Goal: Transaction & Acquisition: Purchase product/service

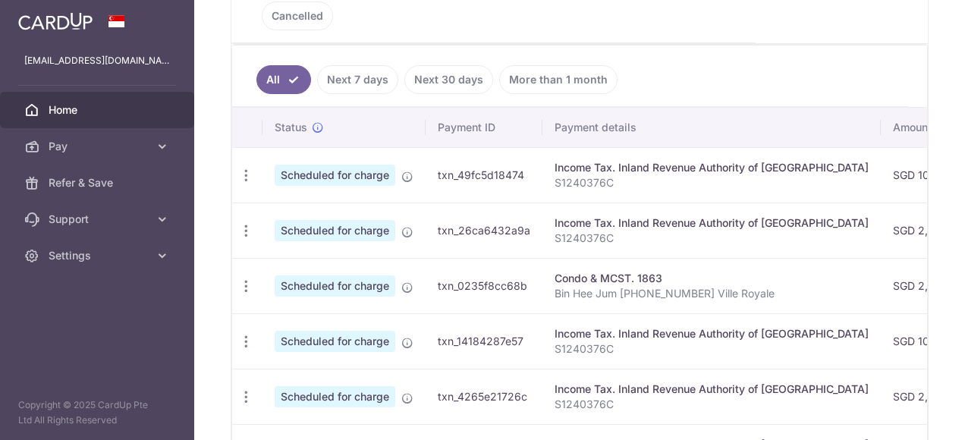
scroll to position [398, 0]
click at [245, 223] on icon "button" at bounding box center [246, 231] width 16 height 16
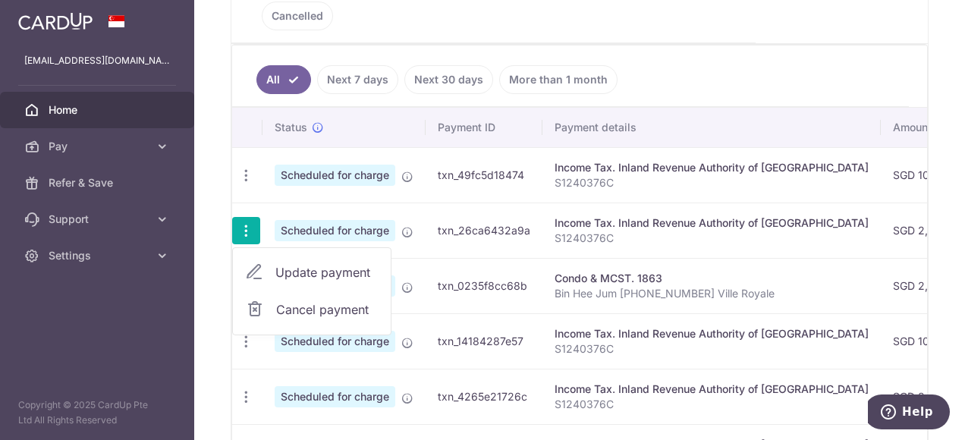
click at [328, 263] on span "Update payment" at bounding box center [327, 272] width 103 height 18
radio input "true"
click at [328, 258] on td "Scheduled for charge" at bounding box center [344, 285] width 163 height 55
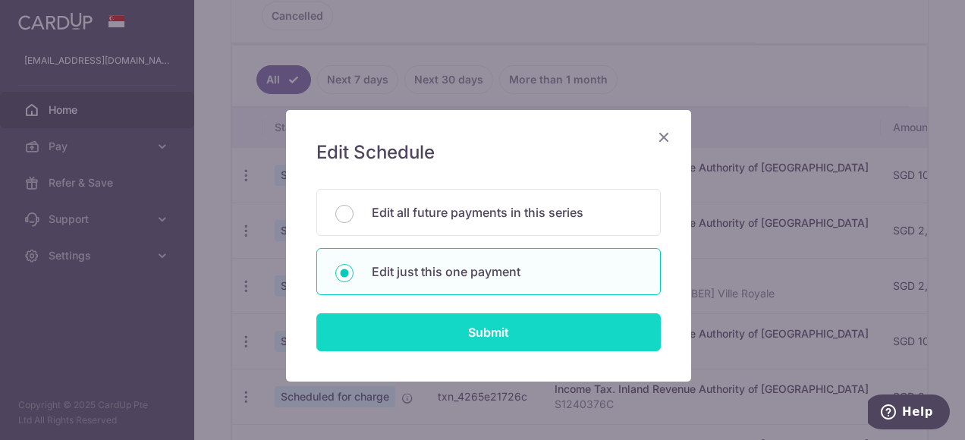
click at [469, 334] on input "Submit" at bounding box center [489, 332] width 345 height 38
radio input "true"
click at [469, 334] on input "Submit" at bounding box center [489, 332] width 345 height 38
type input "2,112.00"
radio input "true"
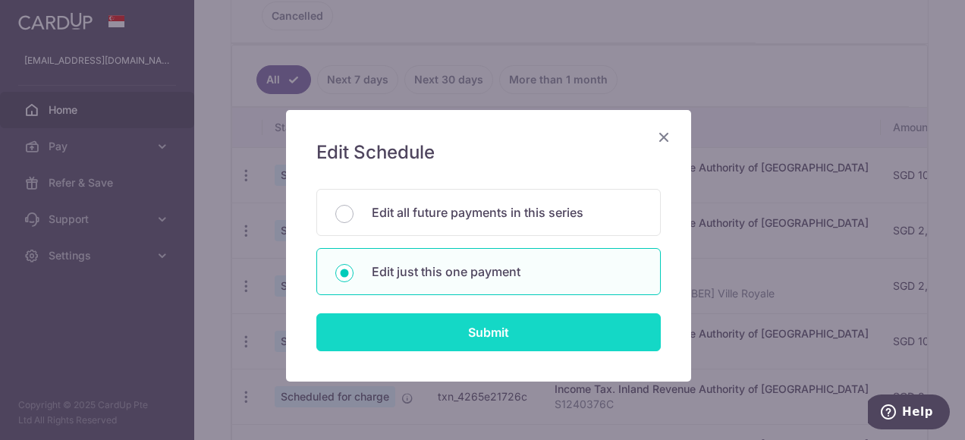
type input "16/10/2025"
type input "S1240376C"
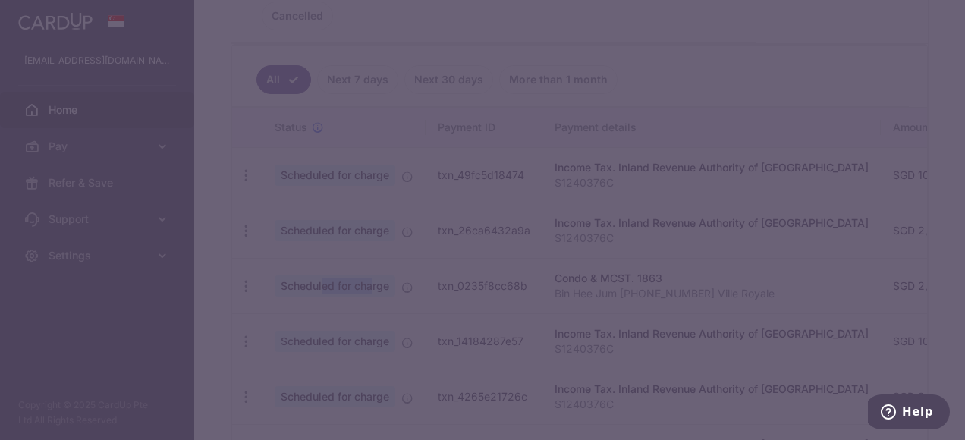
type input "MLTAX25R"
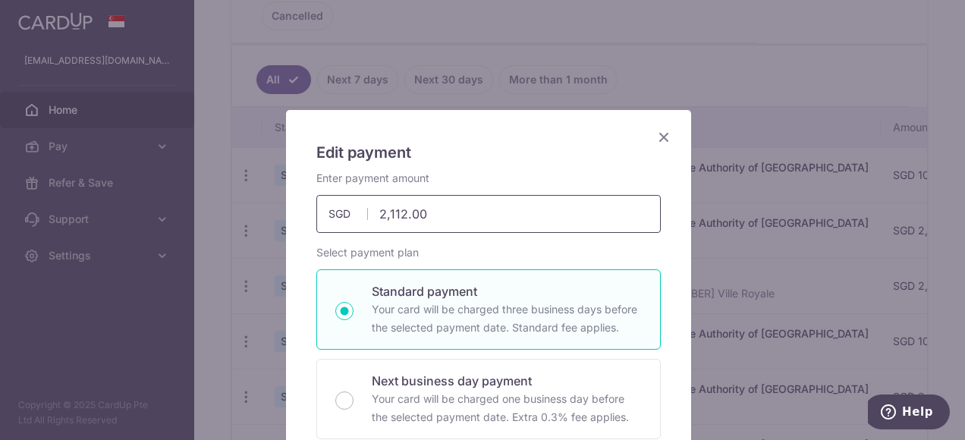
drag, startPoint x: 469, startPoint y: 334, endPoint x: 376, endPoint y: 215, distance: 150.9
click at [376, 215] on input "2,112.00" at bounding box center [489, 214] width 345 height 38
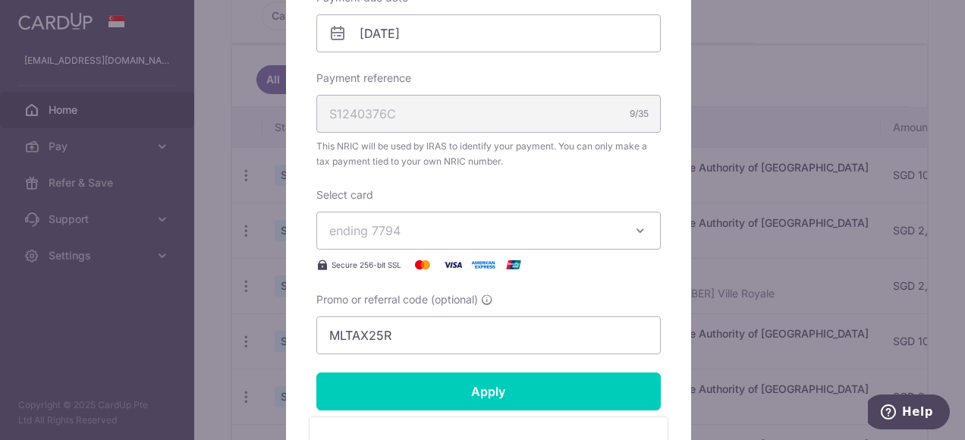
scroll to position [531, 0]
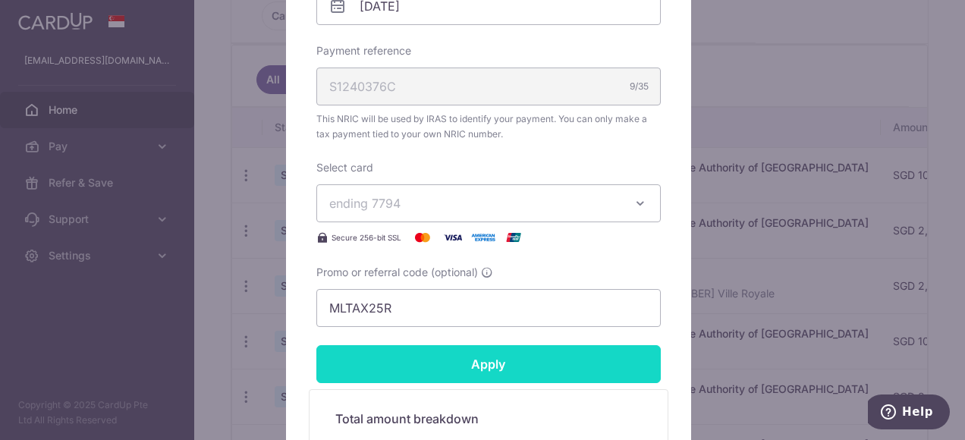
click at [484, 362] on form "By clicking apply, you will make changes to all payments to Inland Revenue Auth…" at bounding box center [489, 98] width 345 height 919
click at [0, 0] on div "Supporting Documents Notice of Assessment Giro Payment Plan To change document …" at bounding box center [0, 0] width 0 height 0
type input "1,112.00"
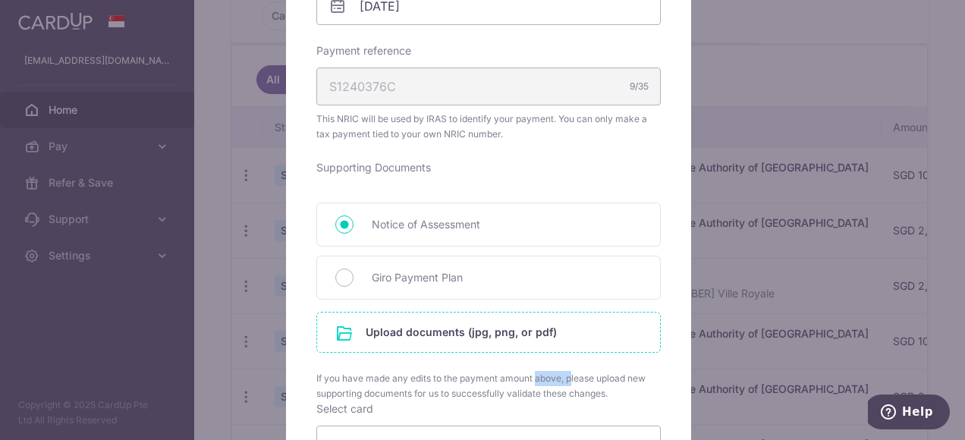
drag, startPoint x: 484, startPoint y: 362, endPoint x: 408, endPoint y: 332, distance: 81.5
click at [408, 332] on input "file" at bounding box center [488, 332] width 343 height 39
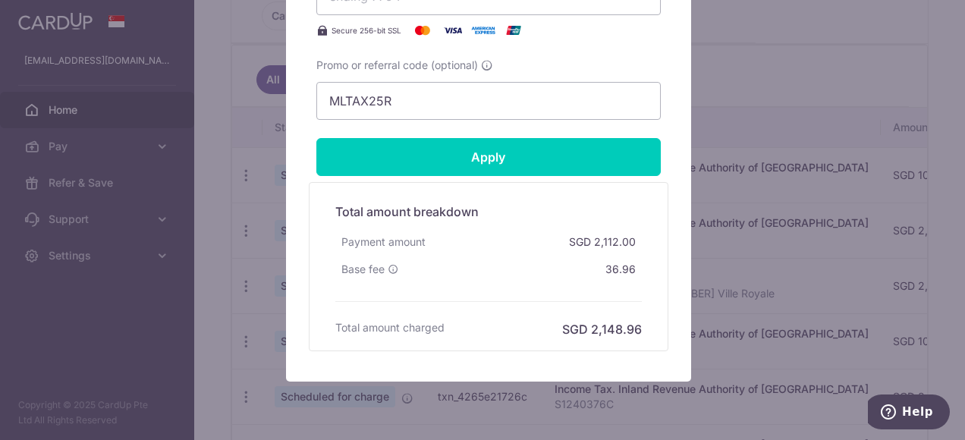
scroll to position [961, 0]
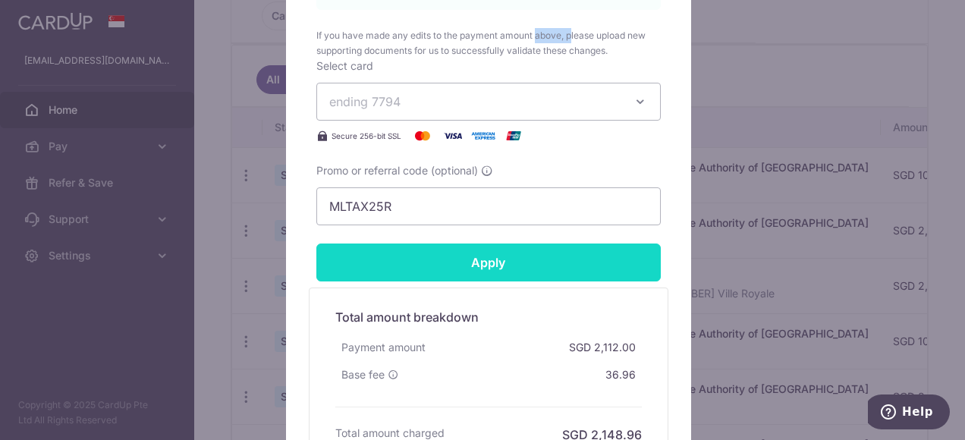
click at [481, 258] on input "Apply" at bounding box center [489, 263] width 345 height 38
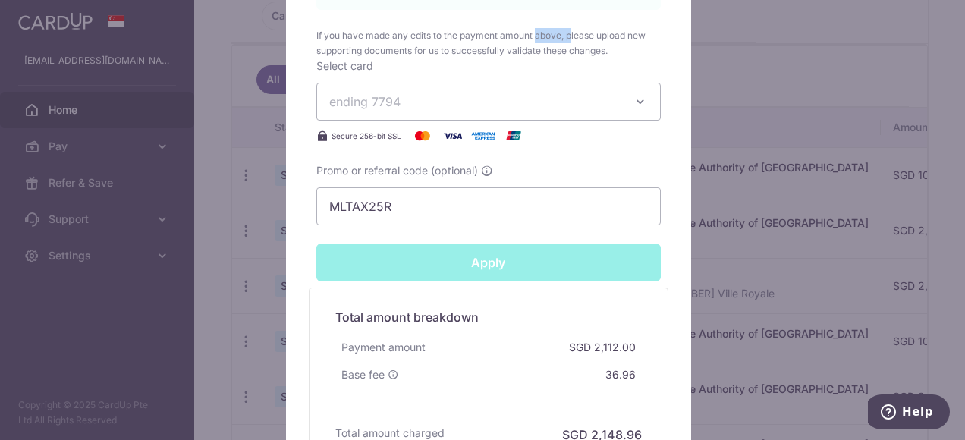
type input "Successfully Applied"
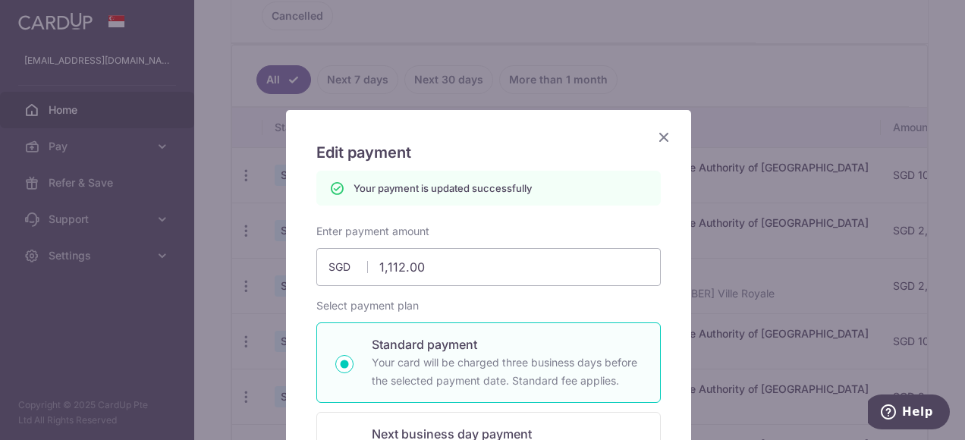
scroll to position [0, 0]
click at [660, 135] on icon "Close" at bounding box center [664, 137] width 18 height 19
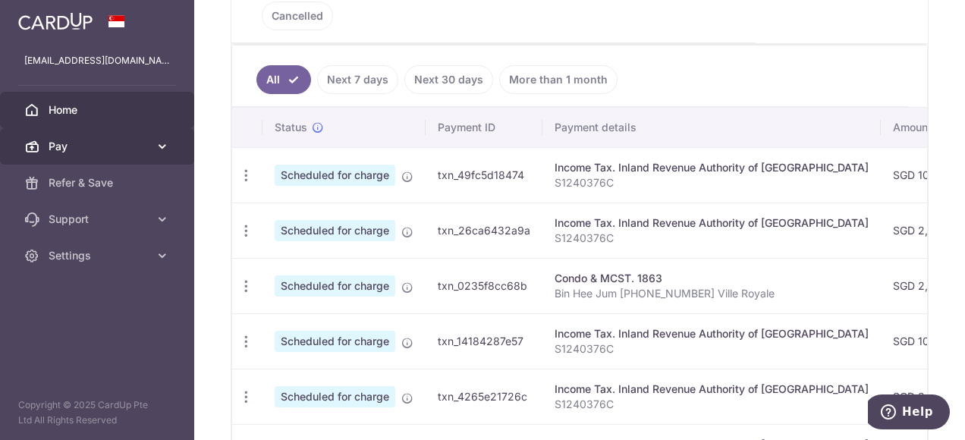
click at [83, 150] on span "Pay" at bounding box center [99, 146] width 100 height 15
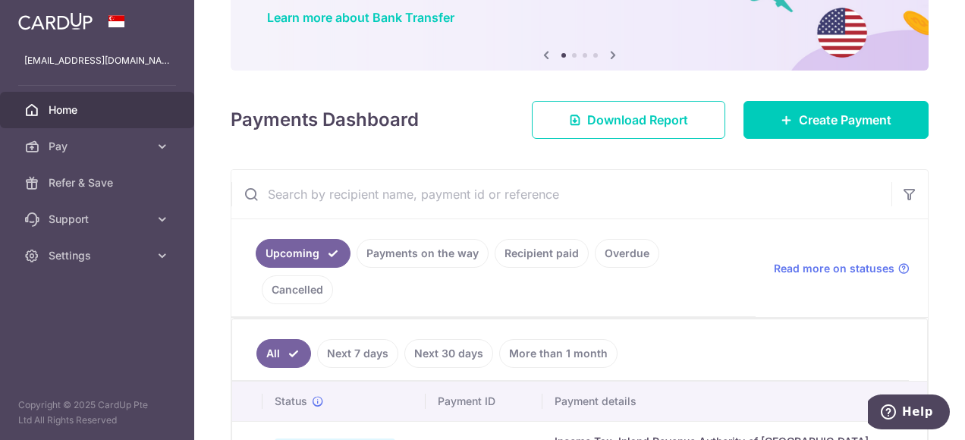
scroll to position [94, 0]
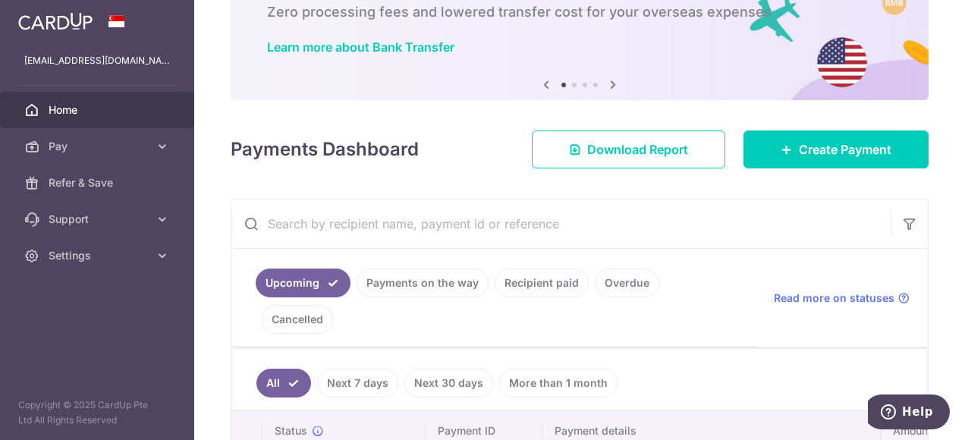
click at [367, 220] on input "text" at bounding box center [562, 224] width 660 height 49
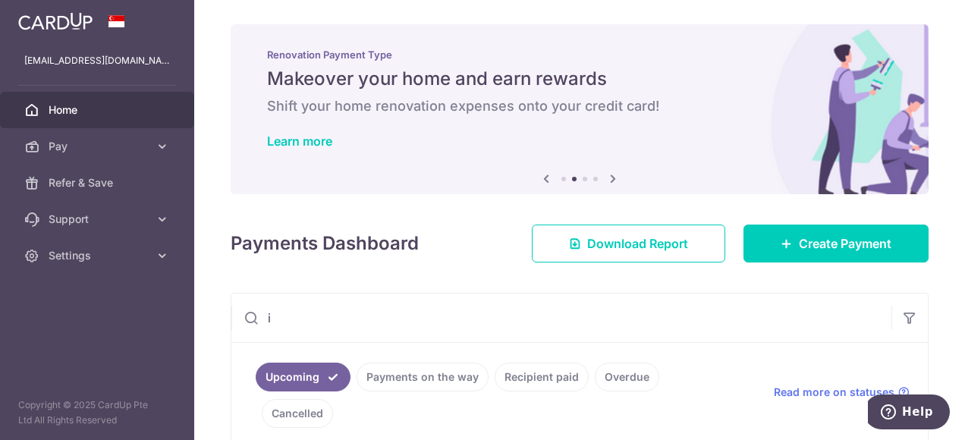
scroll to position [304, 0]
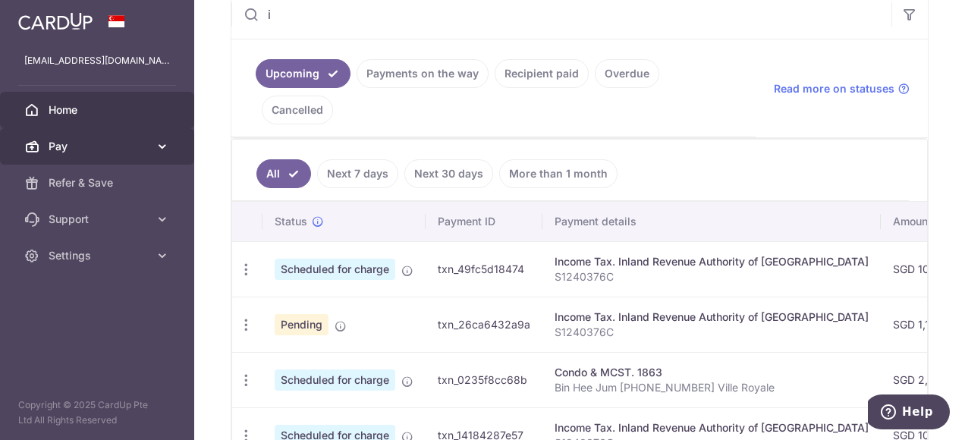
type input "i"
click at [162, 144] on icon at bounding box center [162, 146] width 15 height 15
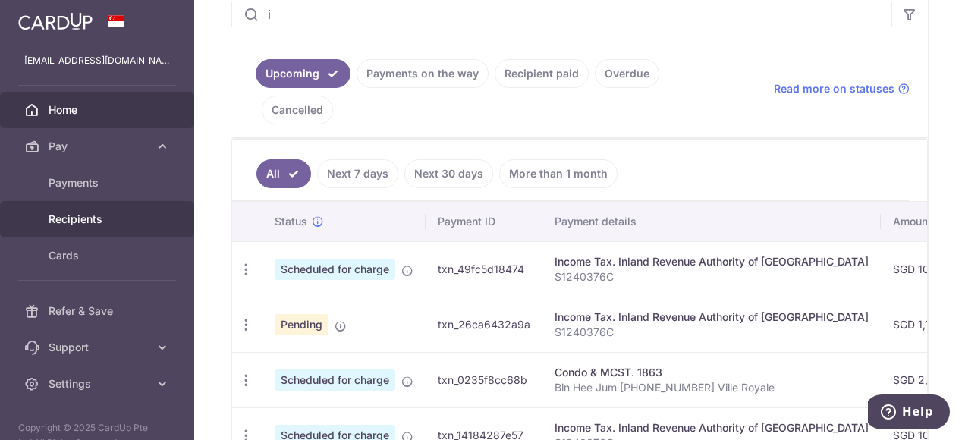
click at [88, 214] on span "Recipients" at bounding box center [99, 219] width 100 height 15
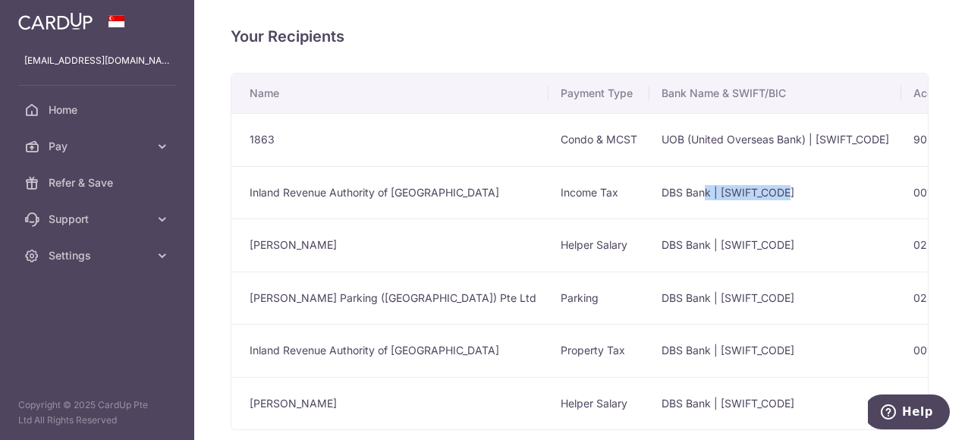
drag, startPoint x: 614, startPoint y: 194, endPoint x: 783, endPoint y: 191, distance: 169.3
click at [783, 191] on td "DBS Bank | DBSSSGSGXXX" at bounding box center [776, 192] width 252 height 53
click at [921, 193] on div "Your Recipients Name Payment Type Bank Name & SWIFT/BIC Account No. Account Nam…" at bounding box center [579, 220] width 771 height 440
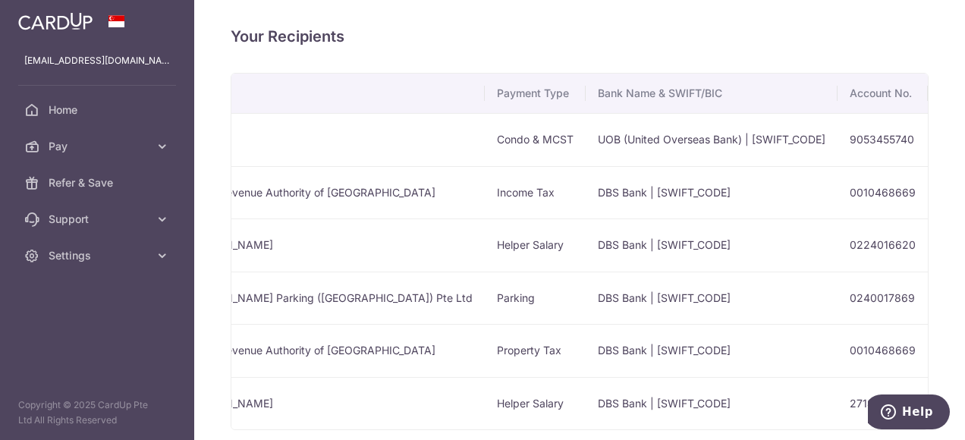
click at [921, 193] on div "Name Payment Type Bank Name & SWIFT/BIC Account No. Account Name 1863 Condo & M…" at bounding box center [580, 252] width 698 height 358
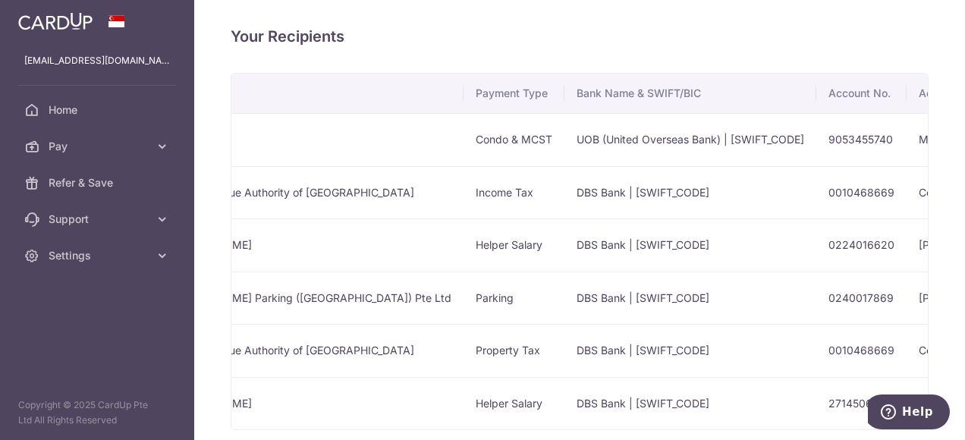
click at [272, 196] on td "Inland Revenue Authority of Singapore" at bounding box center [304, 192] width 317 height 53
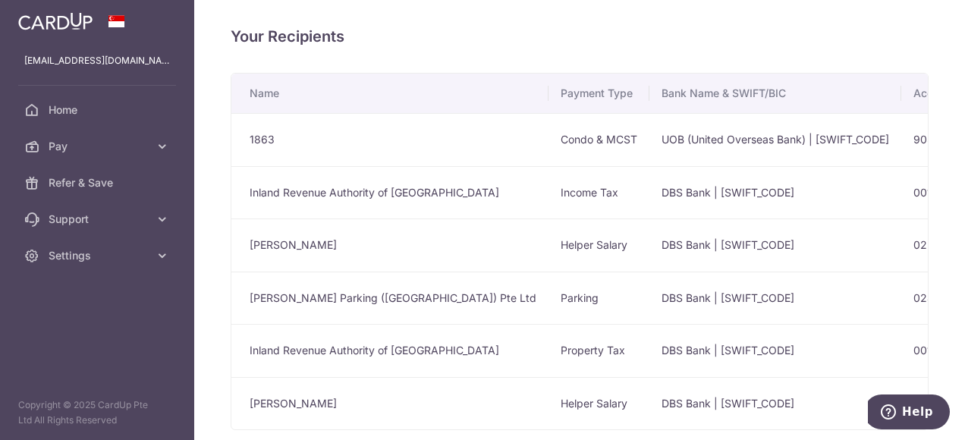
click at [265, 191] on td "Inland Revenue Authority of Singapore" at bounding box center [390, 192] width 317 height 53
click at [549, 186] on td "Income Tax" at bounding box center [599, 192] width 101 height 53
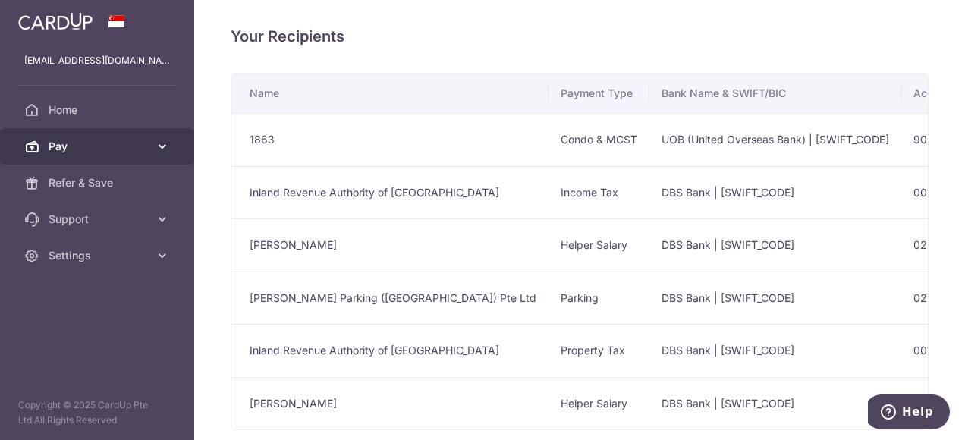
click at [158, 140] on icon at bounding box center [162, 146] width 15 height 15
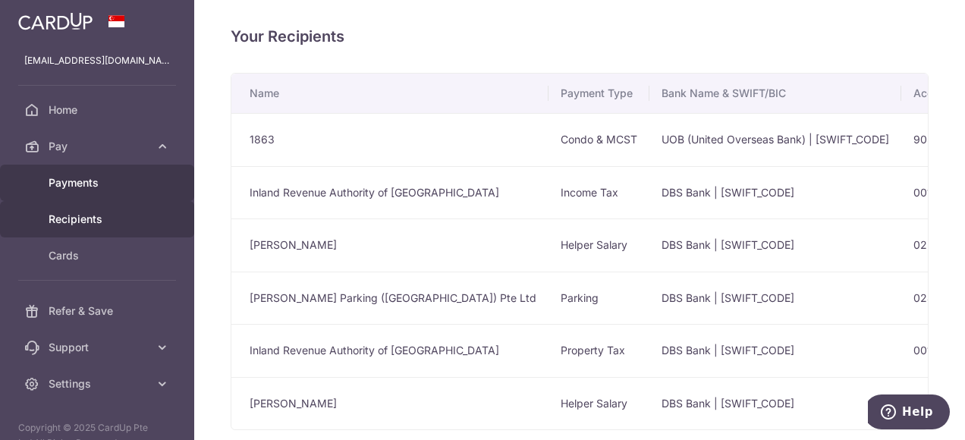
click at [121, 182] on span "Payments" at bounding box center [99, 182] width 100 height 15
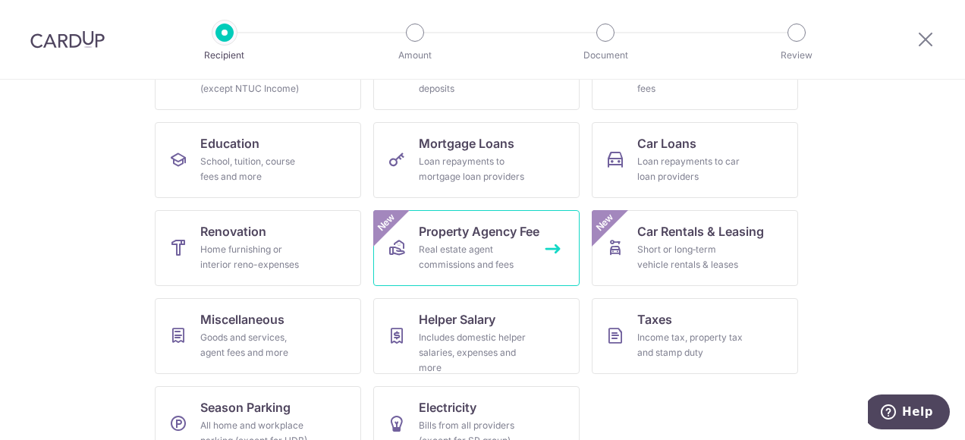
scroll to position [238, 0]
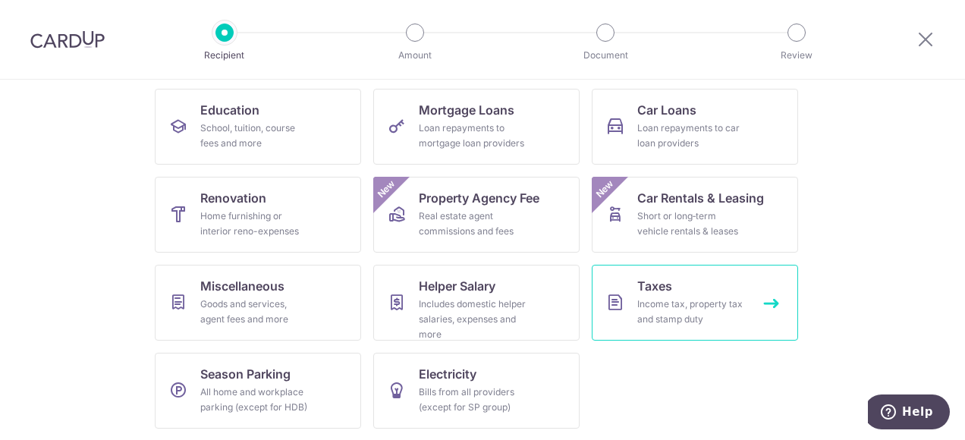
click at [698, 307] on div "Income tax, property tax and stamp duty" at bounding box center [692, 312] width 109 height 30
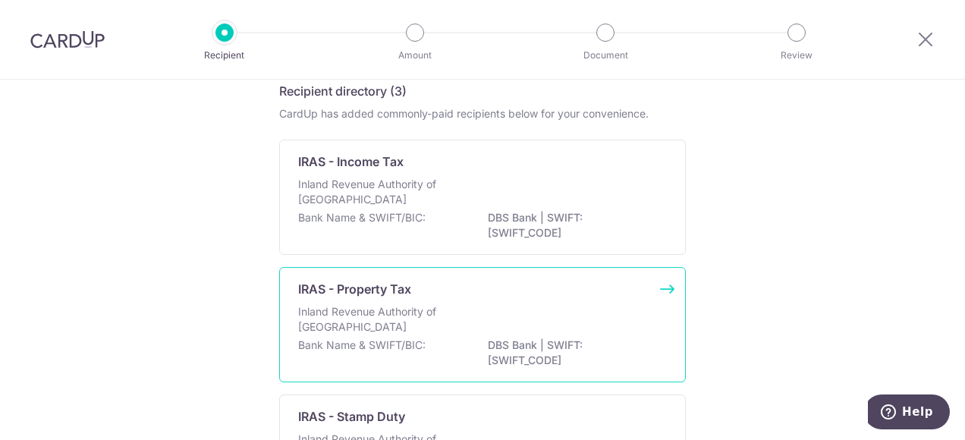
scroll to position [67, 0]
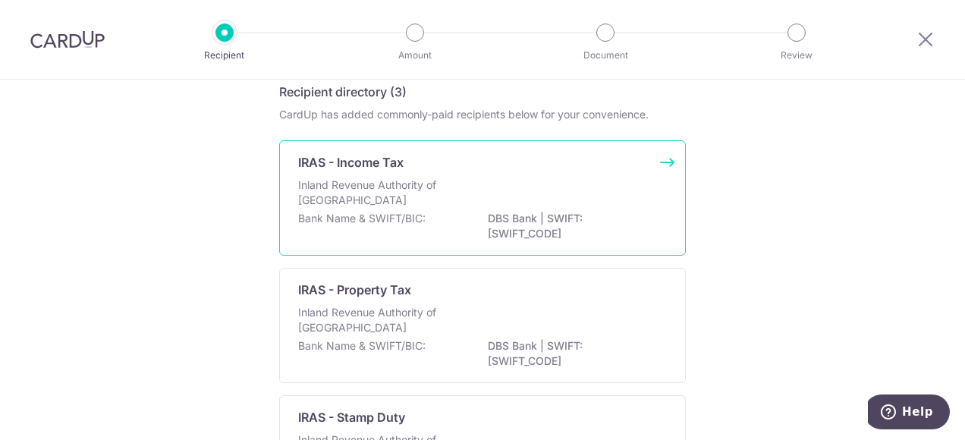
click at [434, 203] on p "Inland Revenue Authority of [GEOGRAPHIC_DATA]" at bounding box center [378, 193] width 161 height 30
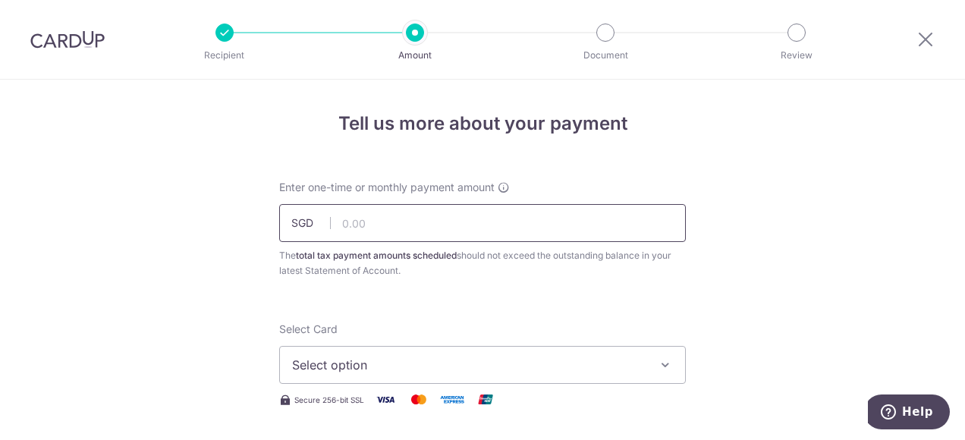
click at [348, 225] on input "text" at bounding box center [482, 223] width 407 height 38
click at [446, 217] on input "1000" at bounding box center [482, 223] width 407 height 38
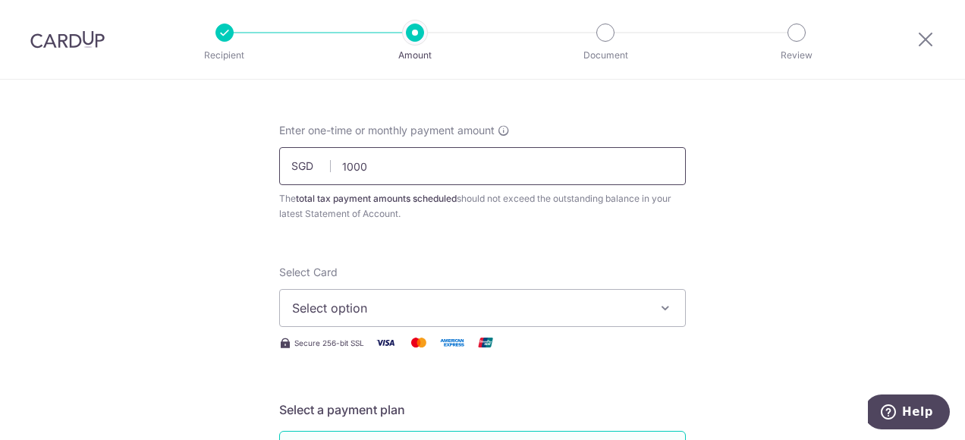
scroll to position [76, 0]
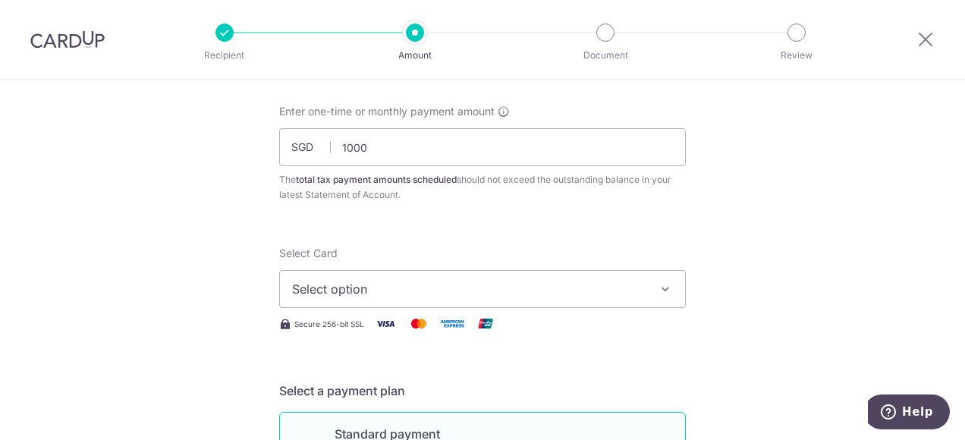
type input "1,000.00"
click at [437, 284] on span "Select option" at bounding box center [469, 289] width 354 height 18
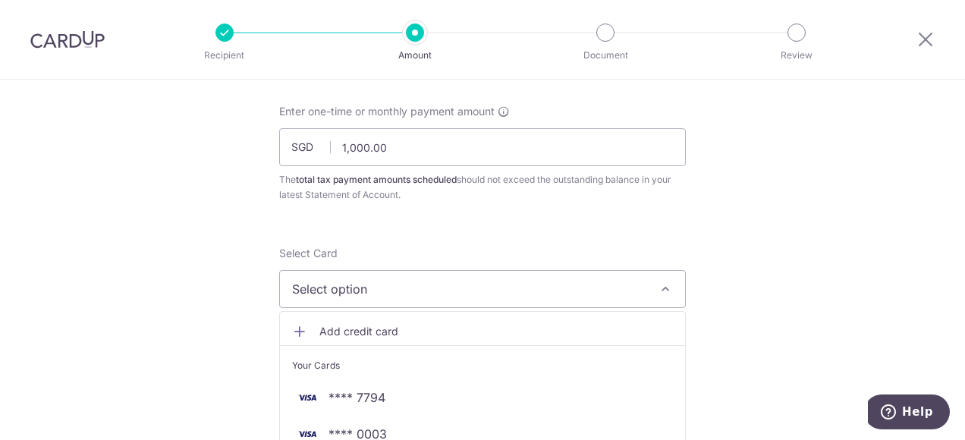
scroll to position [152, 0]
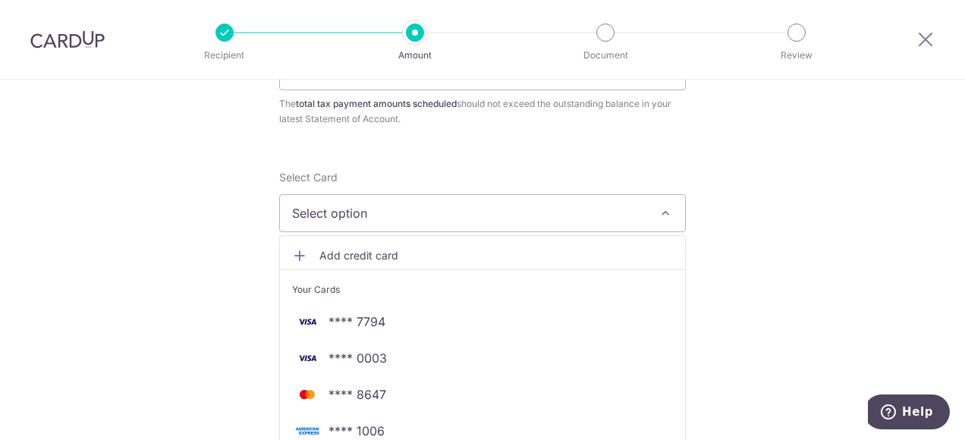
click at [364, 257] on span "Add credit card" at bounding box center [497, 255] width 354 height 15
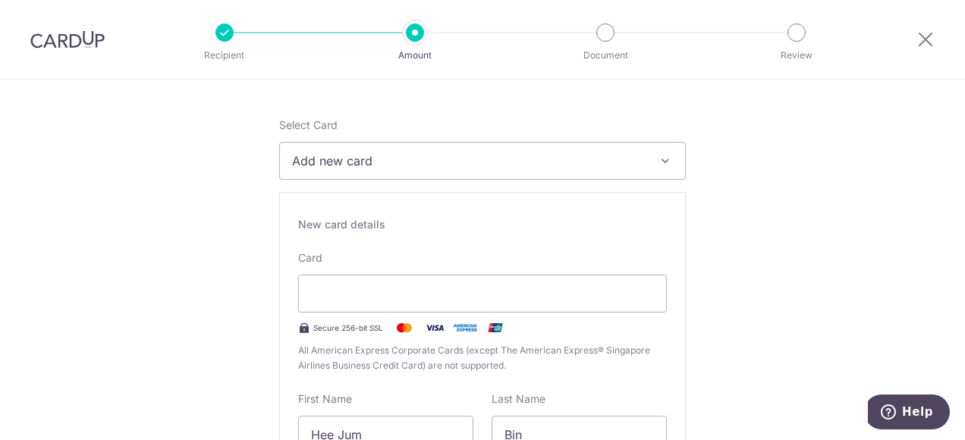
scroll to position [228, 0]
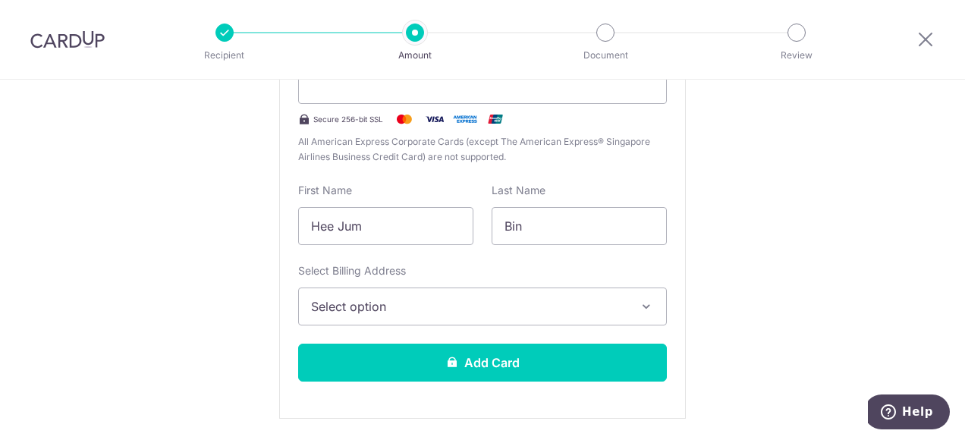
scroll to position [380, 0]
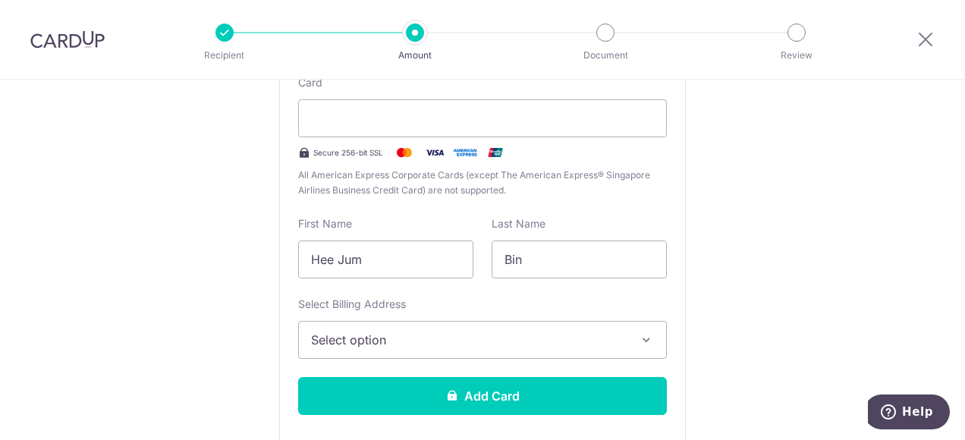
click at [807, 71] on div "Recipient Amount Document Review" at bounding box center [510, 39] width 651 height 79
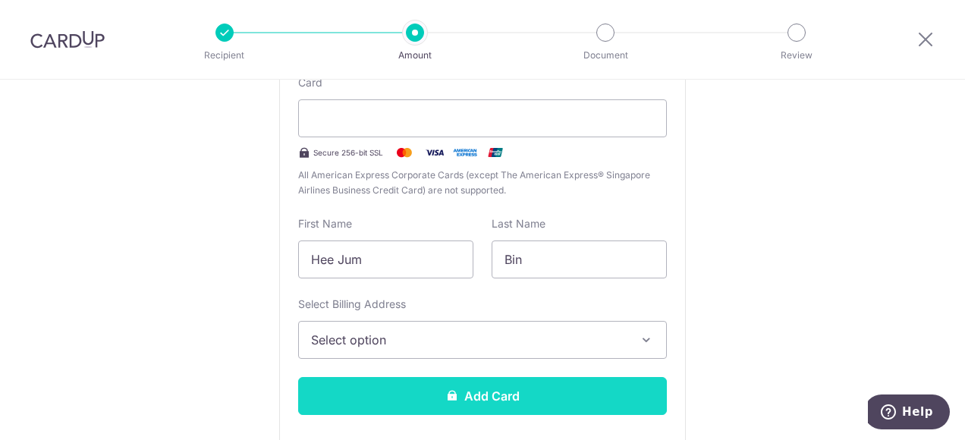
click at [515, 388] on button "Add Card" at bounding box center [482, 396] width 369 height 38
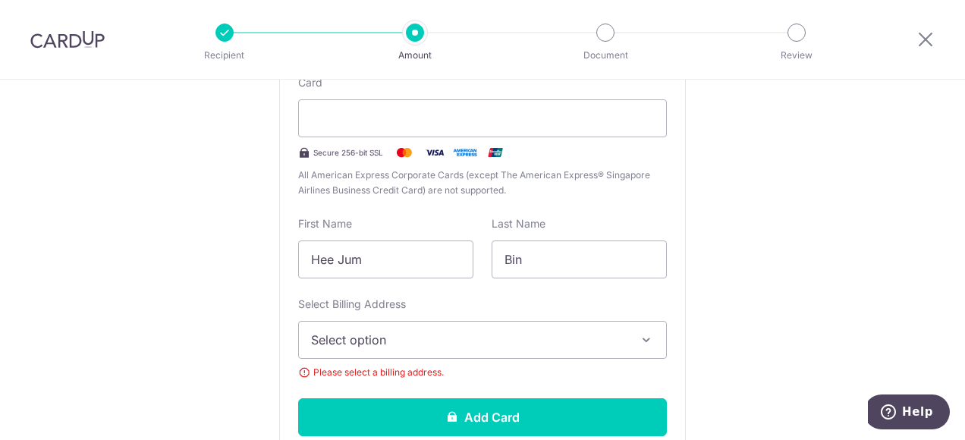
click at [553, 341] on span "Select option" at bounding box center [469, 340] width 316 height 18
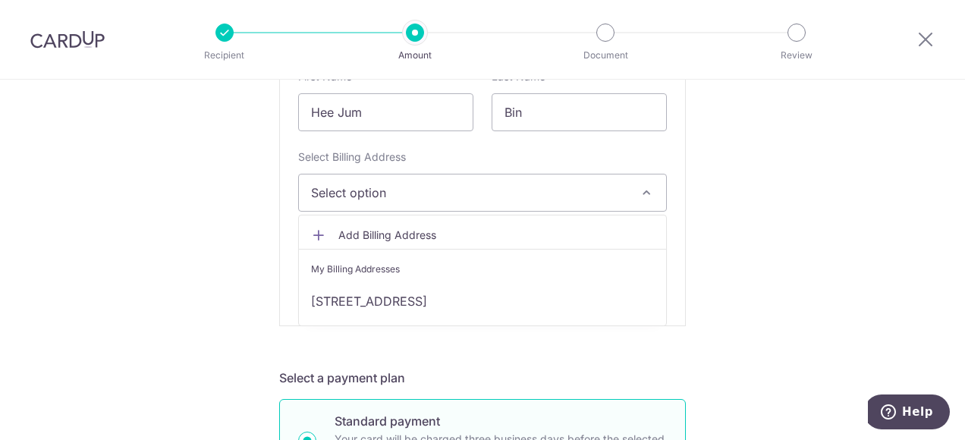
scroll to position [531, 0]
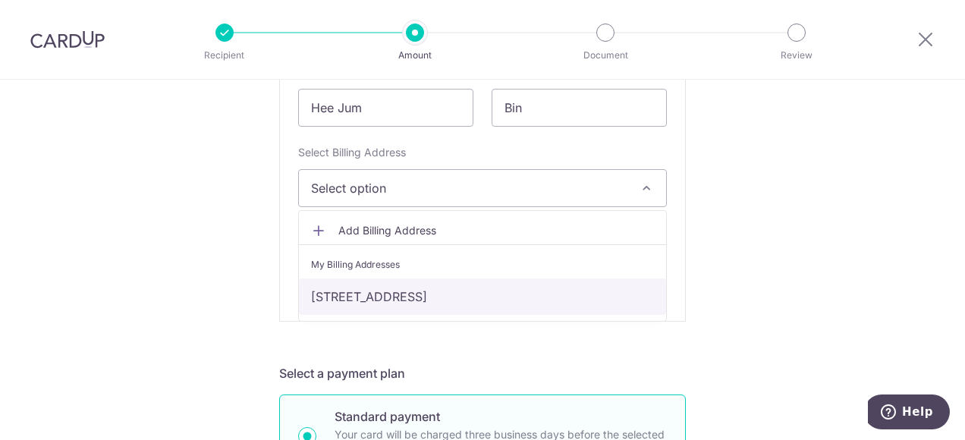
click at [521, 298] on link "312 #01-02, River Valley Road, Singapore, Singapore-238352" at bounding box center [482, 297] width 367 height 36
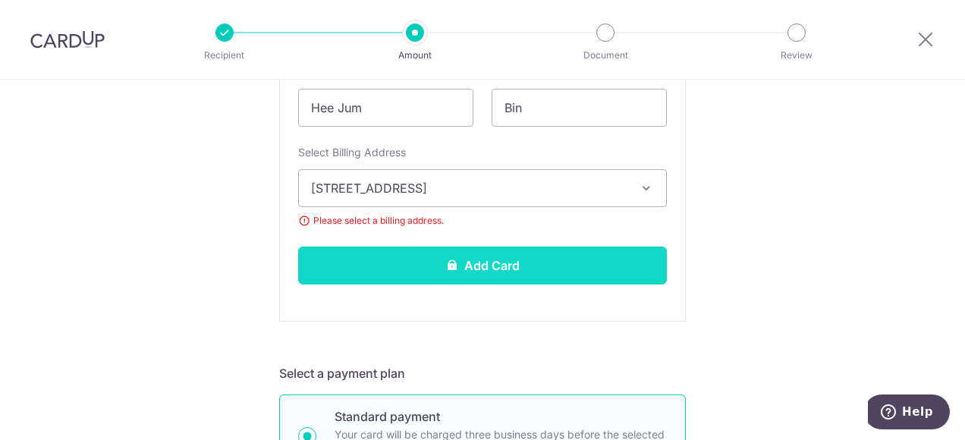
click at [511, 267] on button "Add Card" at bounding box center [482, 266] width 369 height 38
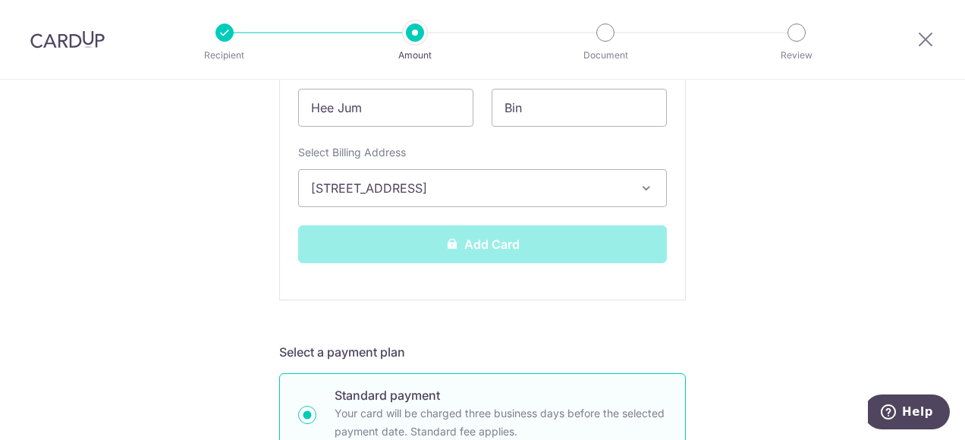
scroll to position [683, 0]
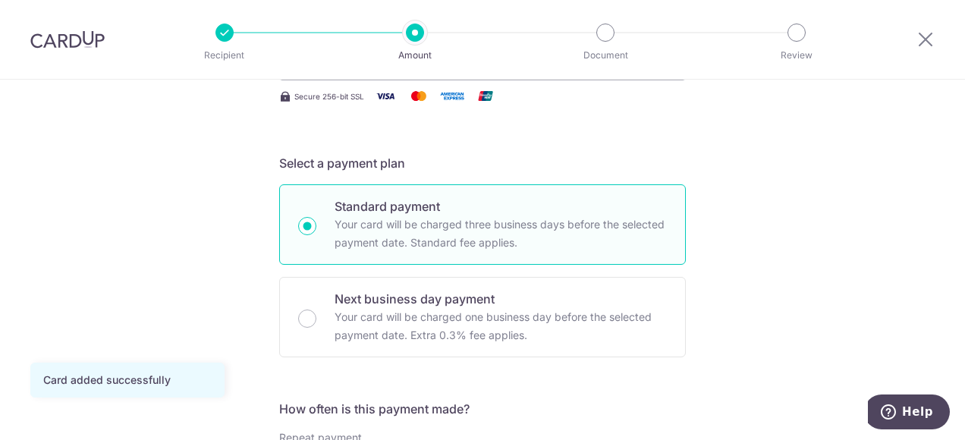
scroll to position [531, 0]
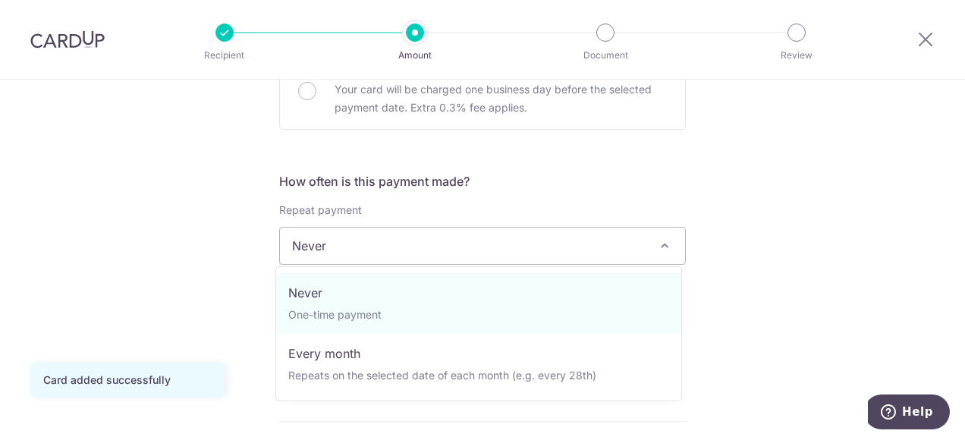
click at [656, 244] on span at bounding box center [665, 246] width 18 height 18
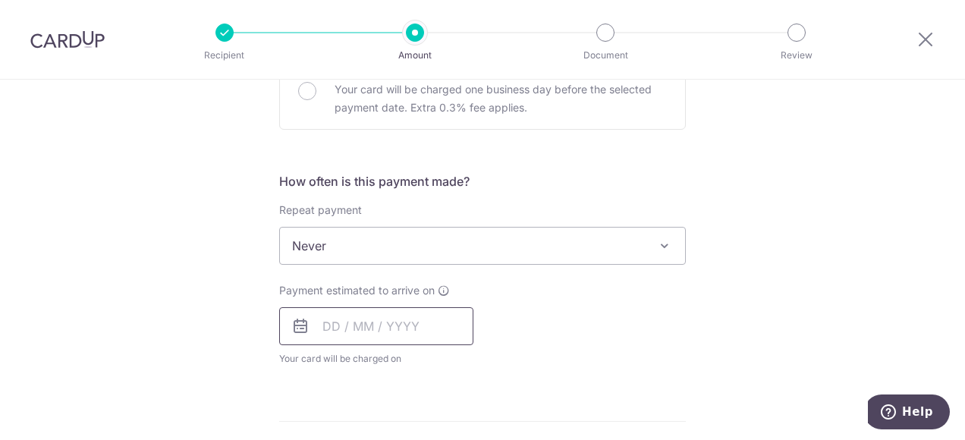
click at [323, 322] on input "text" at bounding box center [376, 326] width 194 height 38
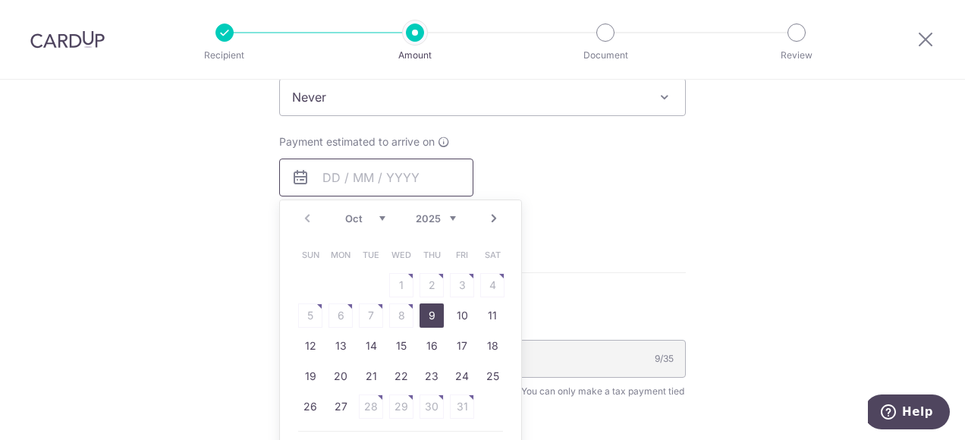
scroll to position [683, 0]
drag, startPoint x: 430, startPoint y: 341, endPoint x: 563, endPoint y: 299, distance: 139.2
click at [430, 341] on link "16" at bounding box center [432, 343] width 24 height 24
type input "16/10/2025"
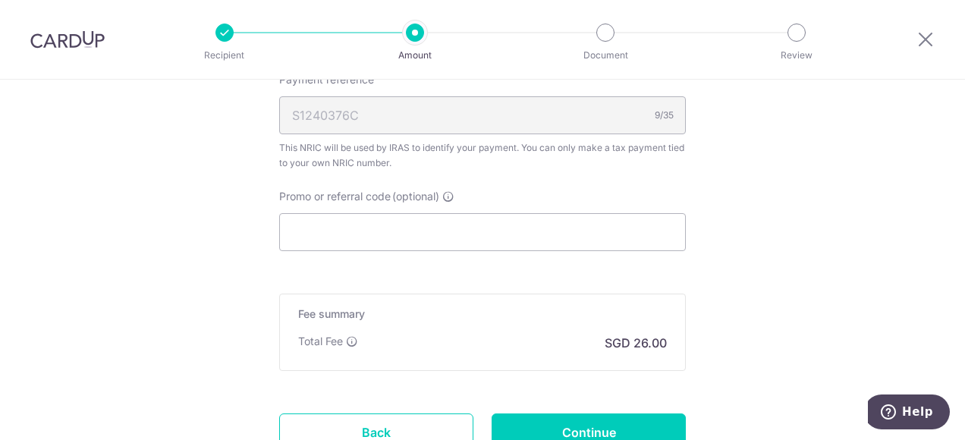
scroll to position [987, 0]
click at [421, 225] on input "Promo or referral code (optional)" at bounding box center [482, 232] width 407 height 38
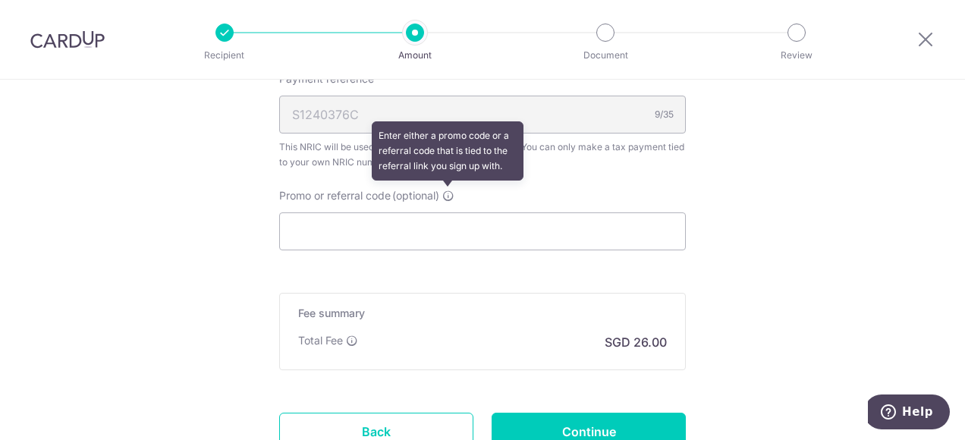
click at [449, 191] on icon at bounding box center [449, 196] width 12 height 12
click at [449, 213] on input "Promo or referral code (optional) Enter either a promo code or a referral code …" at bounding box center [482, 232] width 407 height 38
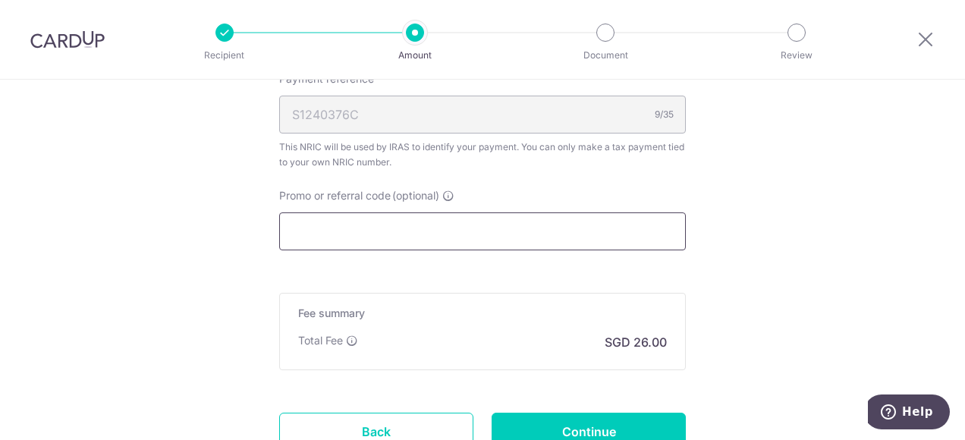
click at [361, 232] on input "Promo or referral code (optional)" at bounding box center [482, 232] width 407 height 38
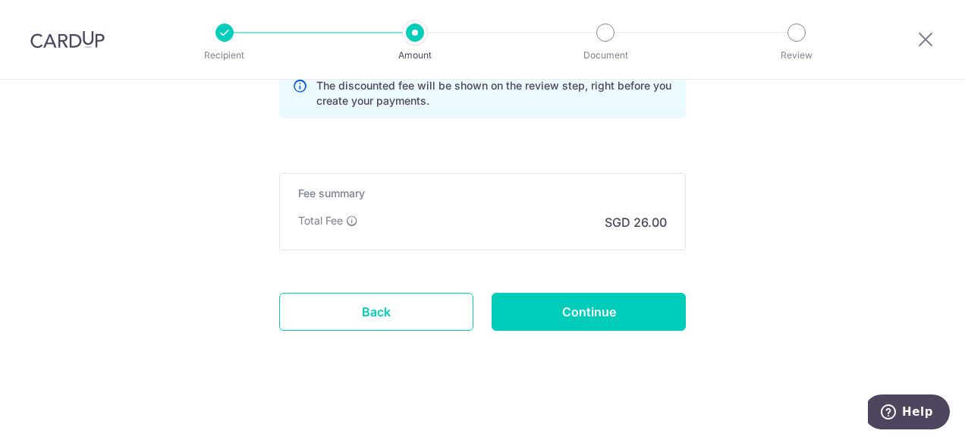
scroll to position [1175, 0]
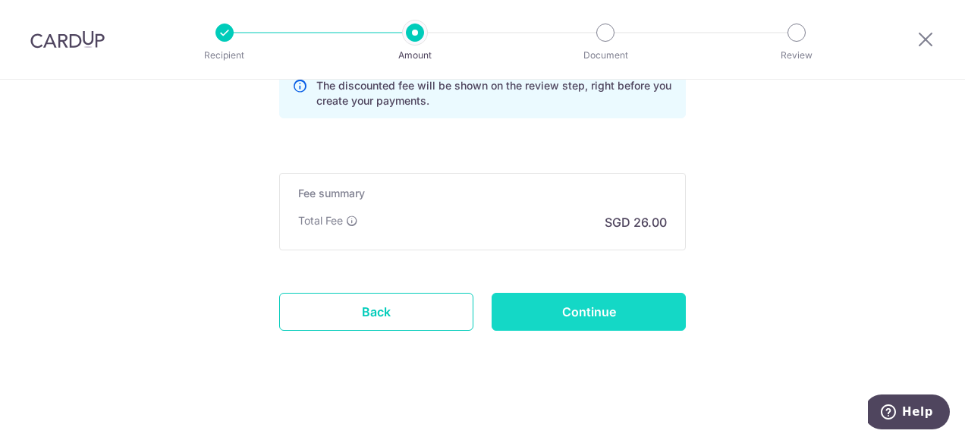
type input "mltax25r"
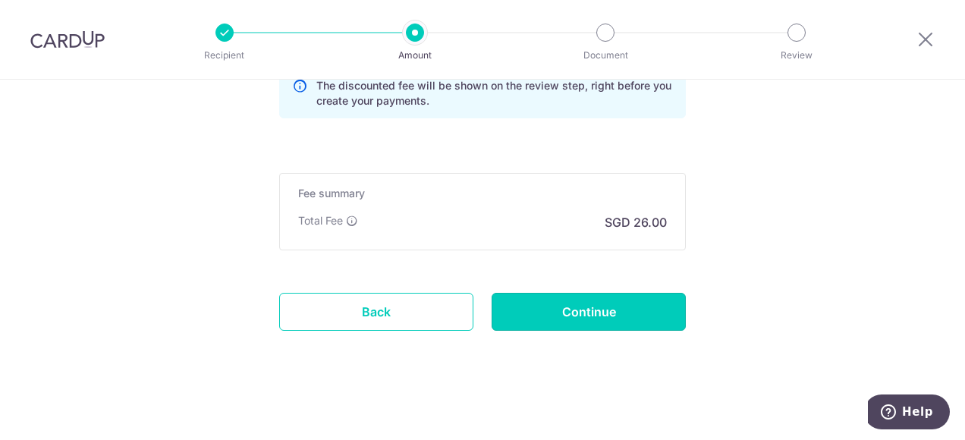
click at [597, 312] on input "Continue" at bounding box center [589, 312] width 194 height 38
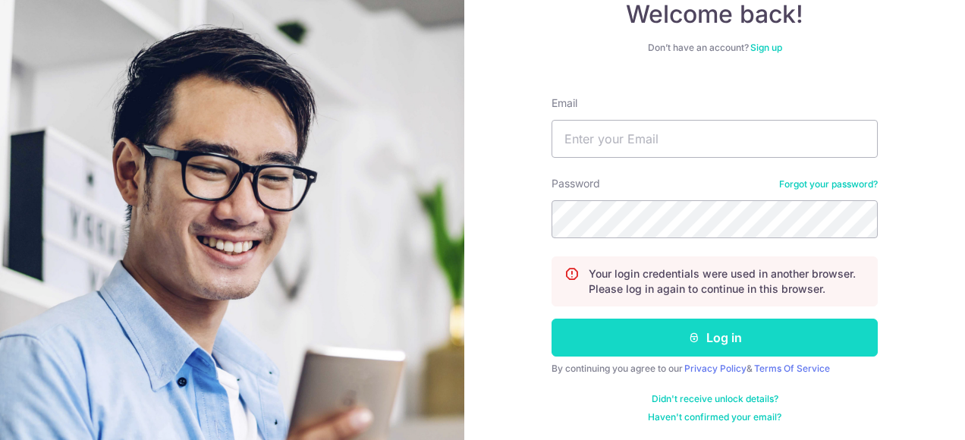
scroll to position [103, 0]
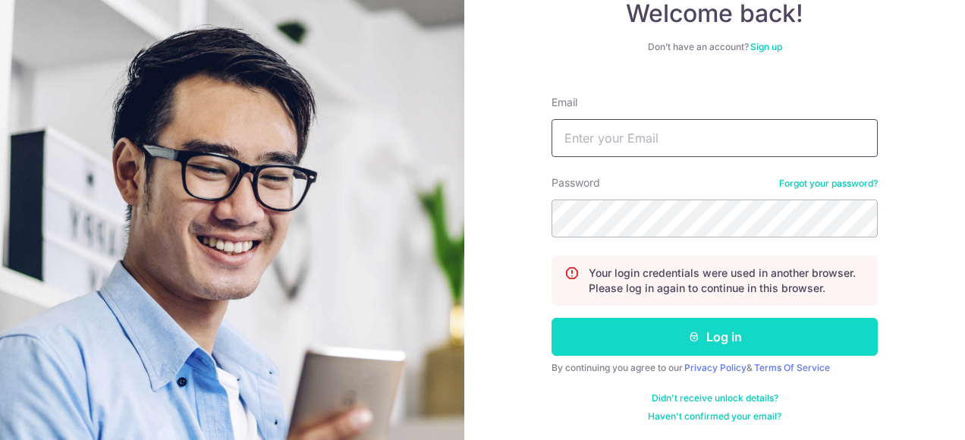
type input "[EMAIL_ADDRESS][DOMAIN_NAME]"
click at [677, 334] on button "Log in" at bounding box center [715, 337] width 326 height 38
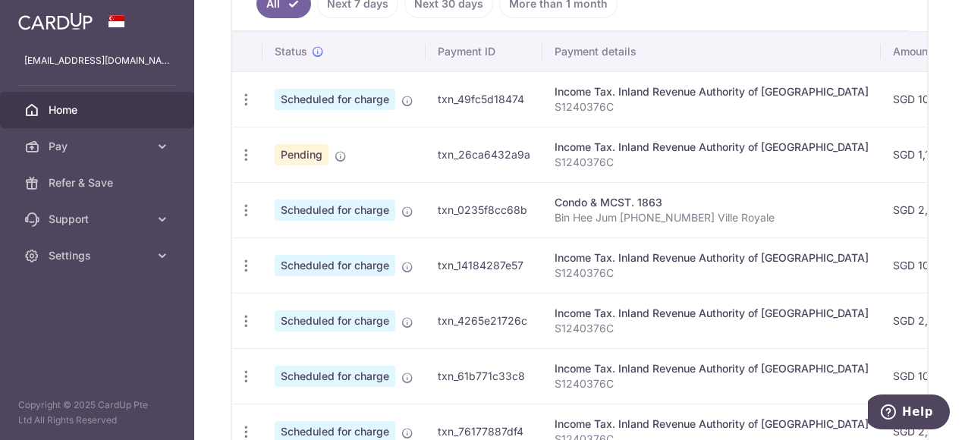
scroll to position [398, 0]
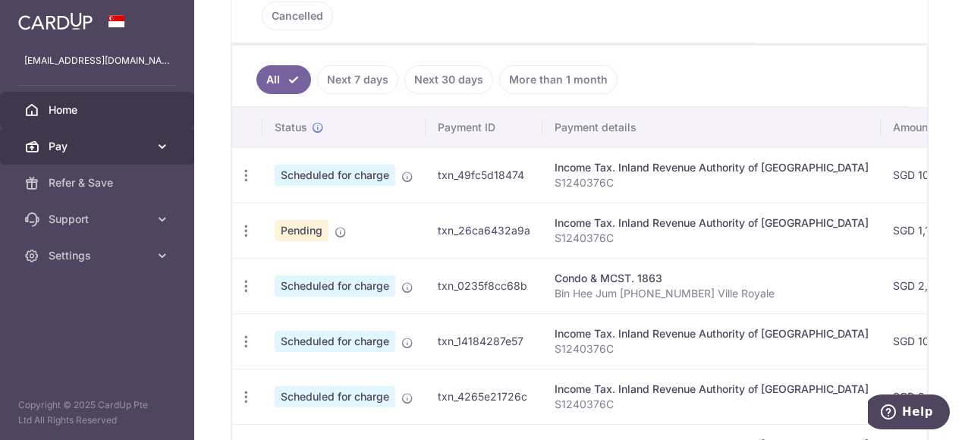
click at [163, 146] on icon at bounding box center [162, 146] width 15 height 15
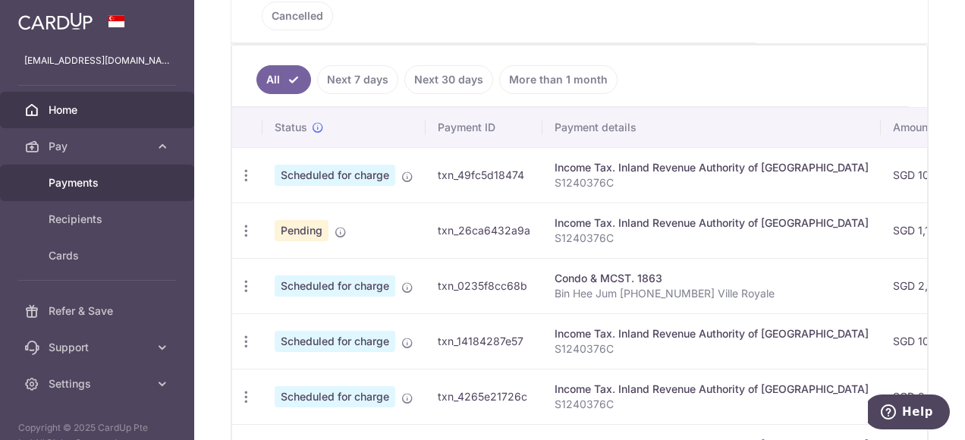
click at [115, 182] on span "Payments" at bounding box center [99, 182] width 100 height 15
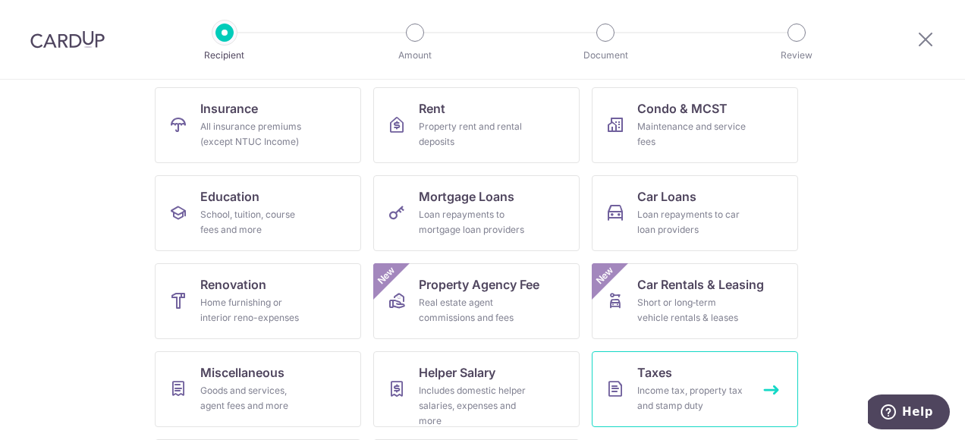
click at [663, 379] on span "Taxes" at bounding box center [655, 373] width 35 height 18
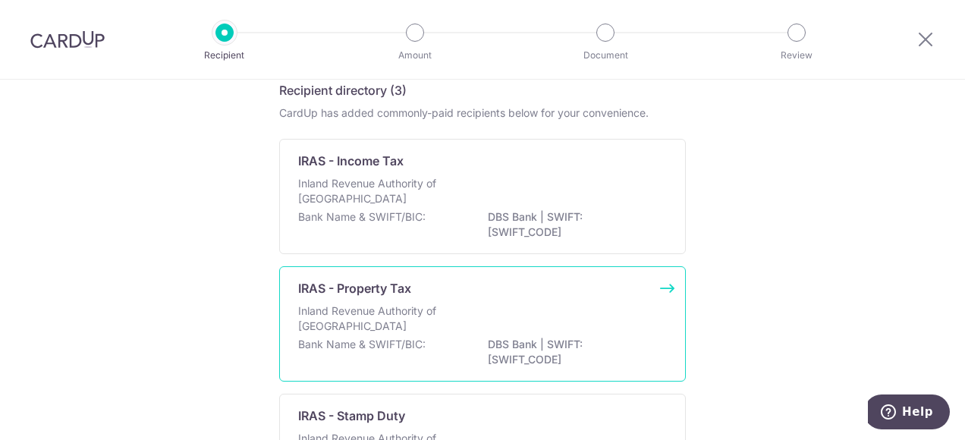
scroll to position [68, 0]
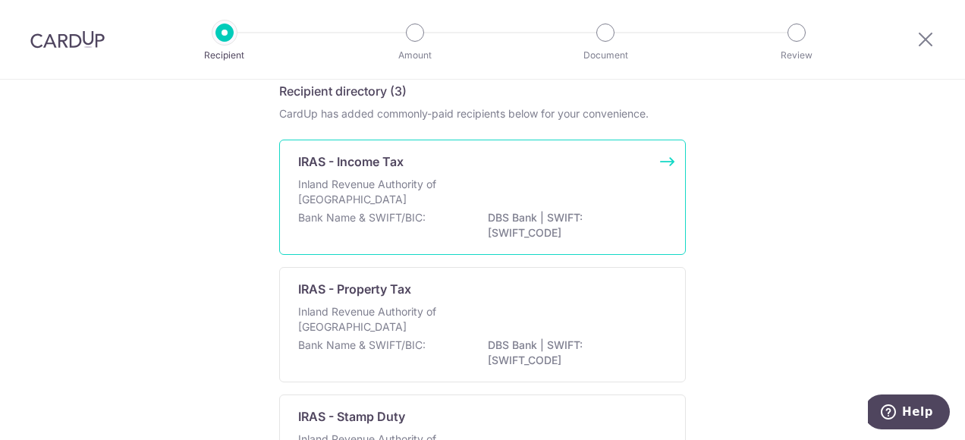
click at [446, 195] on p "Inland Revenue Authority of [GEOGRAPHIC_DATA]" at bounding box center [378, 192] width 161 height 30
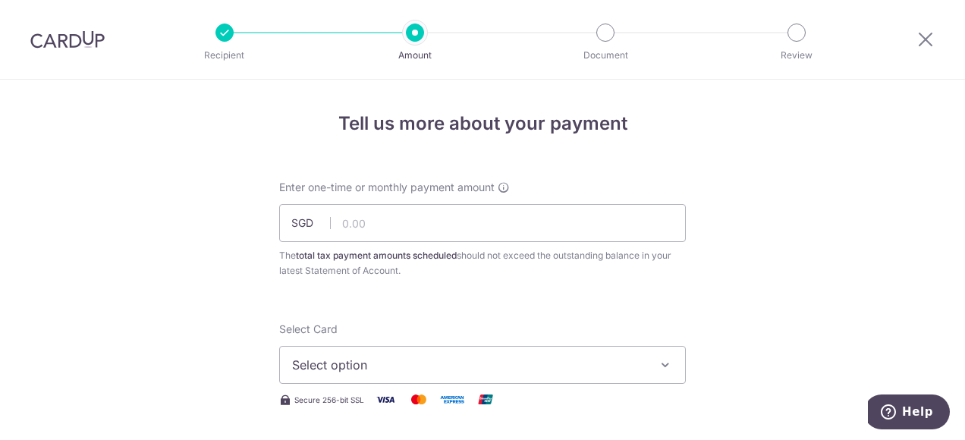
type input "1,000.00"
type input "mltax25r"
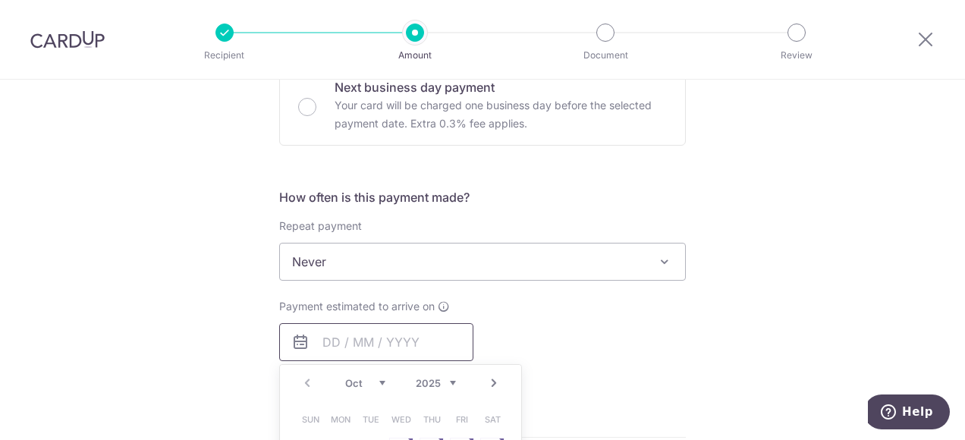
type input "1,000.00"
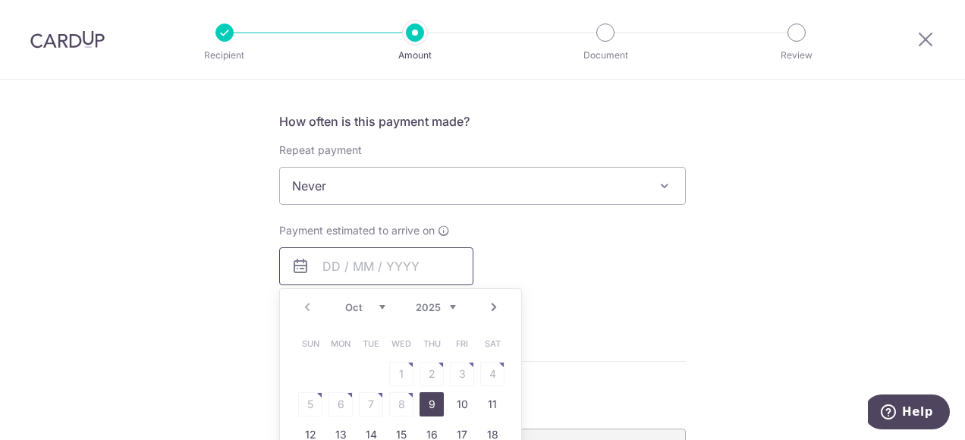
scroll to position [667, 0]
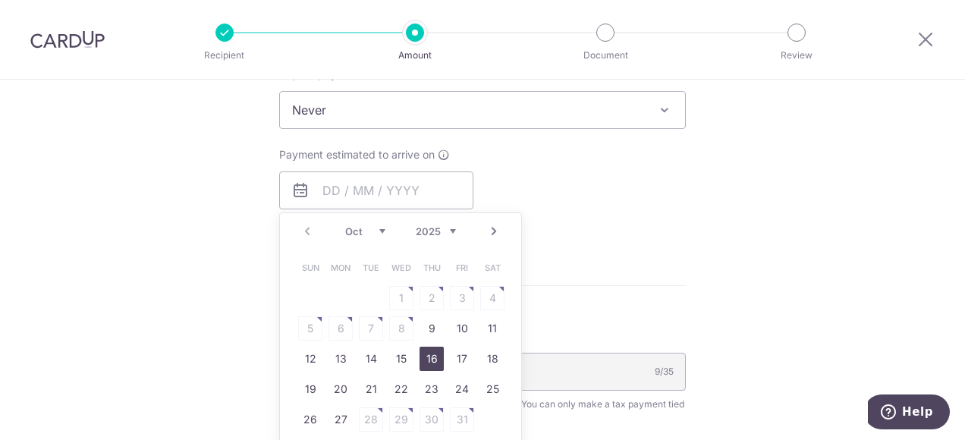
click at [433, 357] on link "16" at bounding box center [432, 359] width 24 height 24
type input "[DATE]"
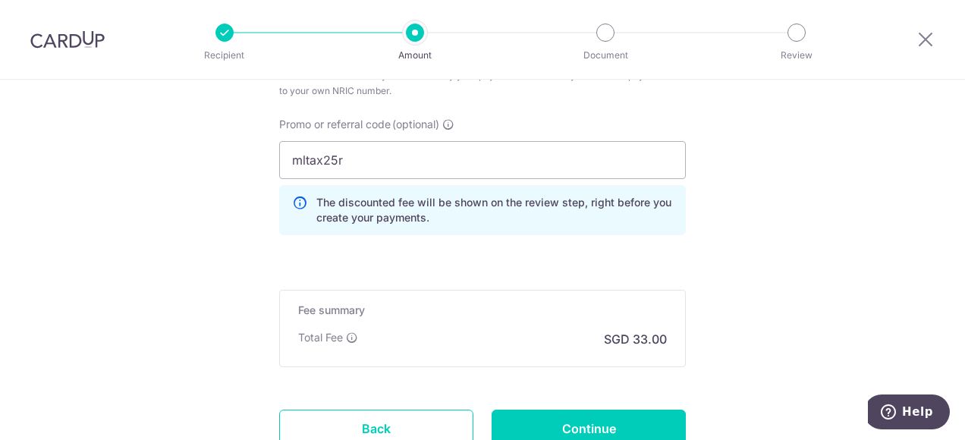
scroll to position [1123, 0]
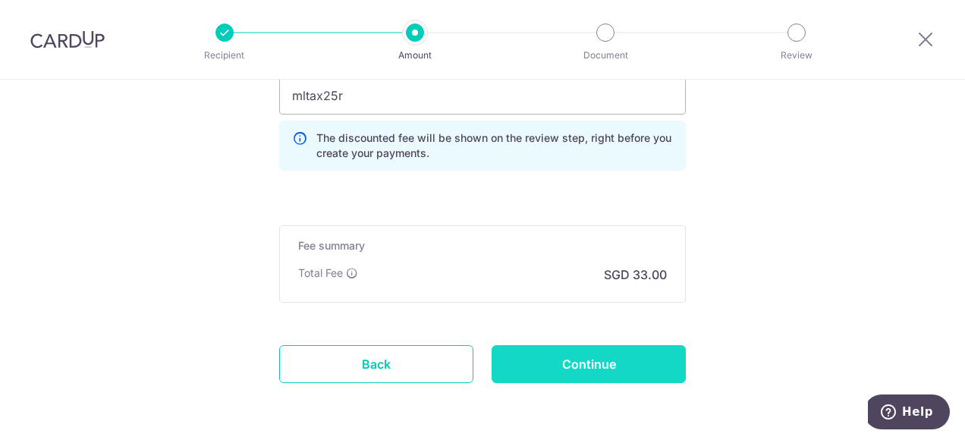
click at [580, 360] on input "Continue" at bounding box center [589, 364] width 194 height 38
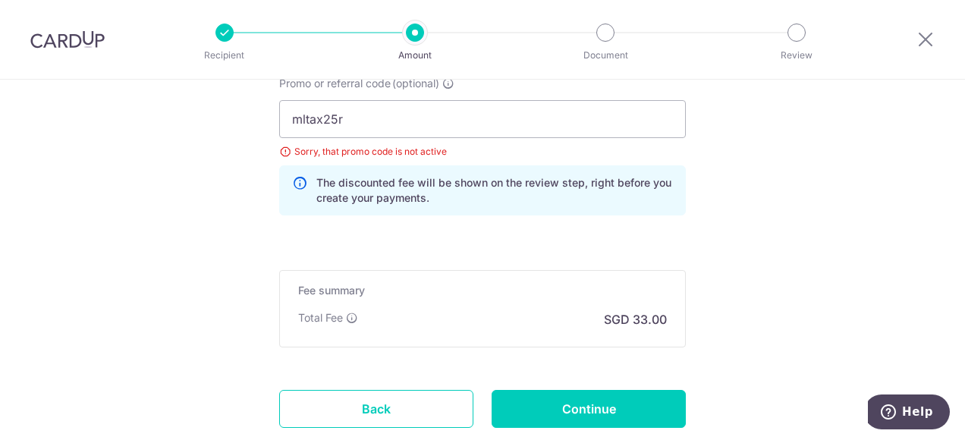
scroll to position [1094, 0]
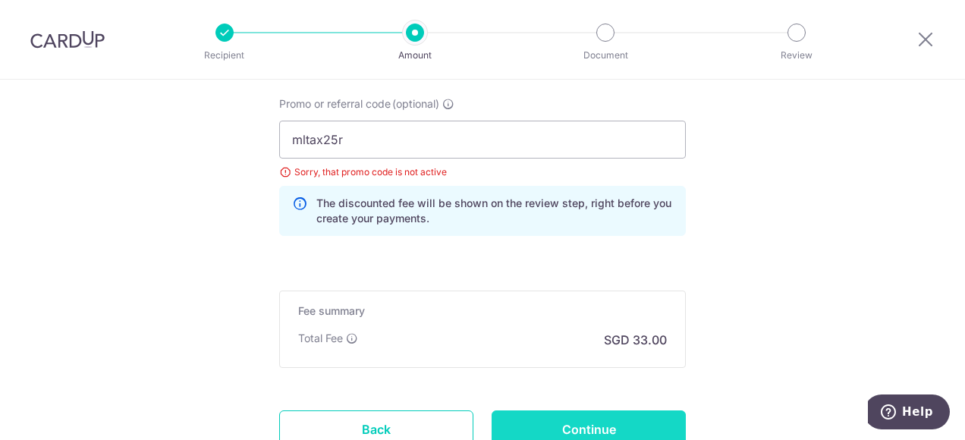
click at [595, 427] on input "Continue" at bounding box center [589, 430] width 194 height 38
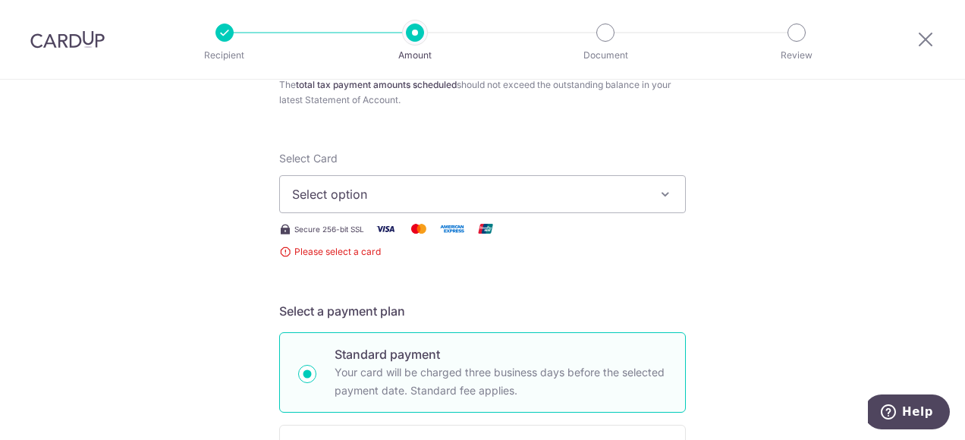
scroll to position [150, 0]
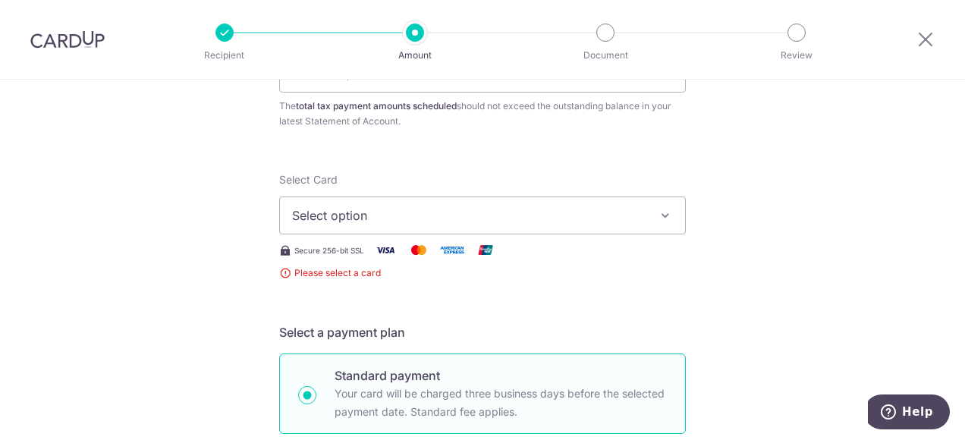
click at [515, 215] on span "Select option" at bounding box center [469, 215] width 354 height 18
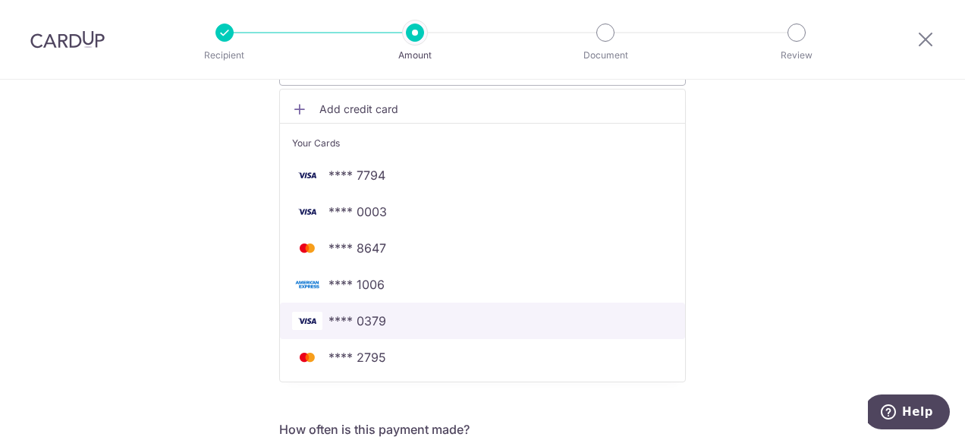
scroll to position [301, 0]
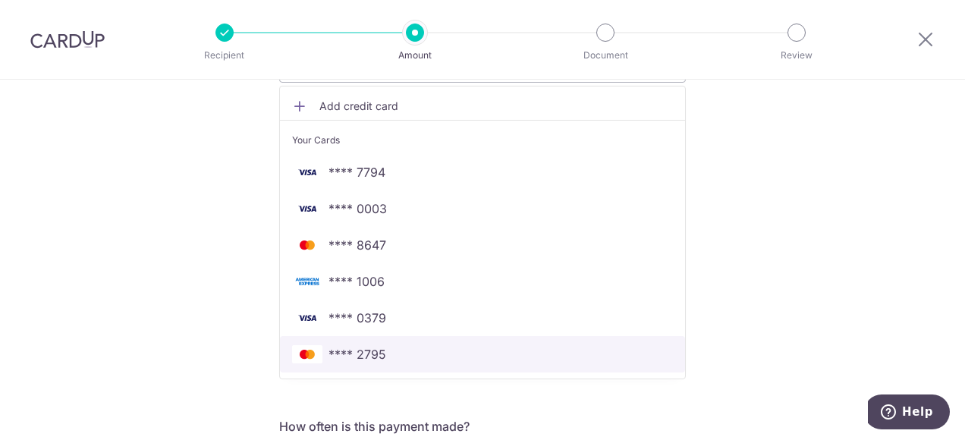
click at [376, 345] on span "**** 2795" at bounding box center [358, 354] width 58 height 18
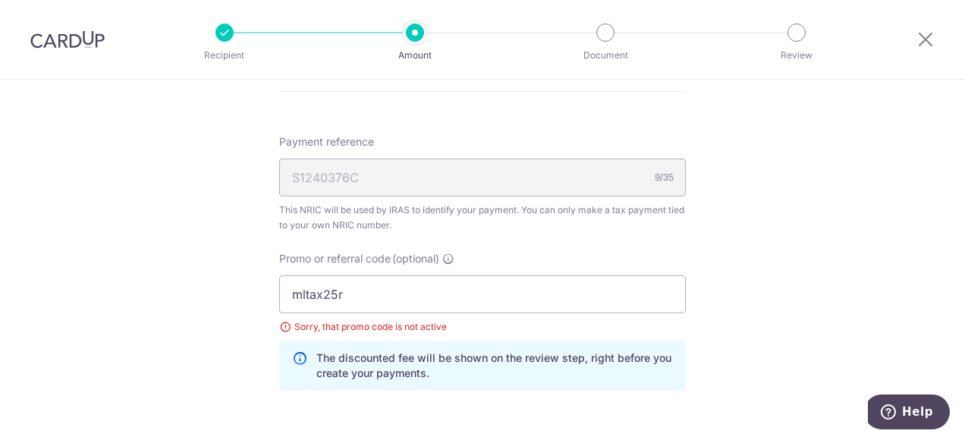
scroll to position [1060, 0]
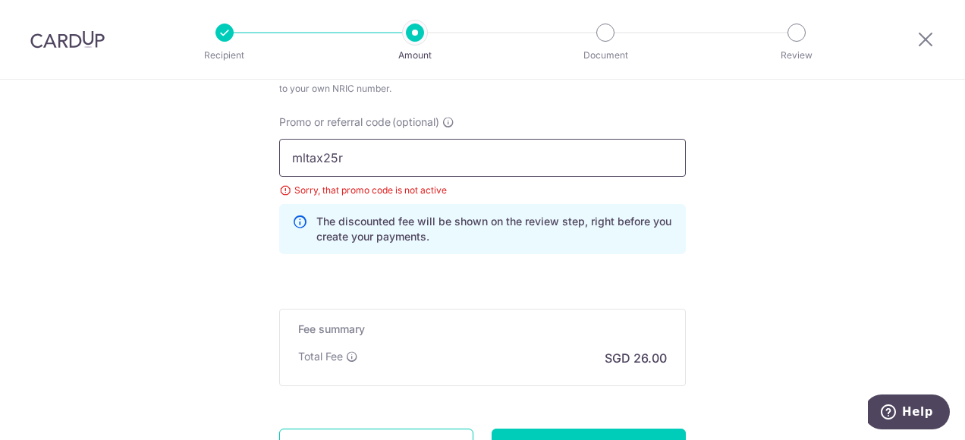
click at [348, 156] on input "mltax25r" at bounding box center [482, 158] width 407 height 38
drag, startPoint x: 272, startPoint y: 153, endPoint x: 250, endPoint y: 153, distance: 22.0
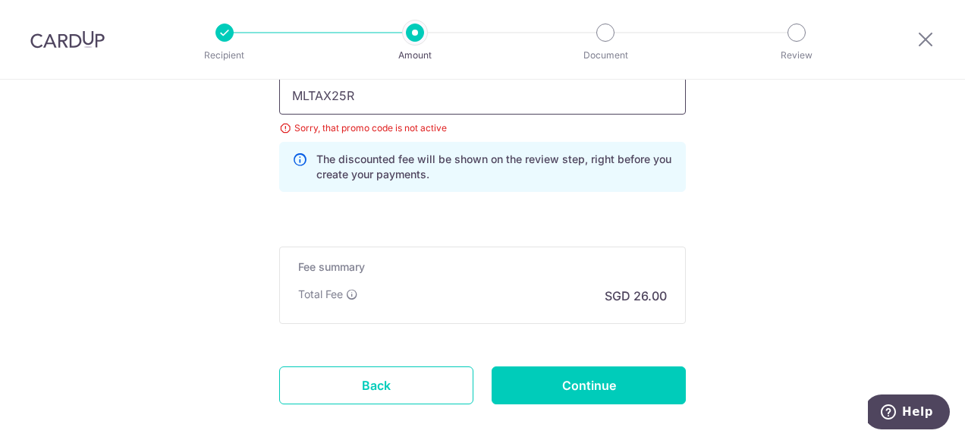
scroll to position [1196, 0]
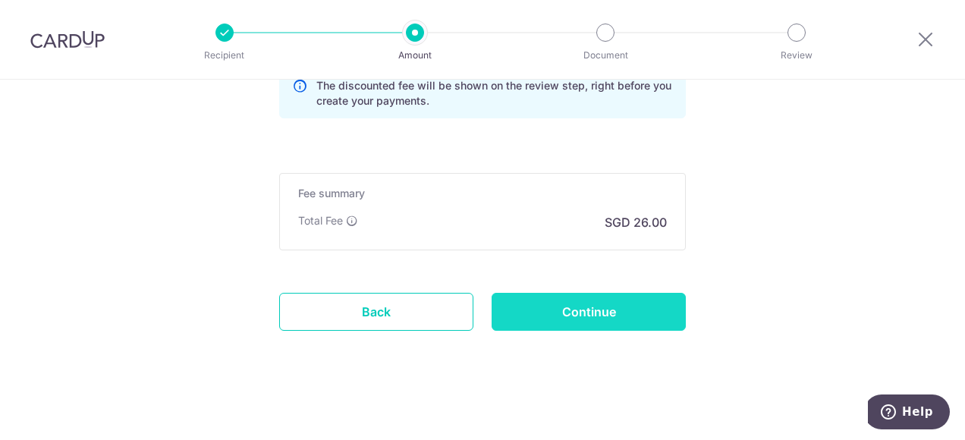
type input "MLTAX25R"
click at [619, 314] on input "Continue" at bounding box center [589, 312] width 194 height 38
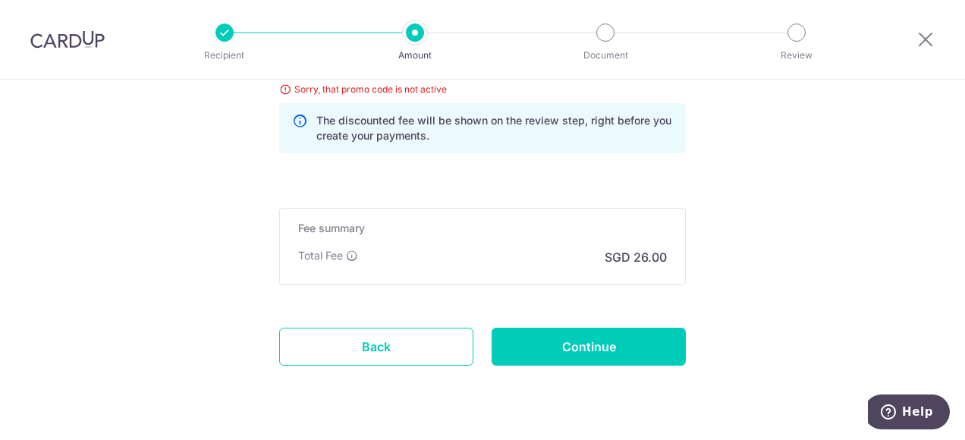
scroll to position [1085, 0]
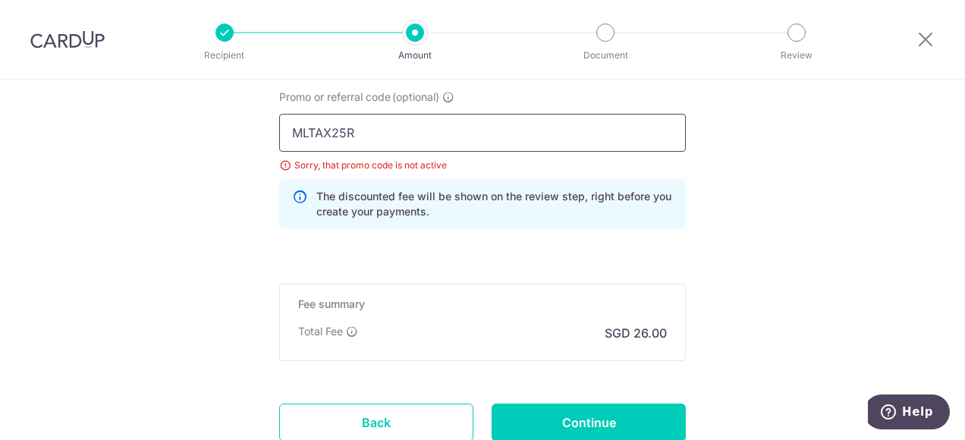
drag, startPoint x: 366, startPoint y: 131, endPoint x: 289, endPoint y: 133, distance: 76.7
click at [289, 133] on input "MLTAX25R" at bounding box center [482, 133] width 407 height 38
drag, startPoint x: 431, startPoint y: 280, endPoint x: 403, endPoint y: 141, distance: 141.7
click at [403, 141] on input "MLTAX25R" at bounding box center [482, 133] width 407 height 38
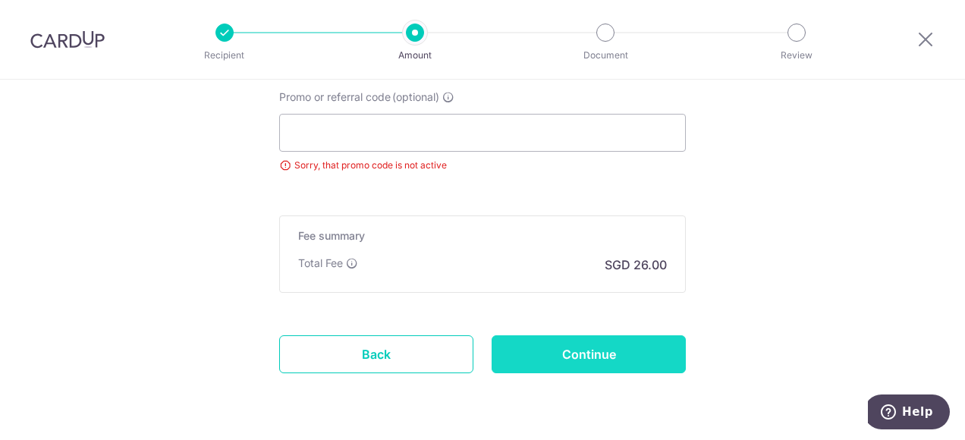
click at [645, 355] on input "Continue" at bounding box center [589, 354] width 194 height 38
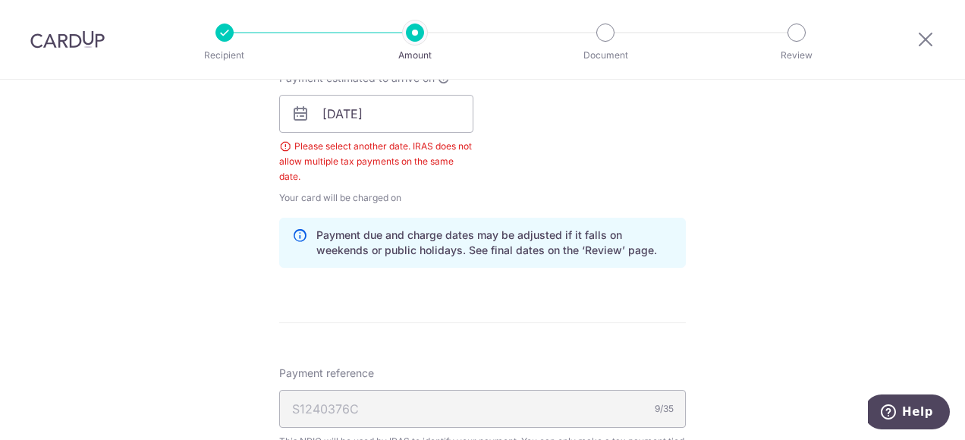
scroll to position [720, 0]
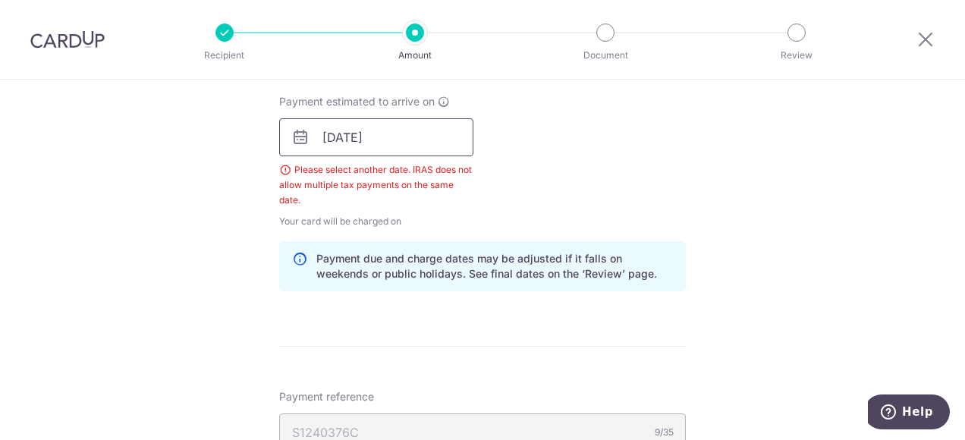
click at [325, 132] on input "16/10/2025" at bounding box center [376, 137] width 194 height 38
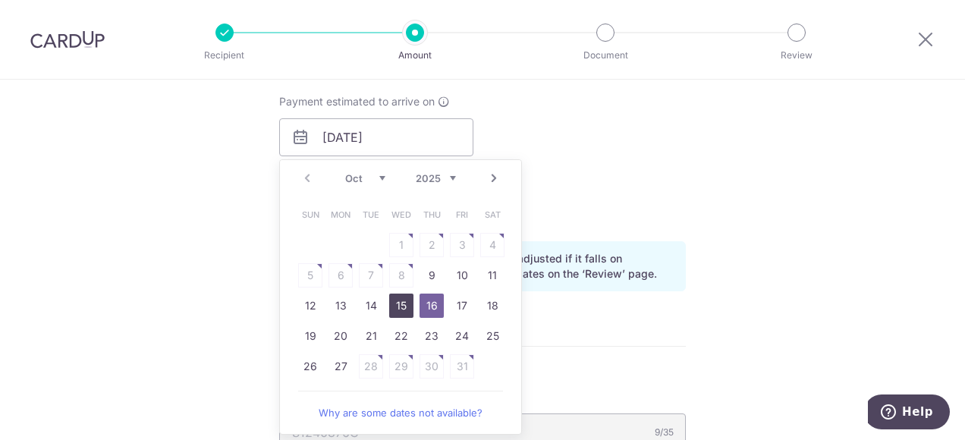
click at [400, 307] on link "15" at bounding box center [401, 306] width 24 height 24
type input "[DATE]"
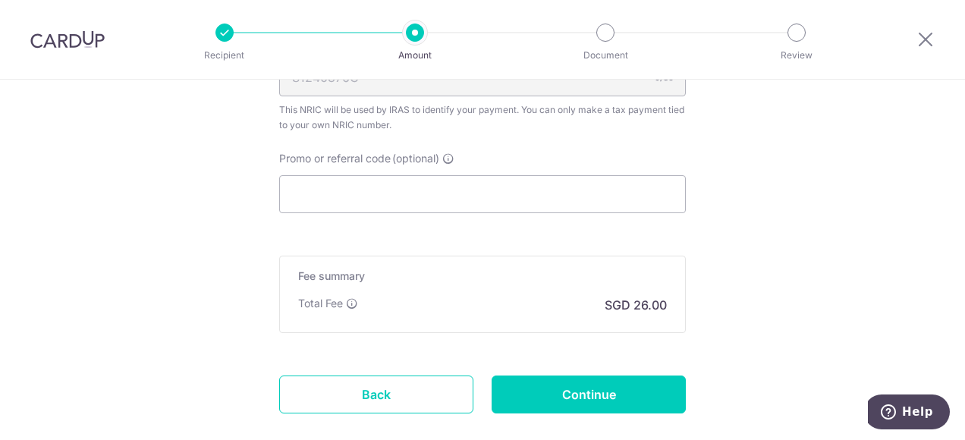
scroll to position [1100, 0]
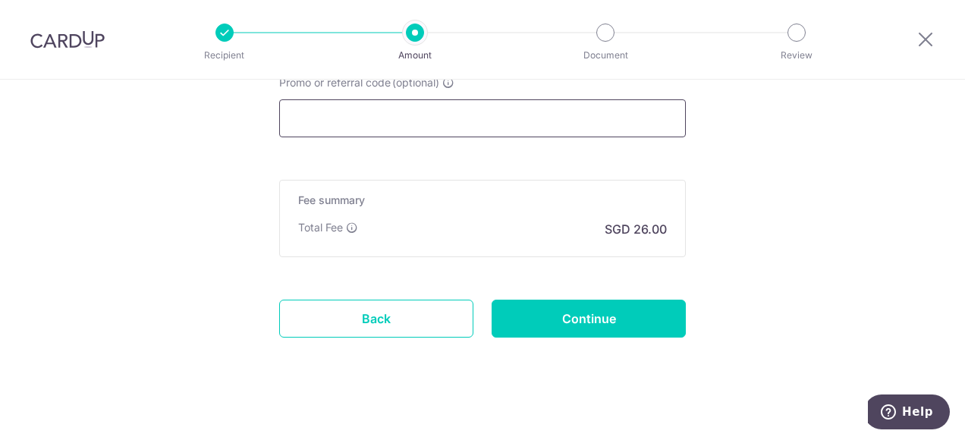
click at [326, 111] on input "Promo or referral code (optional)" at bounding box center [482, 118] width 407 height 38
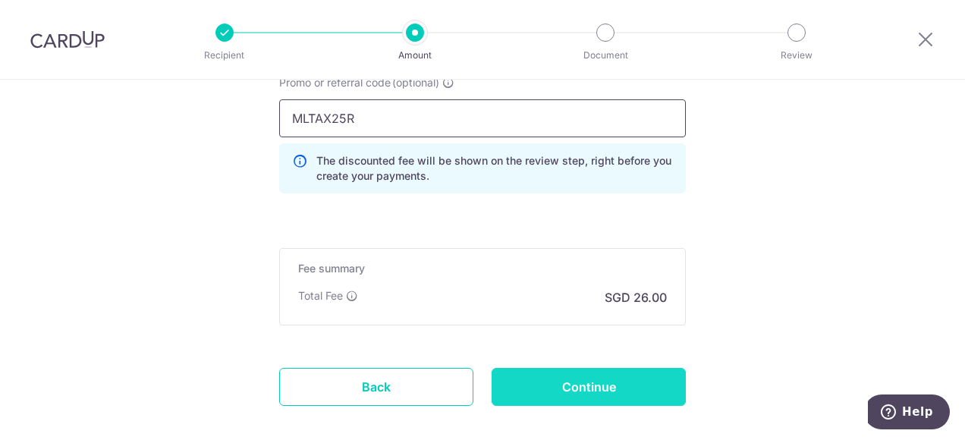
type input "MLTAX25R"
click at [556, 386] on input "Continue" at bounding box center [589, 387] width 194 height 38
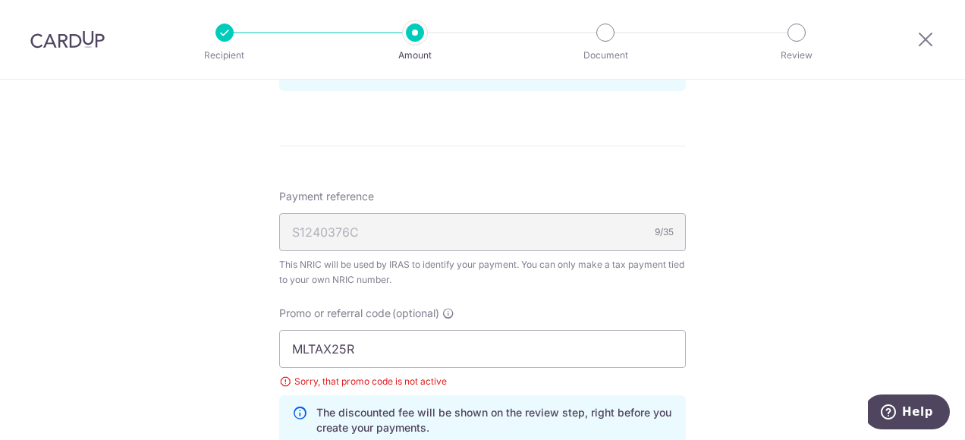
scroll to position [953, 0]
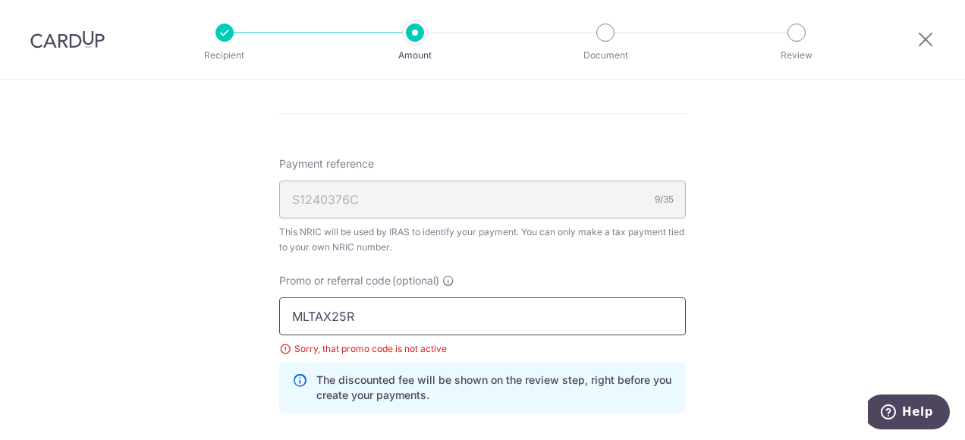
drag, startPoint x: 364, startPoint y: 307, endPoint x: 244, endPoint y: 301, distance: 120.8
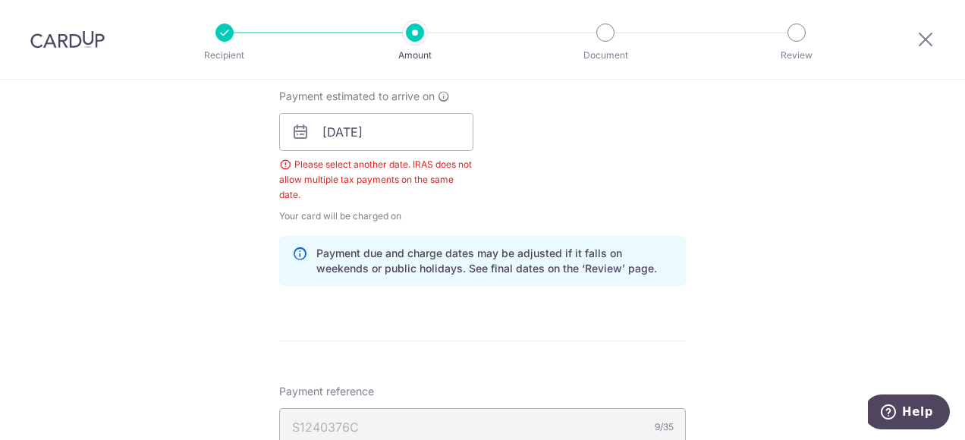
scroll to position [650, 0]
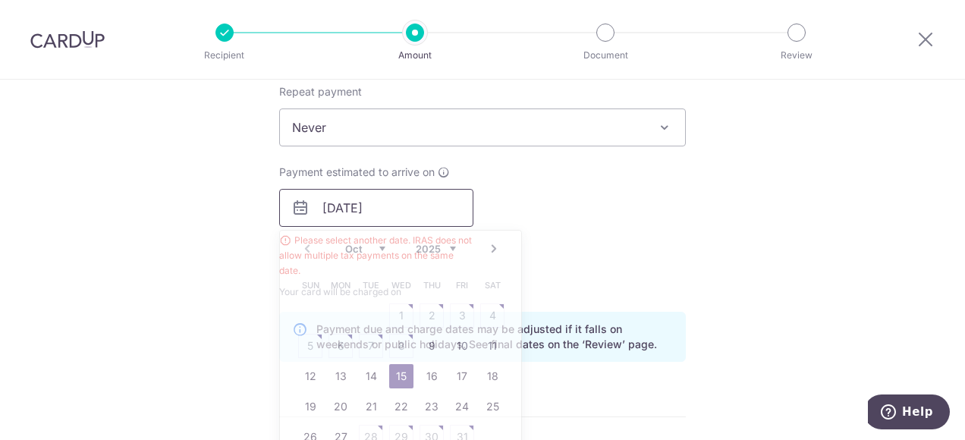
click at [323, 206] on input "[DATE]" at bounding box center [376, 208] width 194 height 38
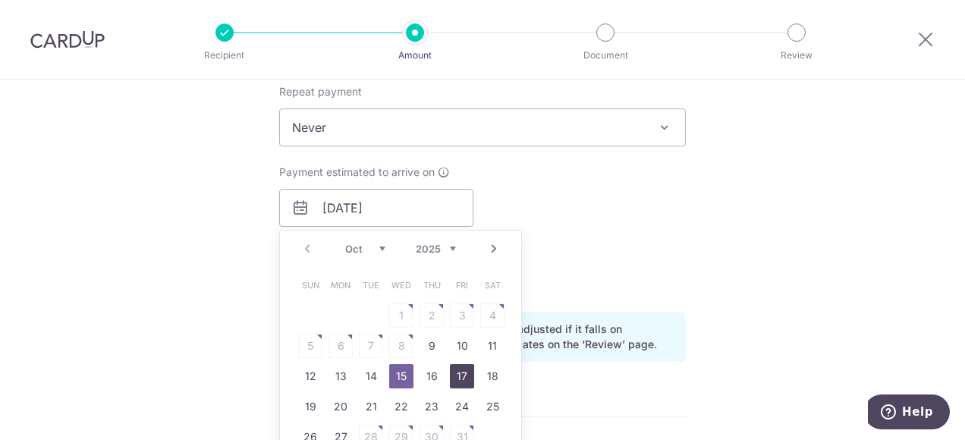
click at [461, 374] on link "17" at bounding box center [462, 376] width 24 height 24
type input "17/10/2025"
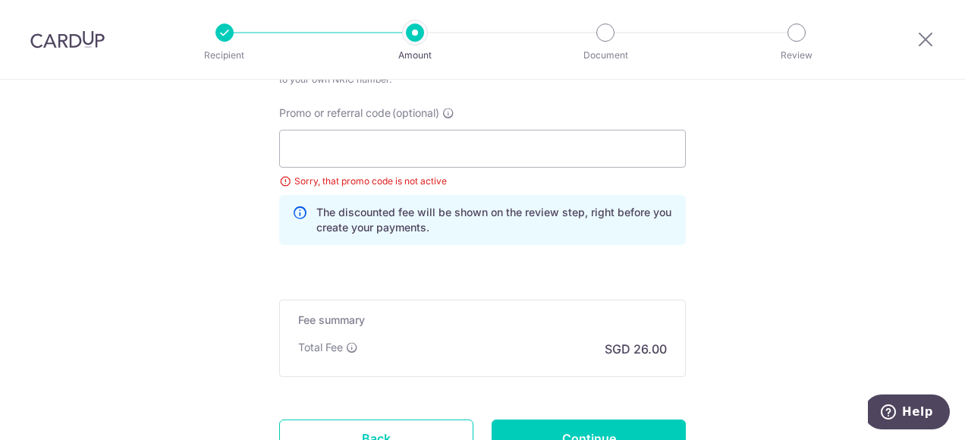
scroll to position [1105, 0]
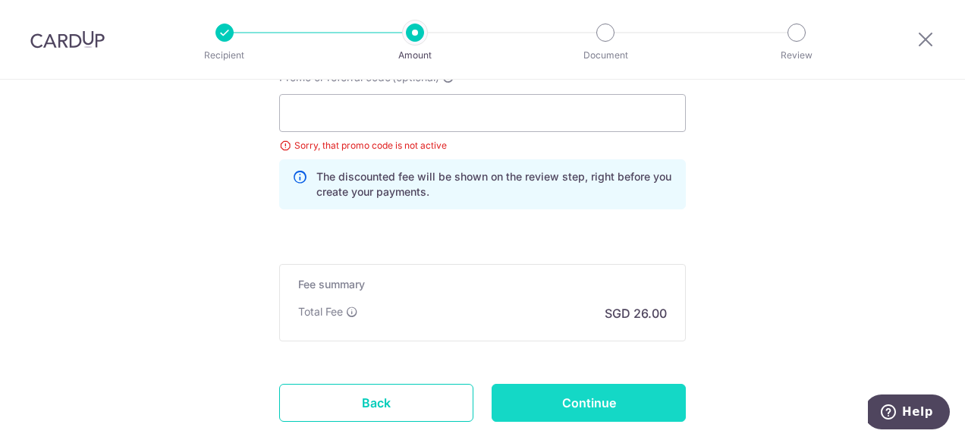
click at [577, 398] on input "Continue" at bounding box center [589, 403] width 194 height 38
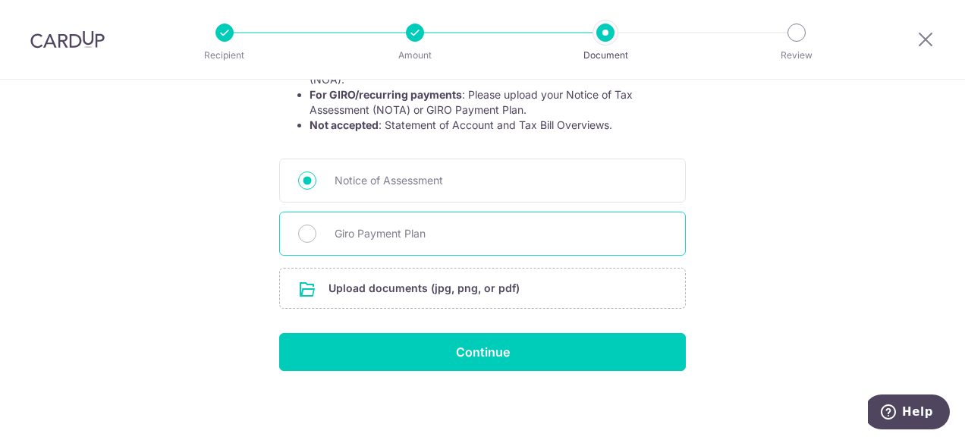
click at [356, 232] on span "Giro Payment Plan" at bounding box center [501, 234] width 332 height 18
click at [317, 232] on input "Giro Payment Plan" at bounding box center [307, 234] width 18 height 18
radio input "true"
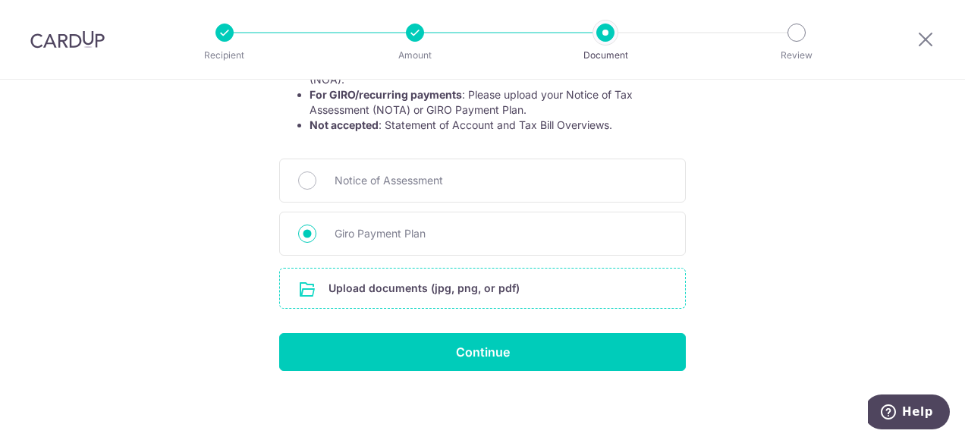
click at [380, 297] on input "file" at bounding box center [482, 288] width 405 height 39
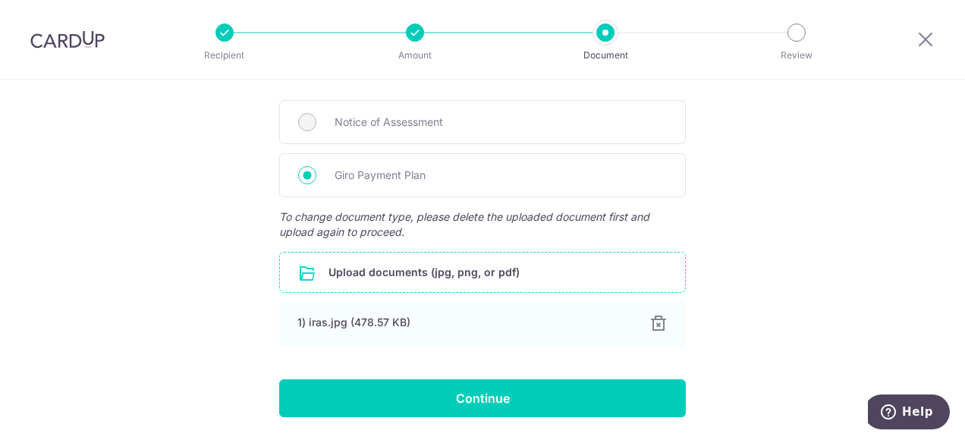
scroll to position [437, 0]
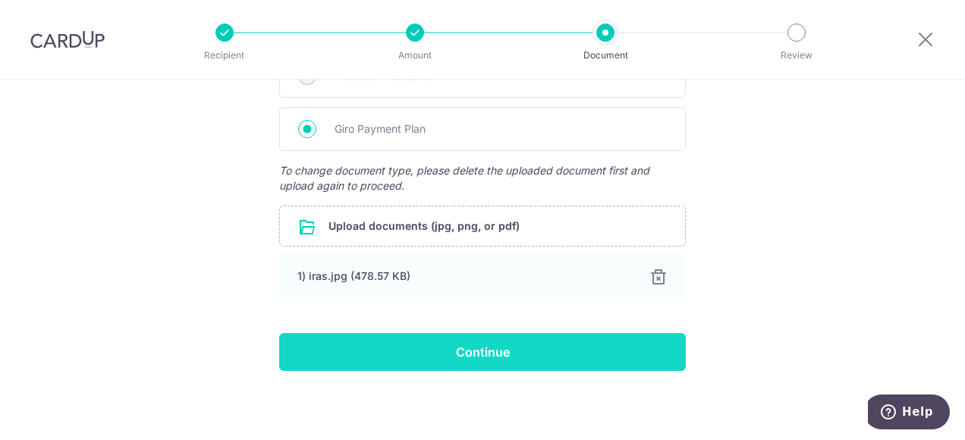
click at [484, 355] on input "Continue" at bounding box center [482, 352] width 407 height 38
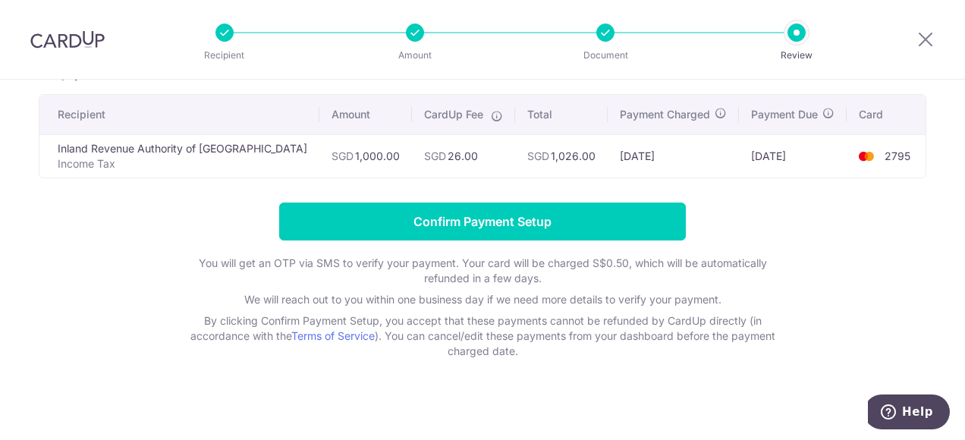
scroll to position [108, 0]
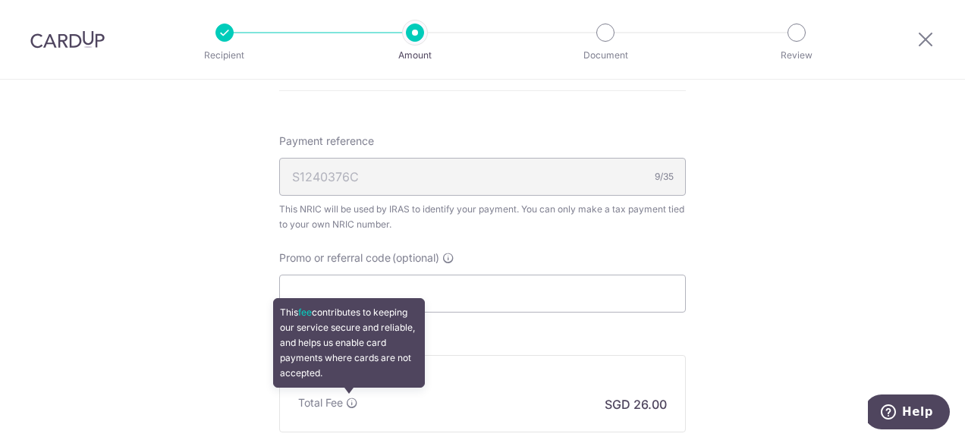
scroll to position [987, 0]
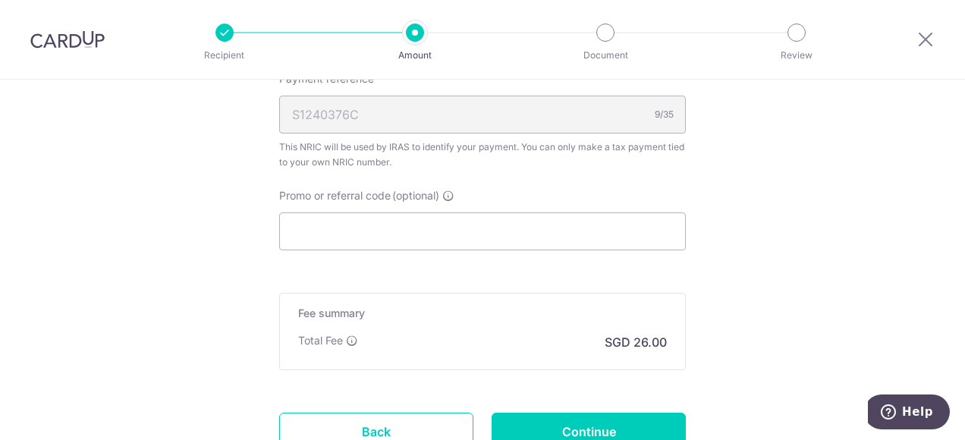
click at [396, 333] on div "Total Fee SGD 26.00" at bounding box center [482, 342] width 369 height 18
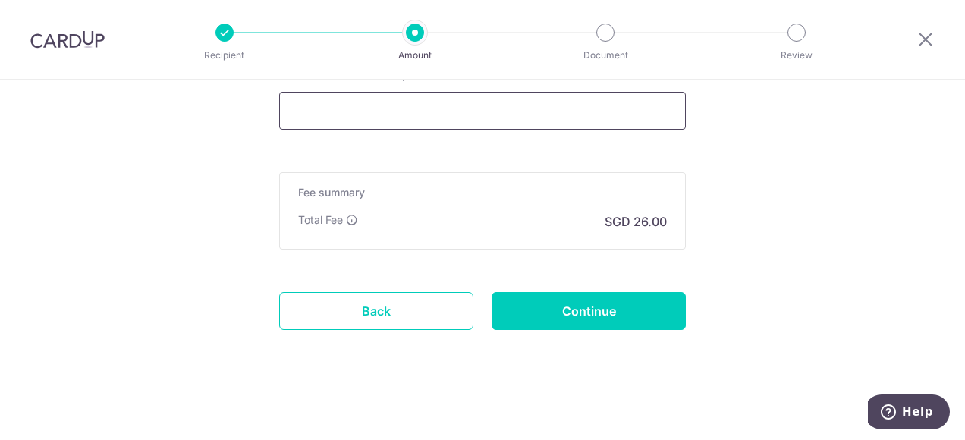
click at [347, 118] on input "Promo or referral code (optional)" at bounding box center [482, 111] width 407 height 38
paste input "MCTAX25"
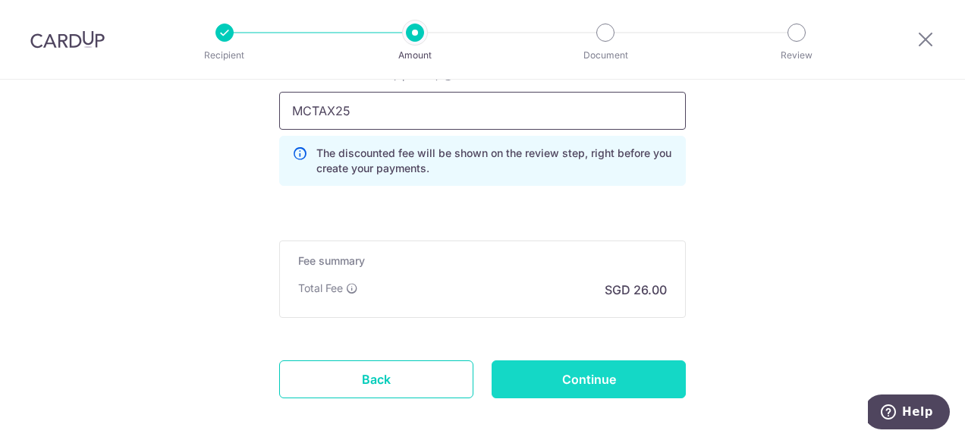
type input "MCTAX25"
click at [580, 379] on input "Continue" at bounding box center [589, 380] width 194 height 38
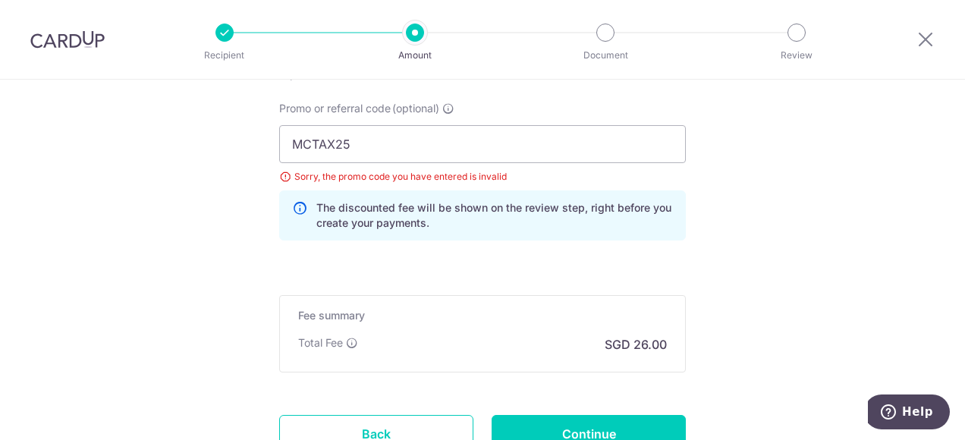
scroll to position [1010, 0]
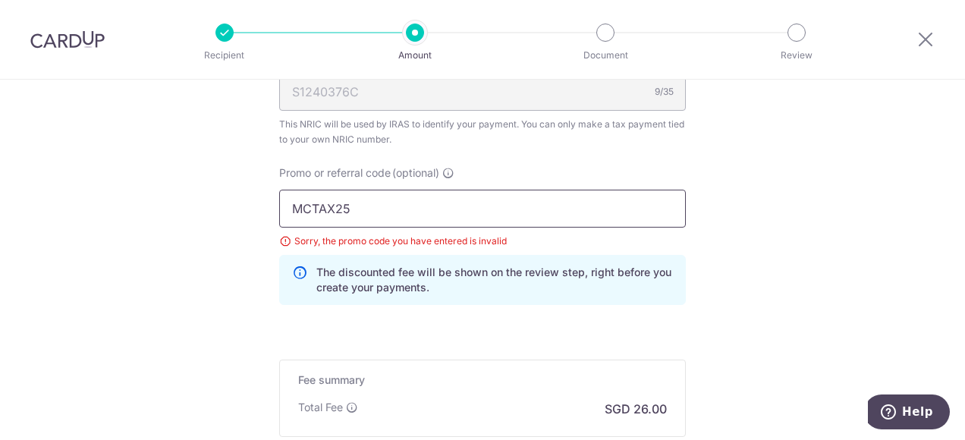
click at [368, 206] on input "MCTAX25" at bounding box center [482, 209] width 407 height 38
click at [376, 203] on input "MCTAX25n" at bounding box center [482, 209] width 407 height 38
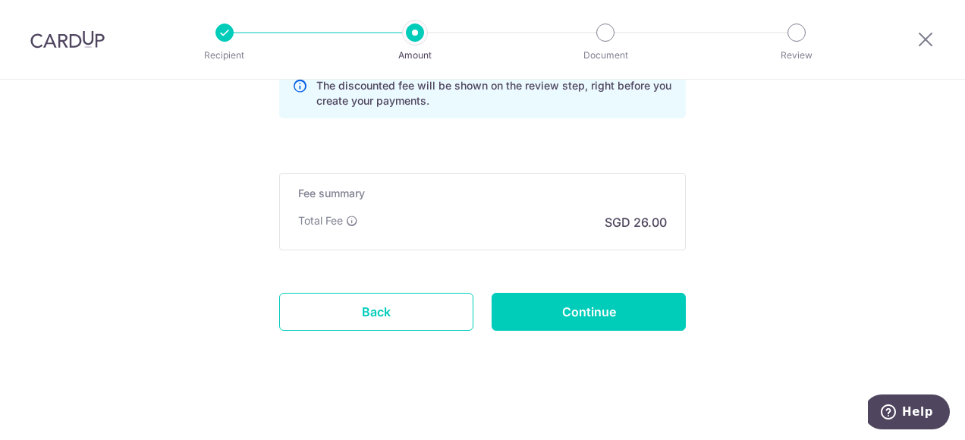
scroll to position [1121, 0]
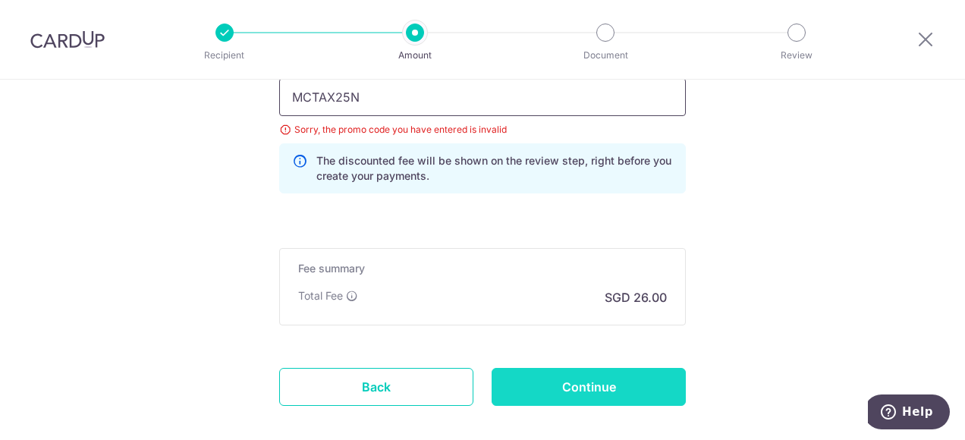
type input "MCTAX25N"
click at [635, 384] on input "Continue" at bounding box center [589, 387] width 194 height 38
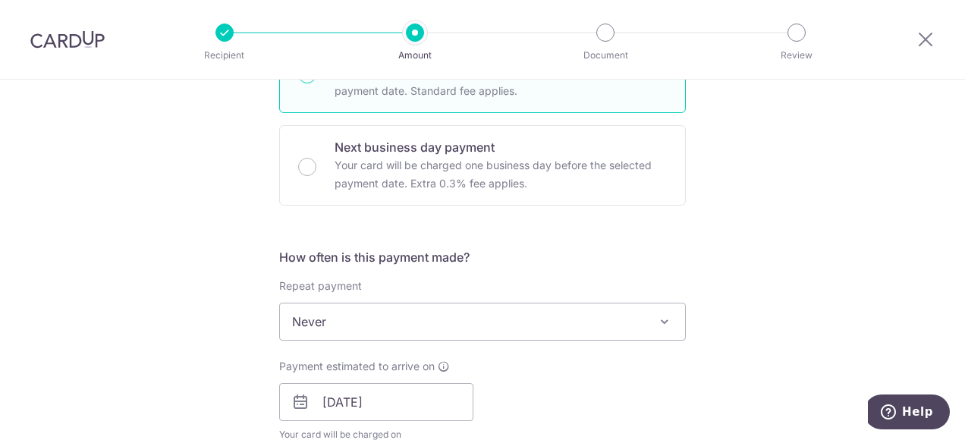
scroll to position [607, 0]
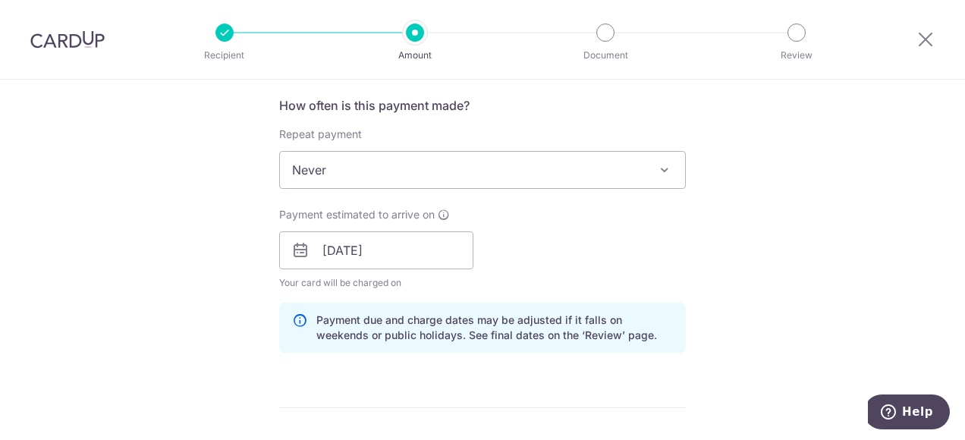
click at [665, 169] on span at bounding box center [665, 170] width 18 height 18
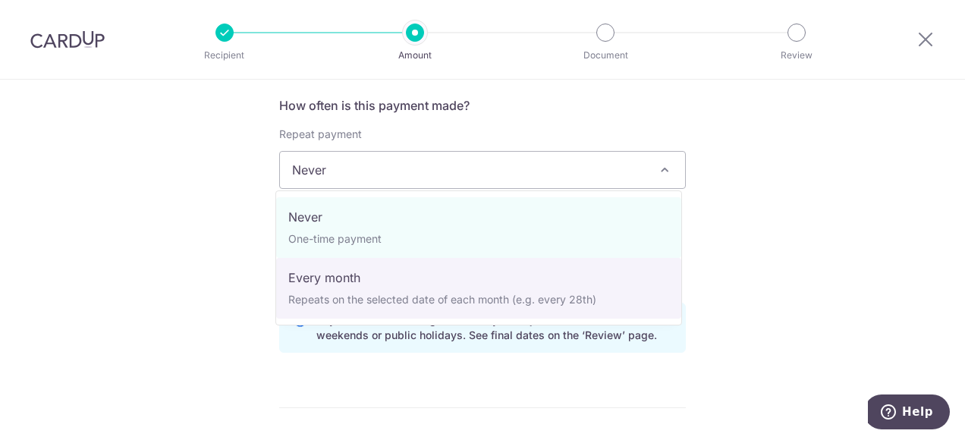
select select "3"
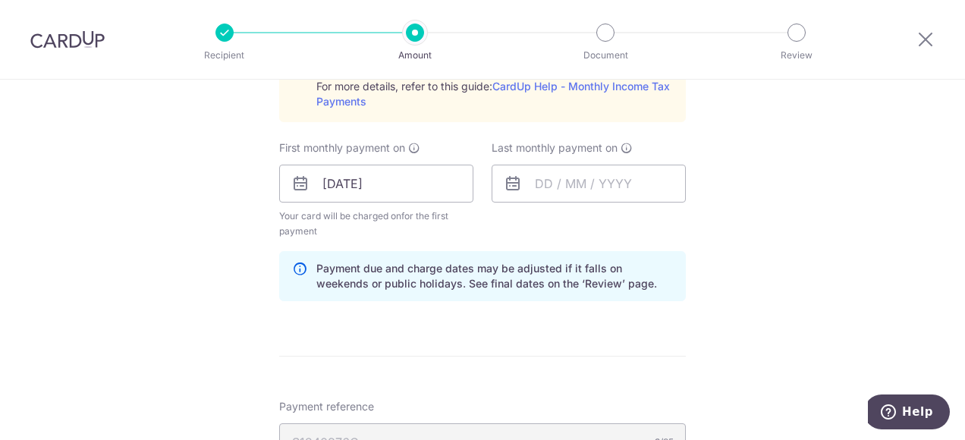
scroll to position [835, 0]
click at [542, 179] on input "text" at bounding box center [589, 181] width 194 height 38
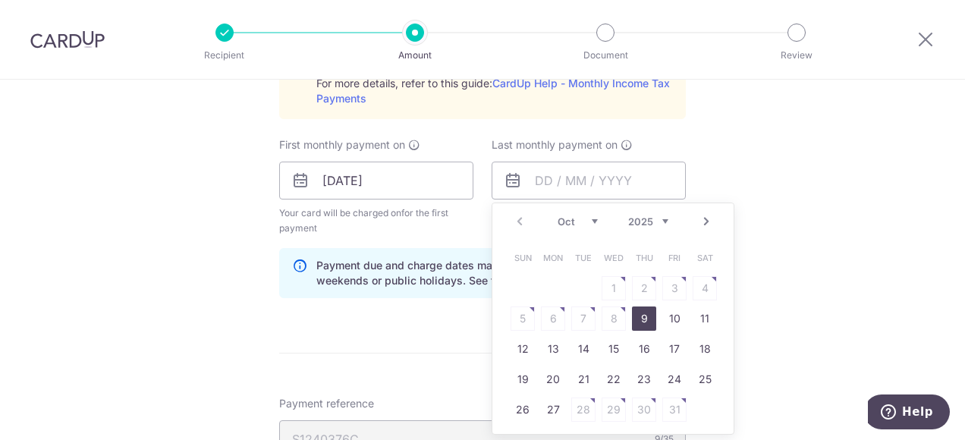
click at [698, 217] on link "Next" at bounding box center [707, 222] width 18 height 18
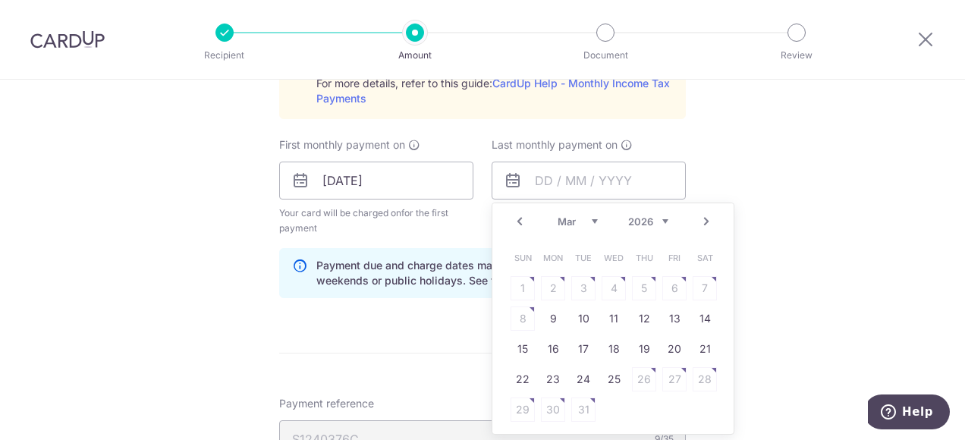
click at [698, 217] on link "Next" at bounding box center [707, 222] width 18 height 18
click at [519, 219] on link "Prev" at bounding box center [520, 222] width 18 height 18
click at [707, 214] on link "Next" at bounding box center [707, 222] width 18 height 18
click at [512, 218] on link "Prev" at bounding box center [520, 222] width 18 height 18
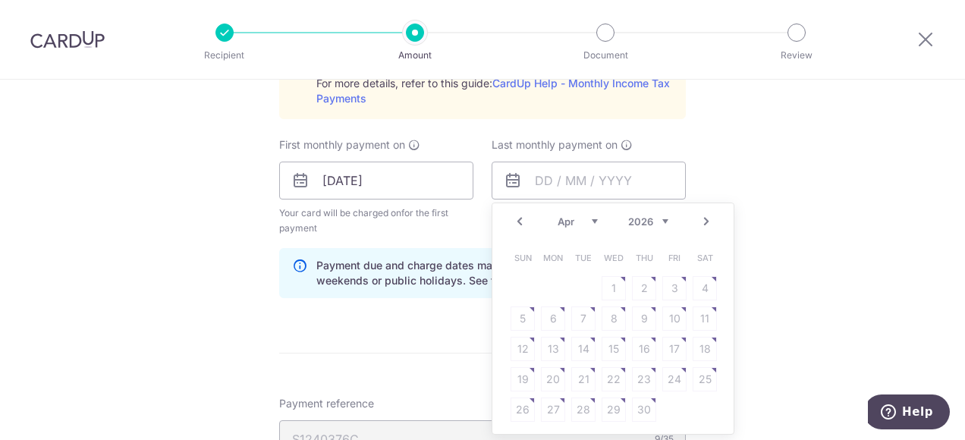
click at [512, 218] on link "Prev" at bounding box center [520, 222] width 18 height 18
click at [705, 219] on link "Next" at bounding box center [707, 222] width 18 height 18
click at [705, 222] on link "Next" at bounding box center [707, 222] width 18 height 18
click at [638, 313] on link "7" at bounding box center [644, 319] width 24 height 24
type input "07/05/2026"
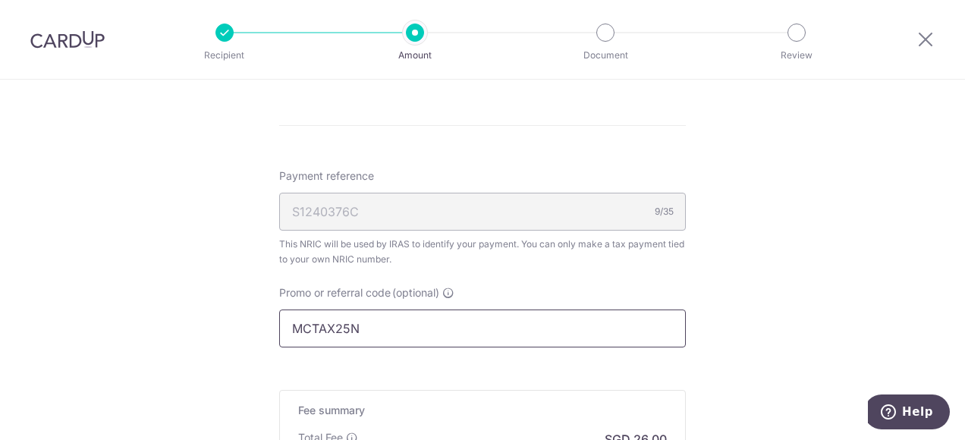
scroll to position [1214, 0]
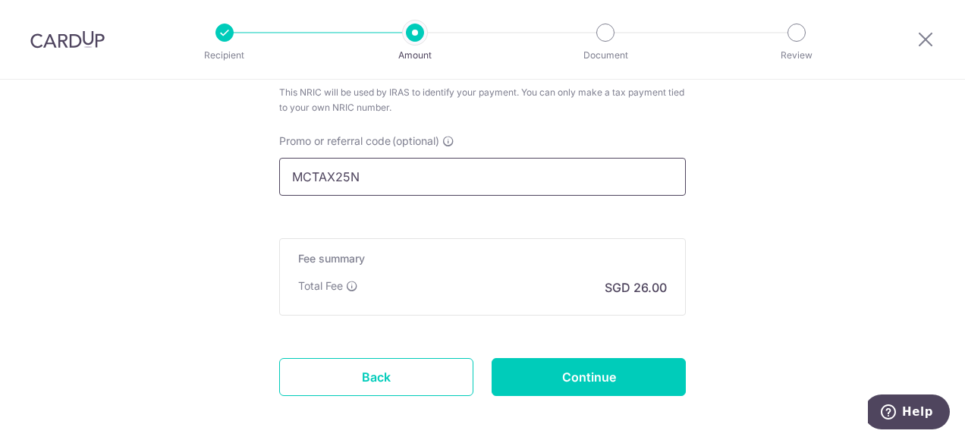
click at [363, 173] on input "MCTAX25N" at bounding box center [482, 177] width 407 height 38
drag, startPoint x: 363, startPoint y: 173, endPoint x: 290, endPoint y: 175, distance: 72.9
click at [290, 175] on input "MCTAX25N" at bounding box center [482, 177] width 407 height 38
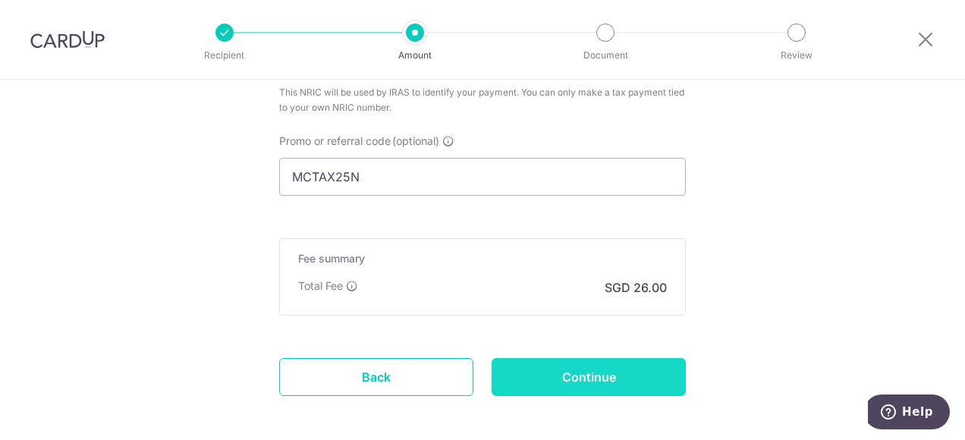
click at [581, 378] on input "Continue" at bounding box center [589, 377] width 194 height 38
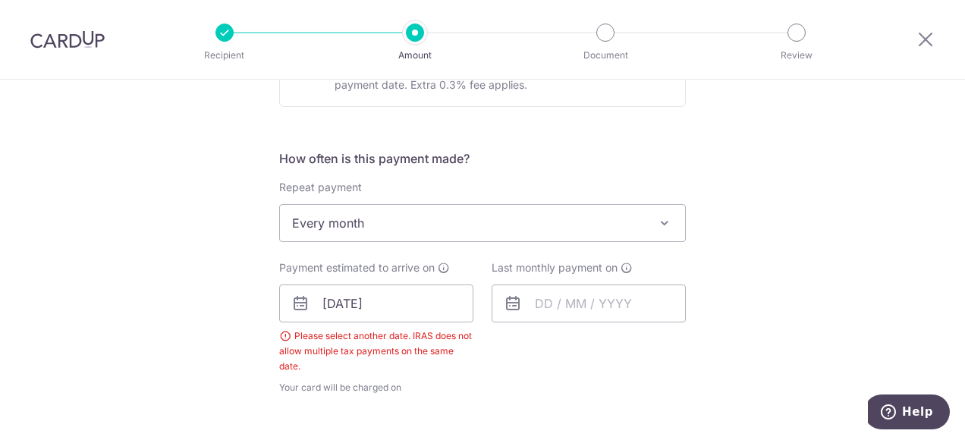
scroll to position [574, 0]
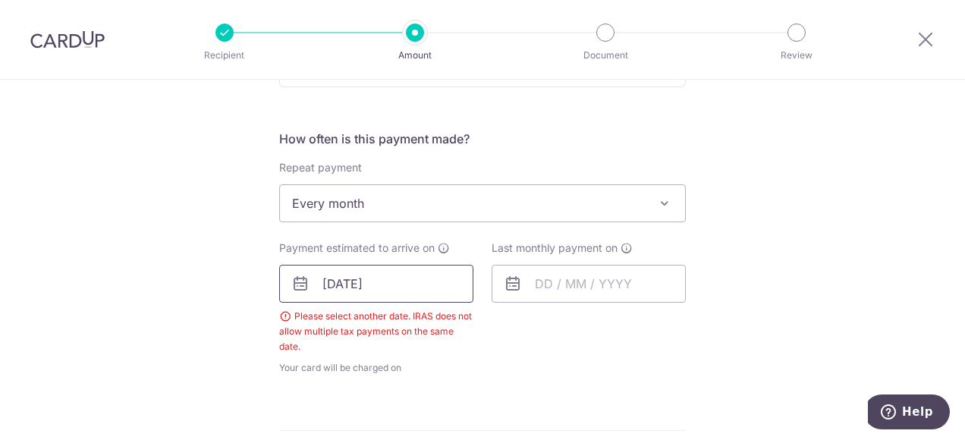
click at [326, 282] on input "17/10/2025" at bounding box center [376, 284] width 194 height 38
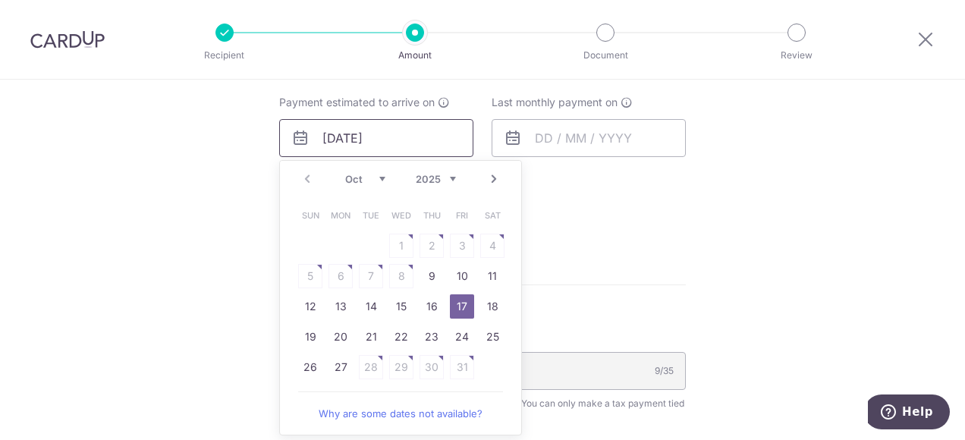
scroll to position [726, 0]
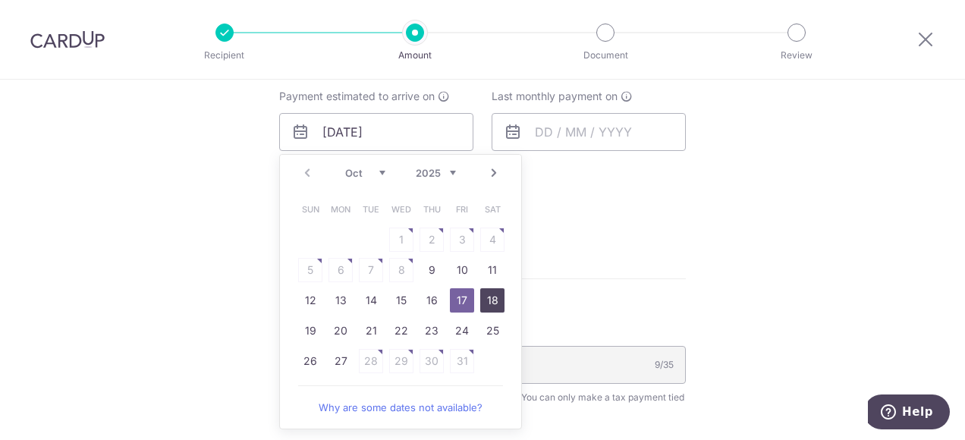
drag, startPoint x: 486, startPoint y: 298, endPoint x: 587, endPoint y: 213, distance: 132.6
click at [486, 298] on link "18" at bounding box center [492, 300] width 24 height 24
type input "[DATE]"
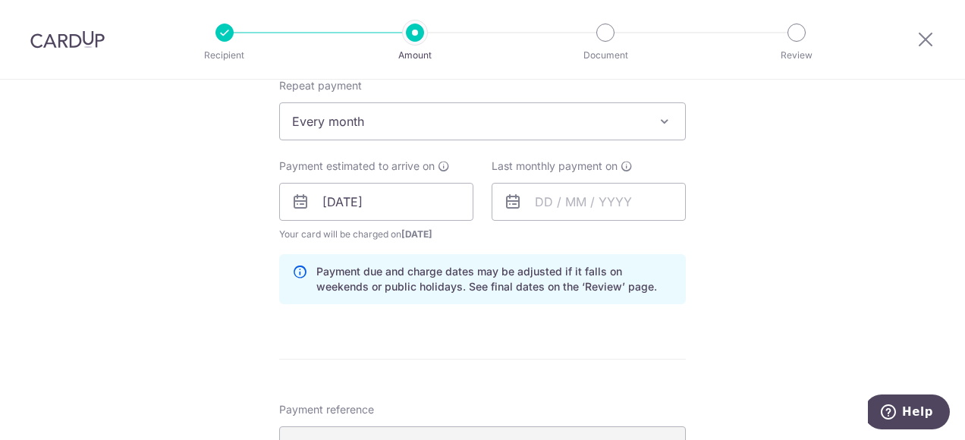
scroll to position [650, 0]
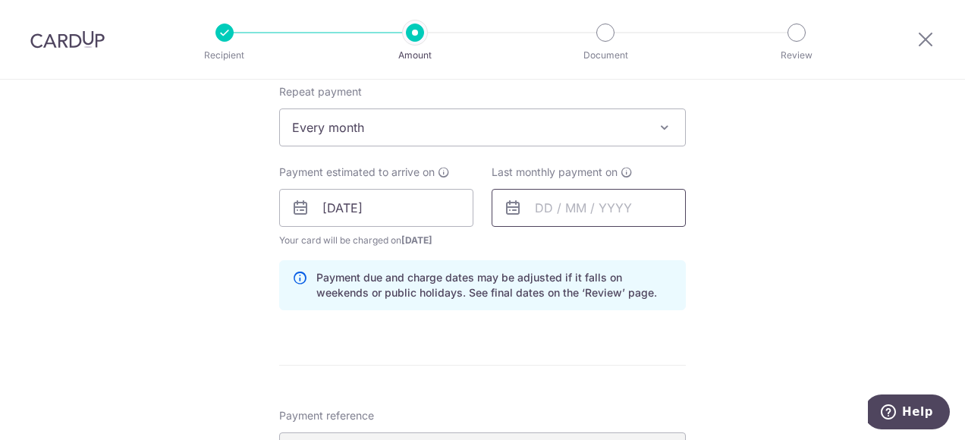
click at [554, 208] on input "text" at bounding box center [589, 208] width 194 height 38
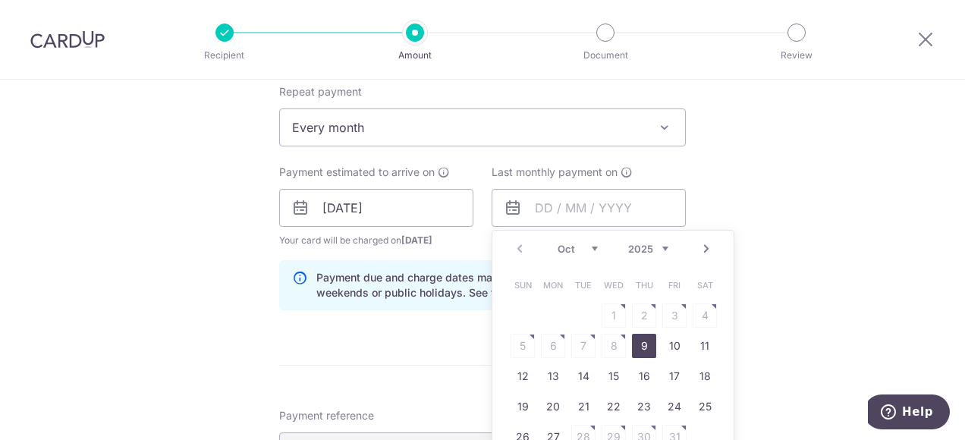
click at [701, 246] on link "Next" at bounding box center [707, 249] width 18 height 18
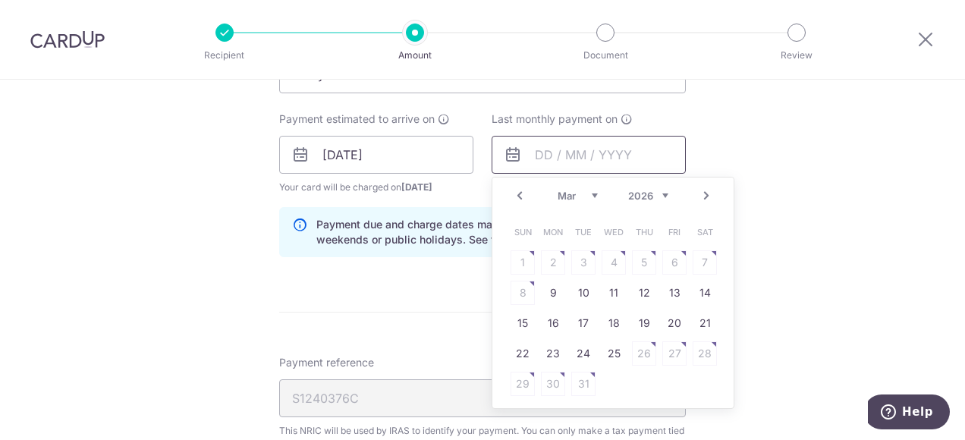
scroll to position [726, 0]
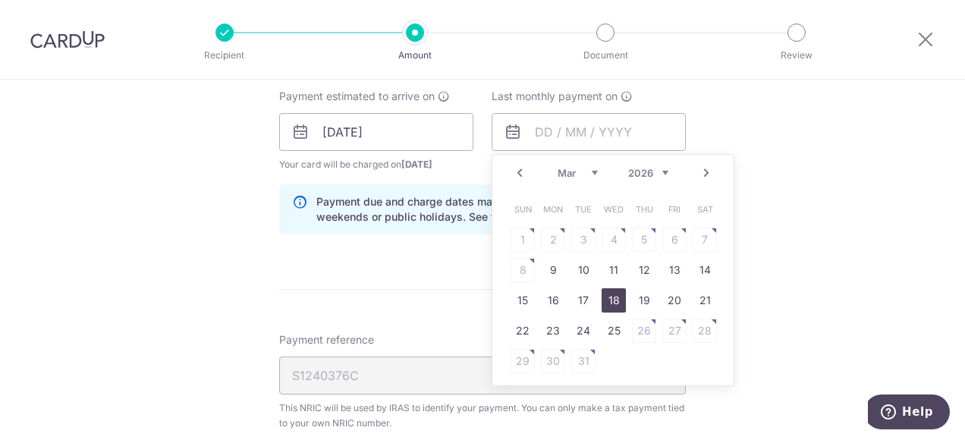
click at [613, 298] on link "18" at bounding box center [614, 300] width 24 height 24
type input "18/03/2026"
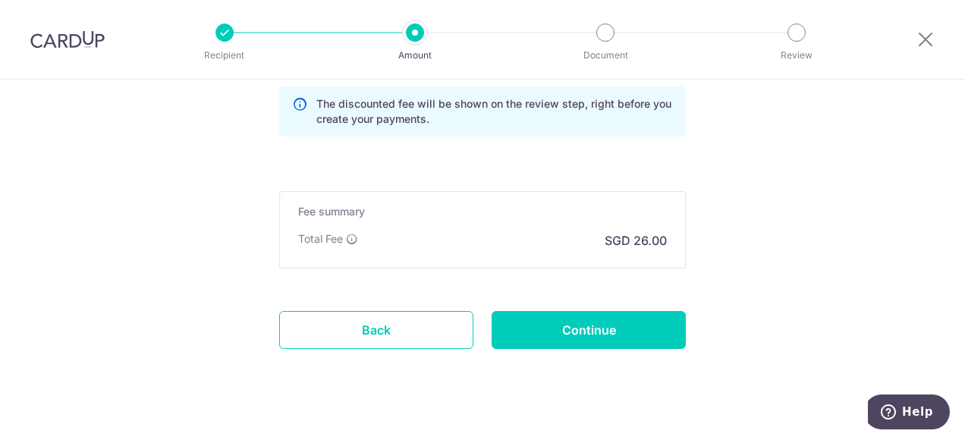
scroll to position [1181, 0]
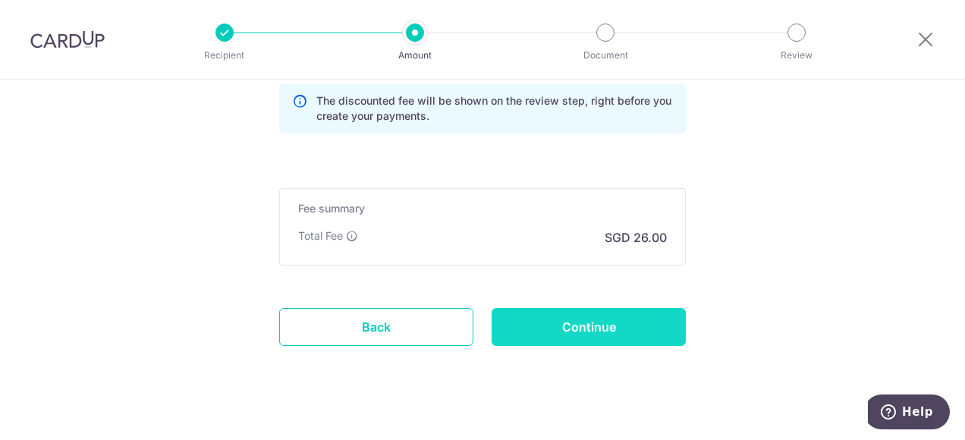
click at [598, 331] on input "Continue" at bounding box center [589, 327] width 194 height 38
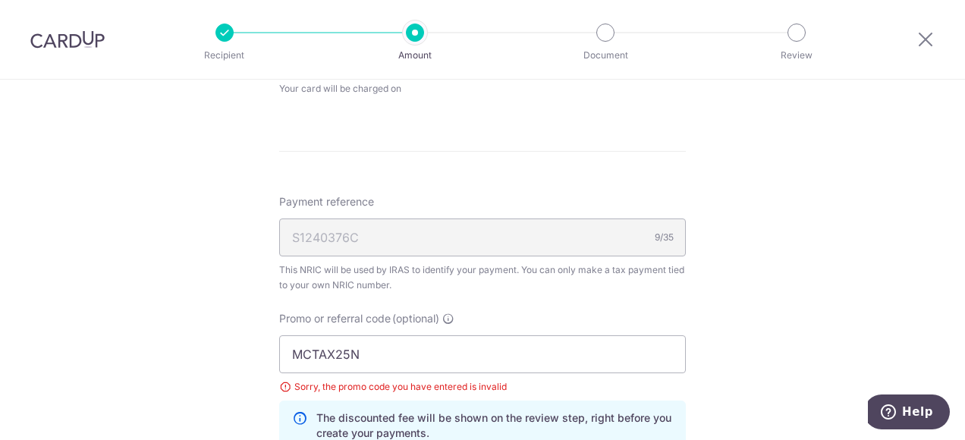
scroll to position [877, 0]
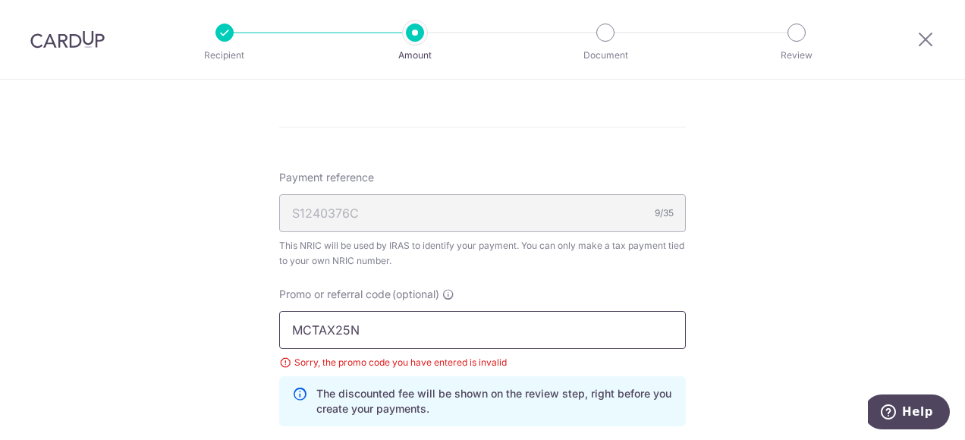
click at [353, 328] on input "MCTAX25N" at bounding box center [482, 330] width 407 height 38
drag, startPoint x: 353, startPoint y: 328, endPoint x: 414, endPoint y: 336, distance: 61.3
click at [414, 336] on input "MCTAX25N" at bounding box center [482, 330] width 407 height 38
click at [392, 334] on input "MCTAX25N" at bounding box center [482, 330] width 407 height 38
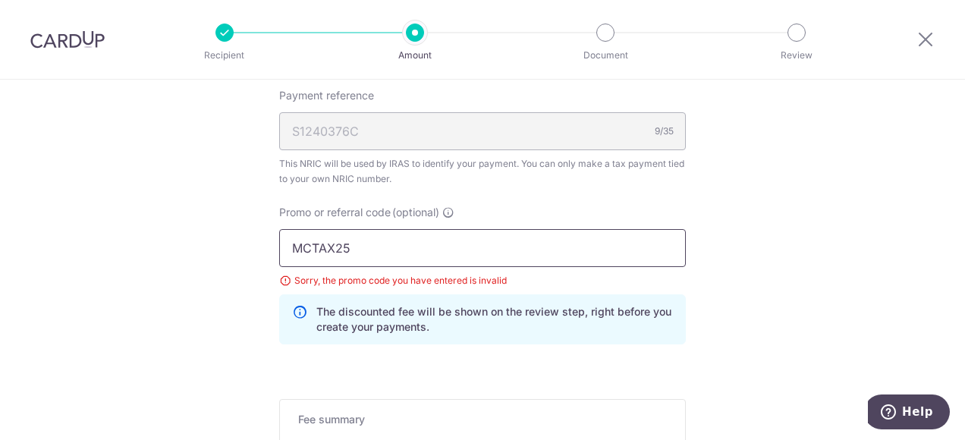
scroll to position [1105, 0]
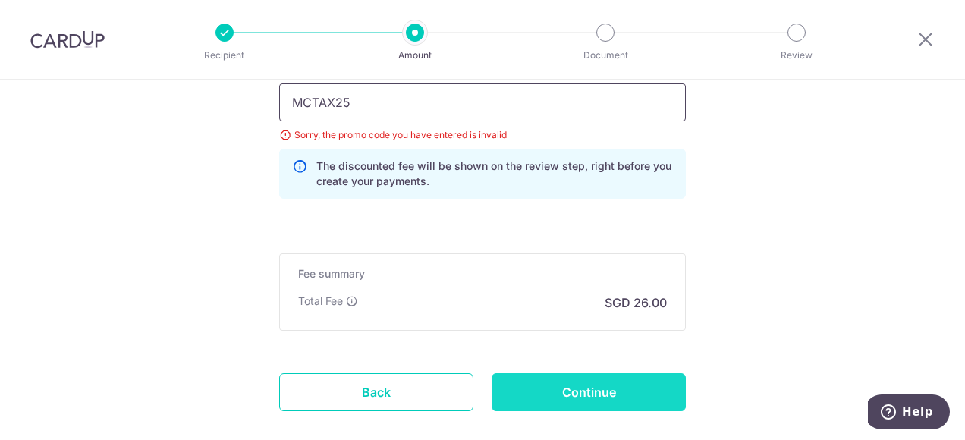
type input "MCTAX25"
click at [610, 400] on input "Continue" at bounding box center [589, 392] width 194 height 38
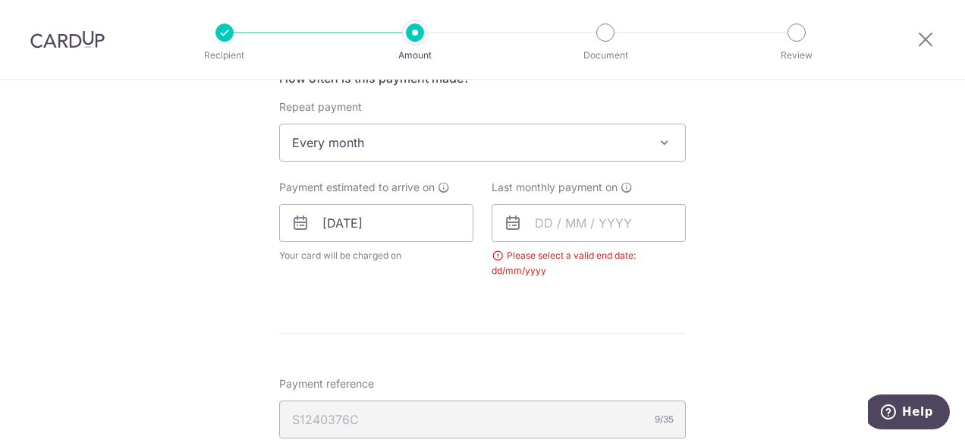
scroll to position [650, 0]
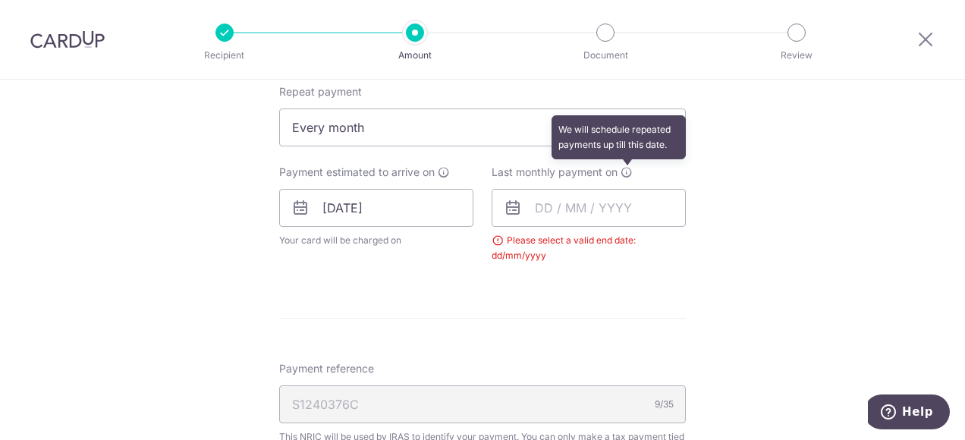
click at [627, 172] on icon at bounding box center [627, 172] width 12 height 12
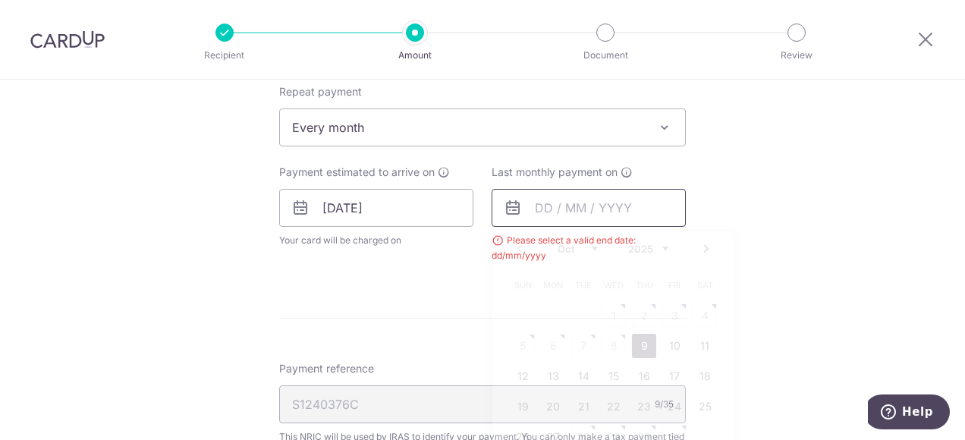
click at [542, 206] on input "text" at bounding box center [589, 208] width 194 height 38
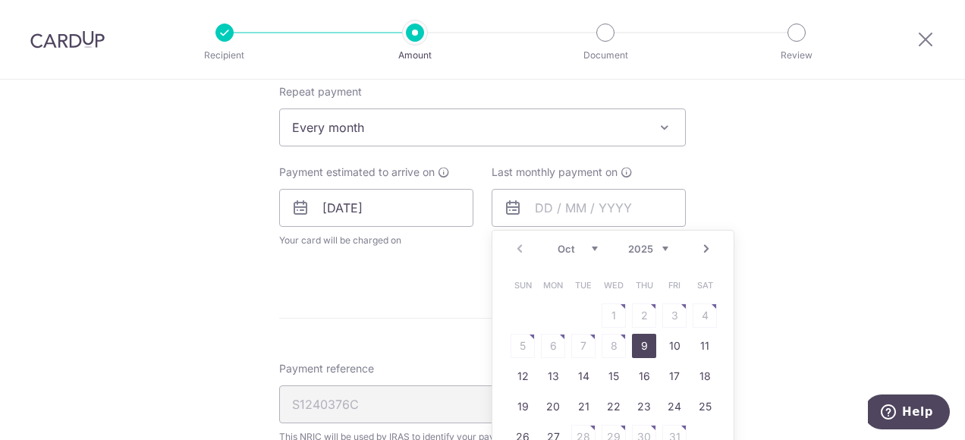
click at [701, 246] on link "Next" at bounding box center [707, 249] width 18 height 18
click at [700, 246] on link "Next" at bounding box center [707, 249] width 18 height 18
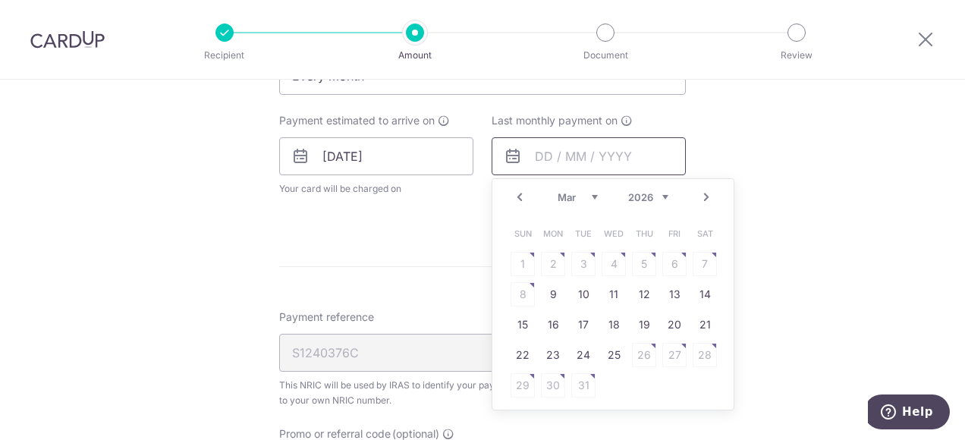
scroll to position [726, 0]
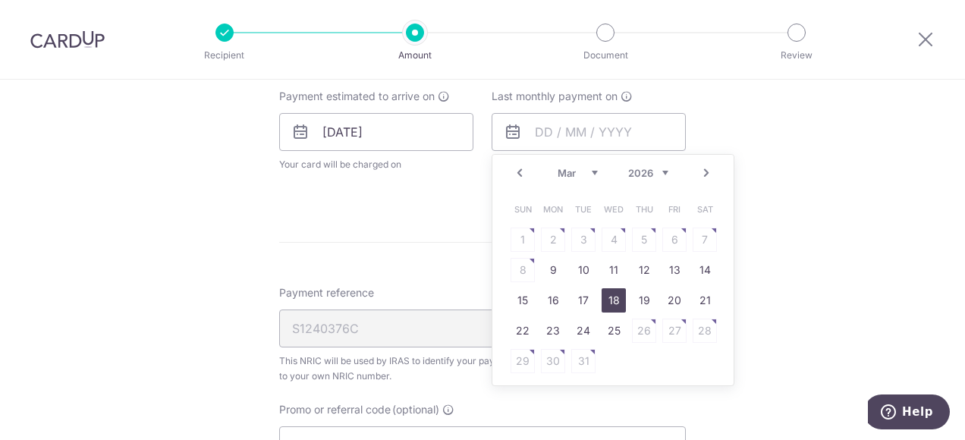
click at [614, 297] on link "18" at bounding box center [614, 300] width 24 height 24
type input "[DATE]"
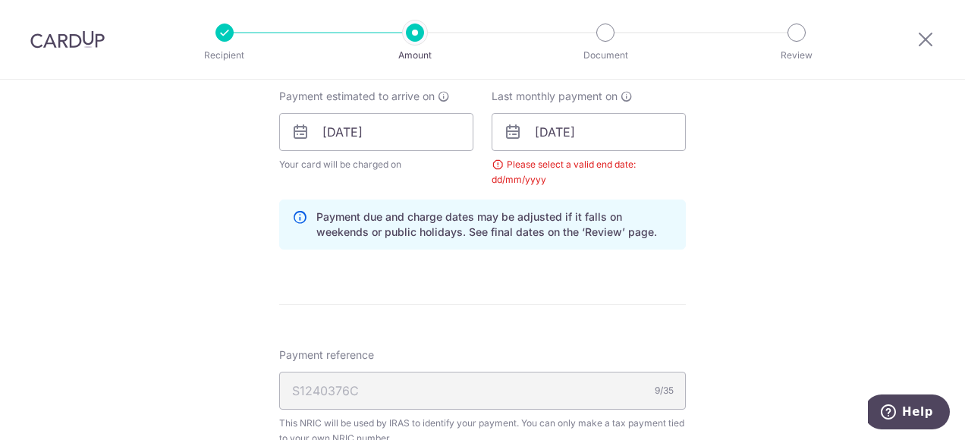
click at [579, 282] on form "Enter one-time or monthly payment amount SGD 1,000.00 1000.00 The total tax pay…" at bounding box center [482, 111] width 407 height 1315
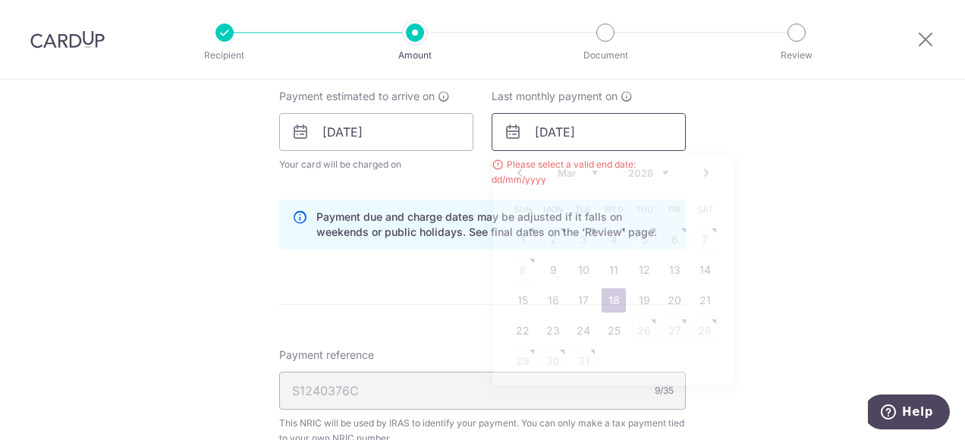
click at [604, 134] on input "[DATE]" at bounding box center [589, 132] width 194 height 38
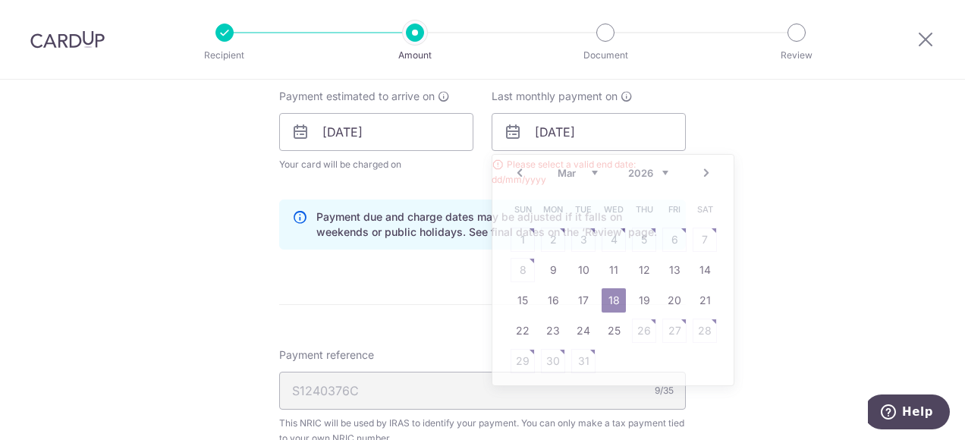
click at [765, 161] on div "Tell us more about your payment Enter one-time or monthly payment amount SGD 1,…" at bounding box center [482, 97] width 965 height 1487
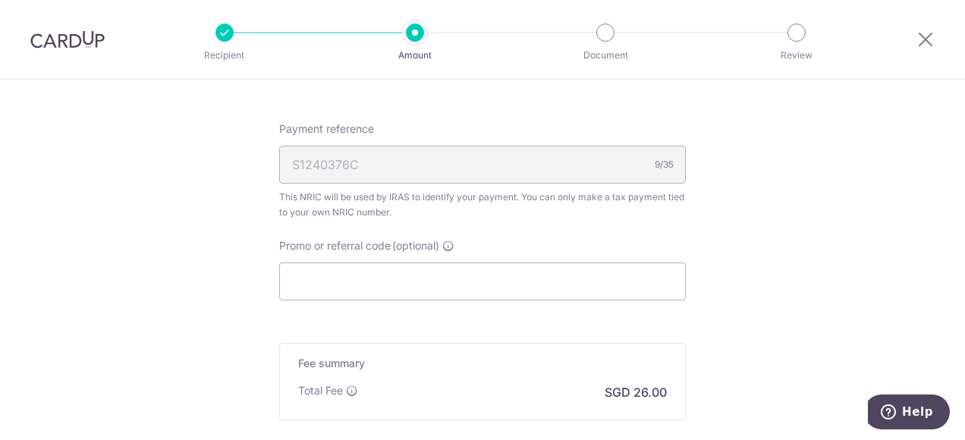
scroll to position [953, 0]
click at [411, 270] on input "Promo or referral code (optional)" at bounding box center [482, 280] width 407 height 38
drag, startPoint x: 411, startPoint y: 270, endPoint x: 342, endPoint y: 270, distance: 69.1
click at [342, 270] on input "Promo or referral code (optional)" at bounding box center [482, 280] width 407 height 38
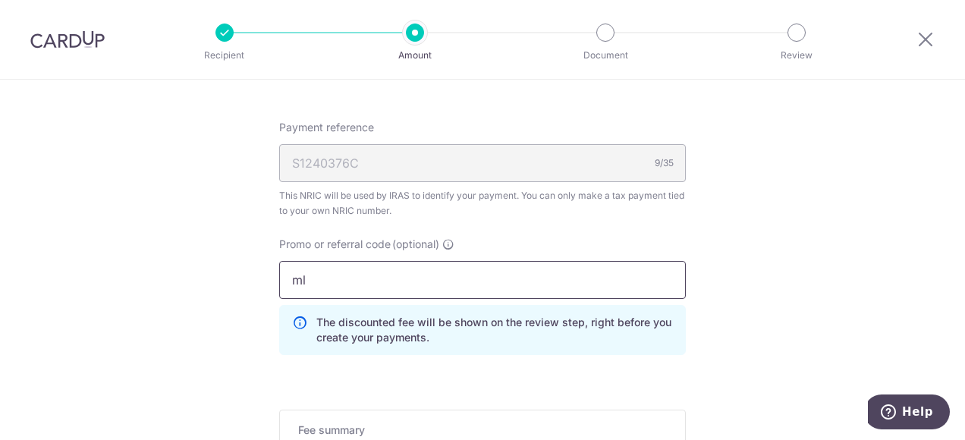
click at [289, 272] on input "ml" at bounding box center [482, 280] width 407 height 38
drag, startPoint x: 289, startPoint y: 272, endPoint x: 348, endPoint y: 284, distance: 59.5
click at [348, 284] on input "ml" at bounding box center [482, 280] width 407 height 38
paste input "MCTAX25"
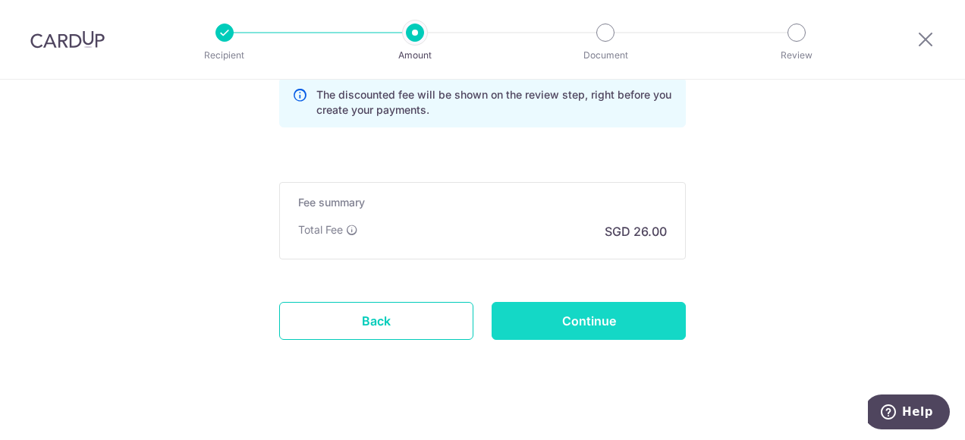
type input "MCTAX25"
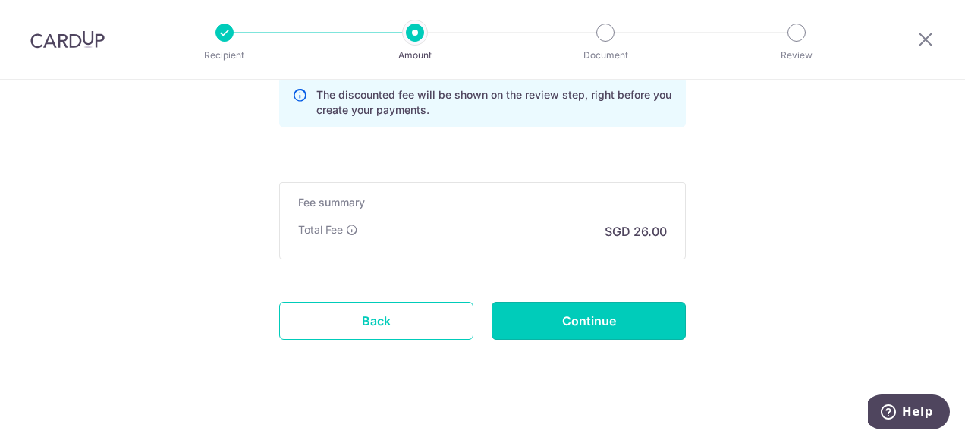
click at [590, 321] on input "Continue" at bounding box center [589, 321] width 194 height 38
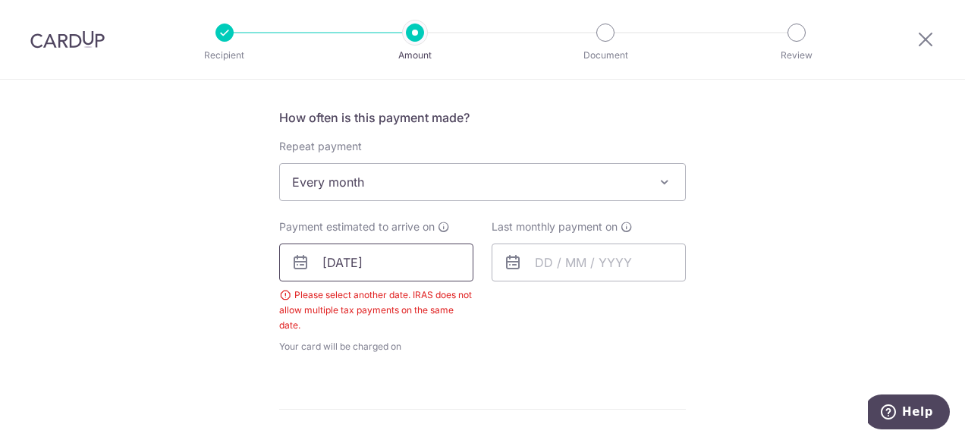
scroll to position [607, 0]
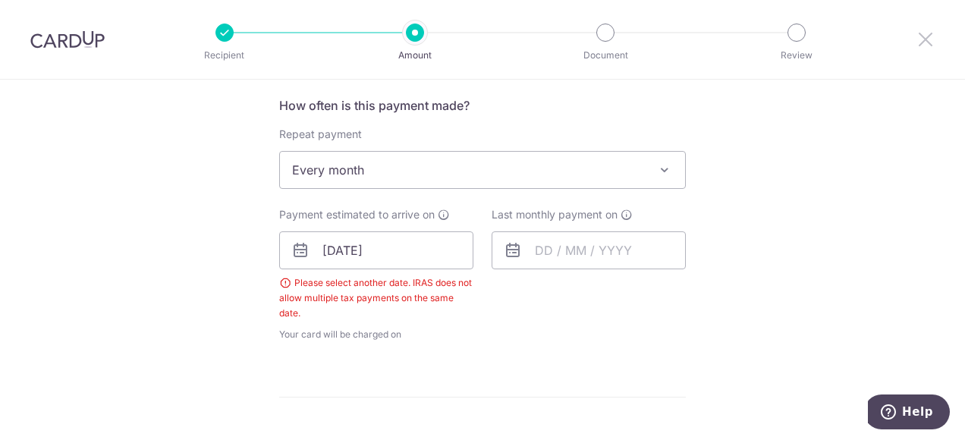
click at [927, 44] on icon at bounding box center [926, 39] width 18 height 19
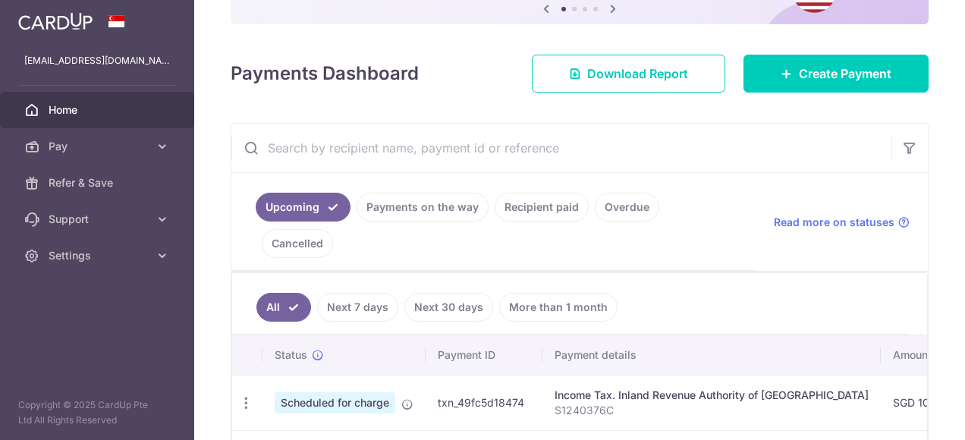
scroll to position [380, 0]
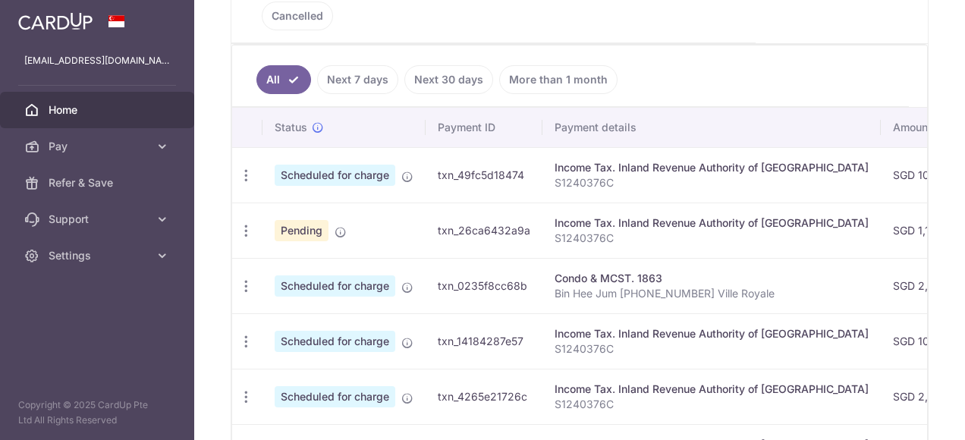
drag, startPoint x: 572, startPoint y: 242, endPoint x: 915, endPoint y: 238, distance: 343.1
click at [915, 258] on tr "Update payment Cancel payment Upload doc Scheduled for charge txn_0235f8cc68b C…" at bounding box center [853, 285] width 1243 height 55
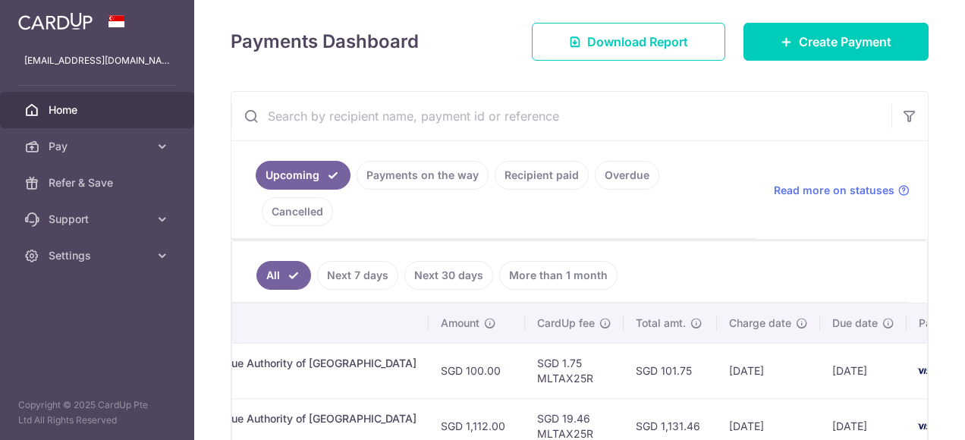
scroll to position [411, 0]
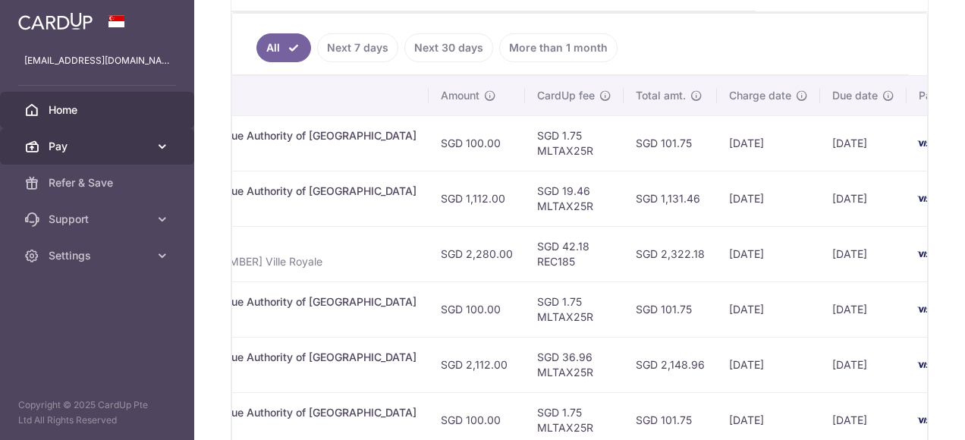
click at [92, 142] on span "Pay" at bounding box center [99, 146] width 100 height 15
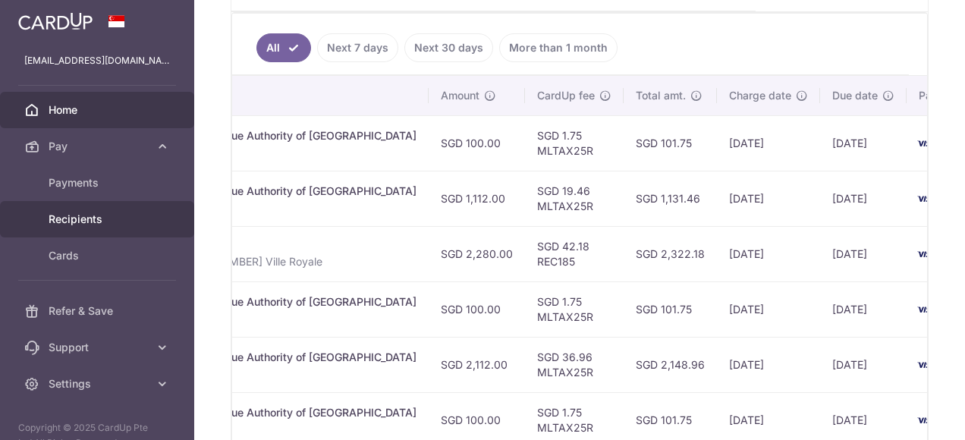
click at [97, 220] on span "Recipients" at bounding box center [99, 219] width 100 height 15
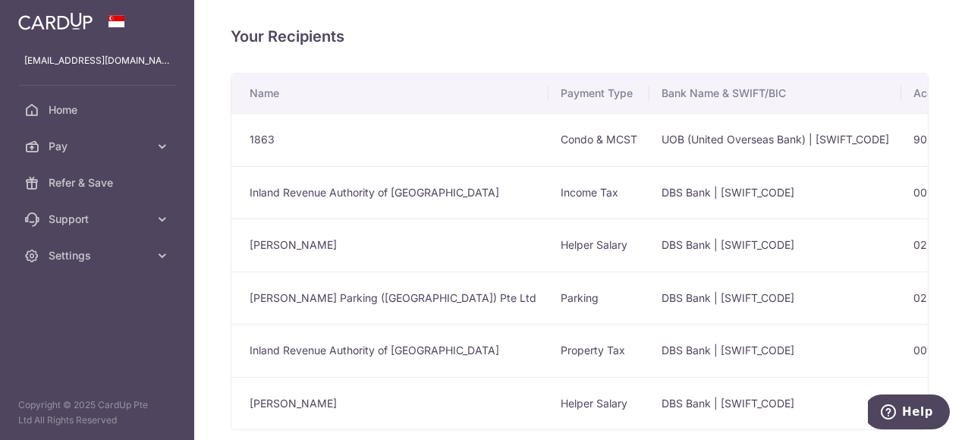
click at [650, 193] on td "DBS Bank | DBSSSGSGXXX" at bounding box center [776, 192] width 252 height 53
click at [233, 193] on td "Inland Revenue Authority of Singapore" at bounding box center [390, 192] width 317 height 53
click at [237, 190] on td "Inland Revenue Authority of Singapore" at bounding box center [390, 192] width 317 height 53
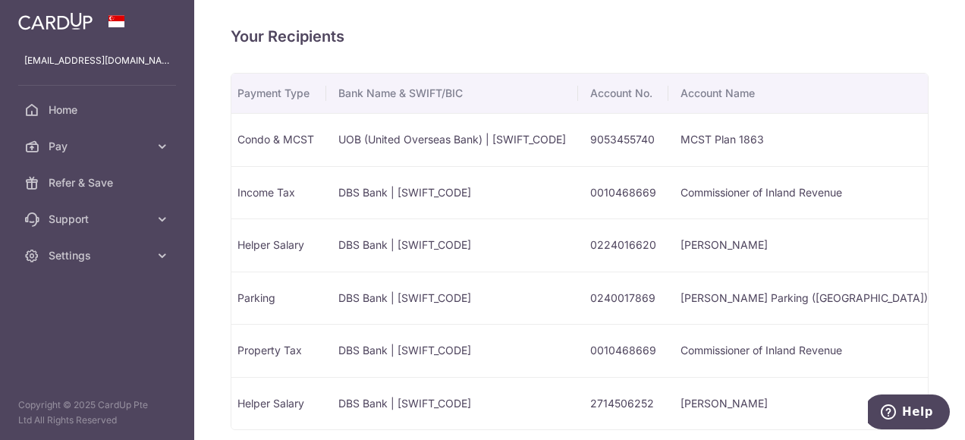
scroll to position [0, 347]
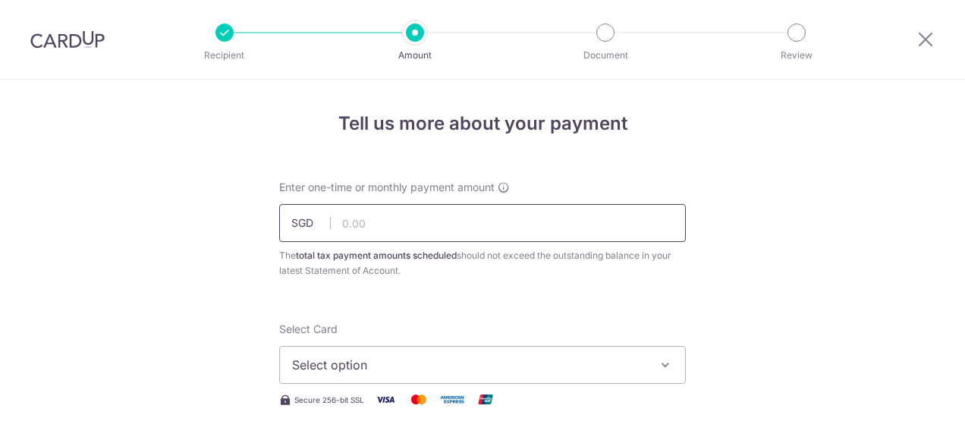
click at [398, 214] on input "text" at bounding box center [482, 223] width 407 height 38
type input "1,000.00"
type input "MCTAX25N"
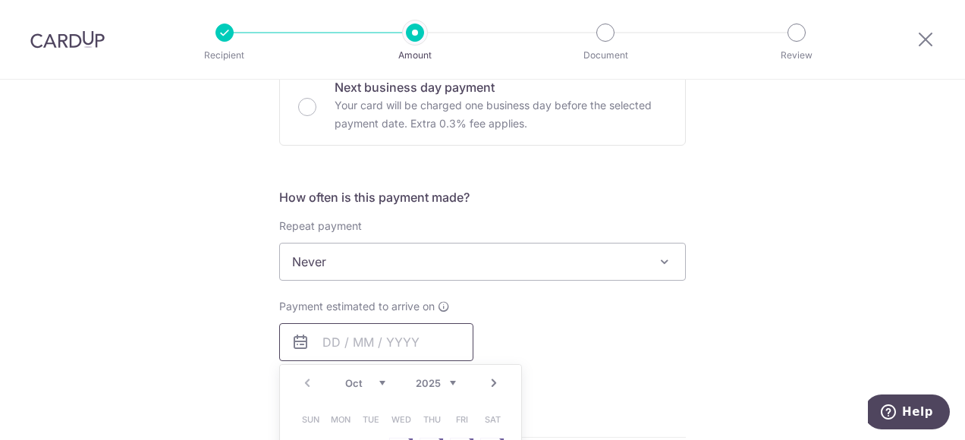
type input "1,000.00"
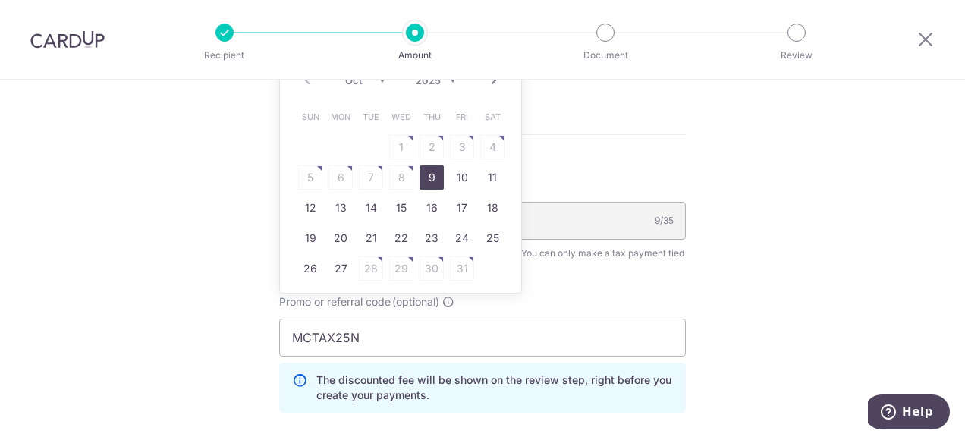
scroll to position [819, 0]
click at [403, 206] on link "15" at bounding box center [401, 207] width 24 height 24
type input "[DATE]"
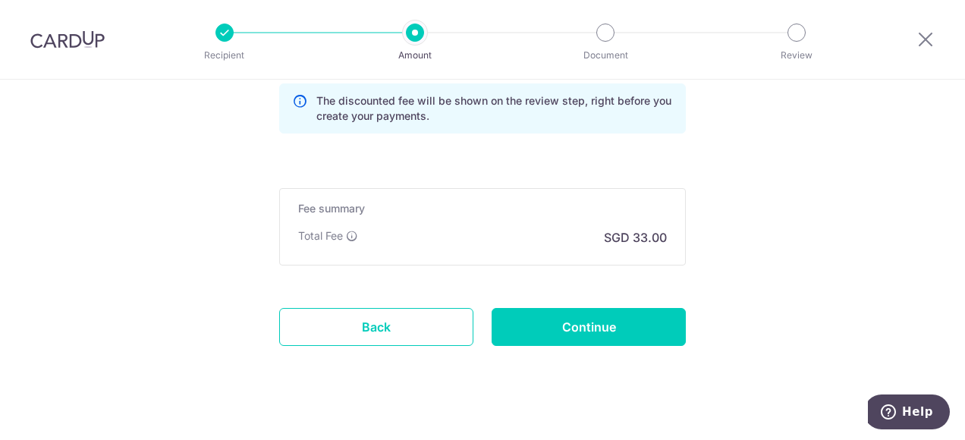
scroll to position [1175, 0]
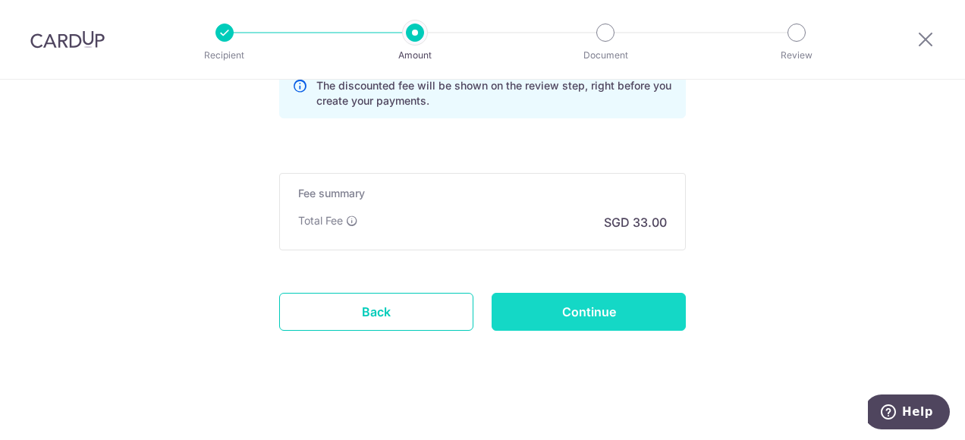
click at [601, 299] on input "Continue" at bounding box center [589, 312] width 194 height 38
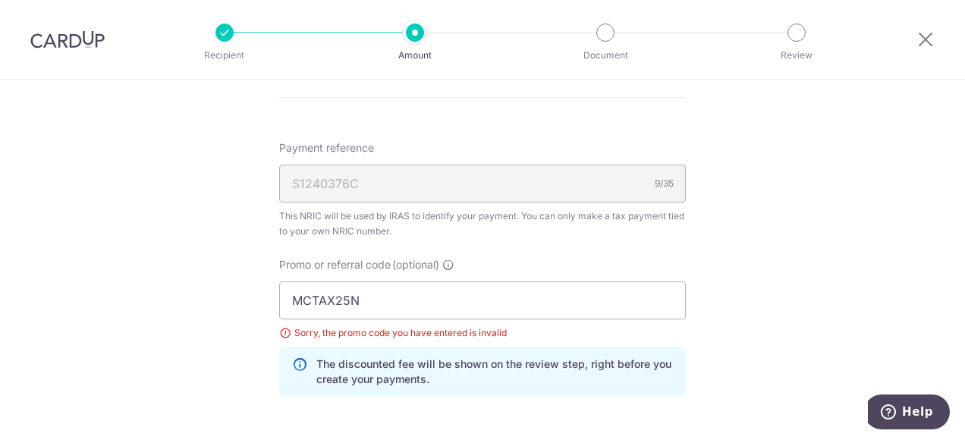
scroll to position [1018, 0]
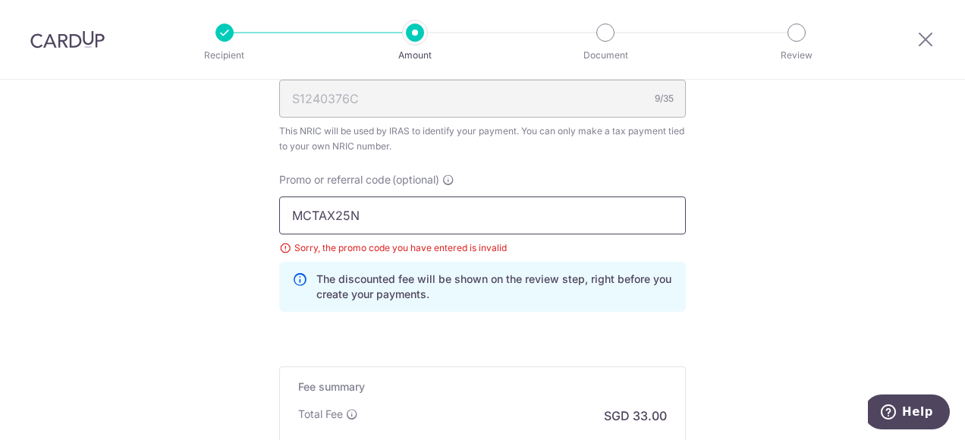
drag, startPoint x: 372, startPoint y: 216, endPoint x: 276, endPoint y: 211, distance: 95.7
click at [279, 211] on input "MCTAX25N" at bounding box center [482, 216] width 407 height 38
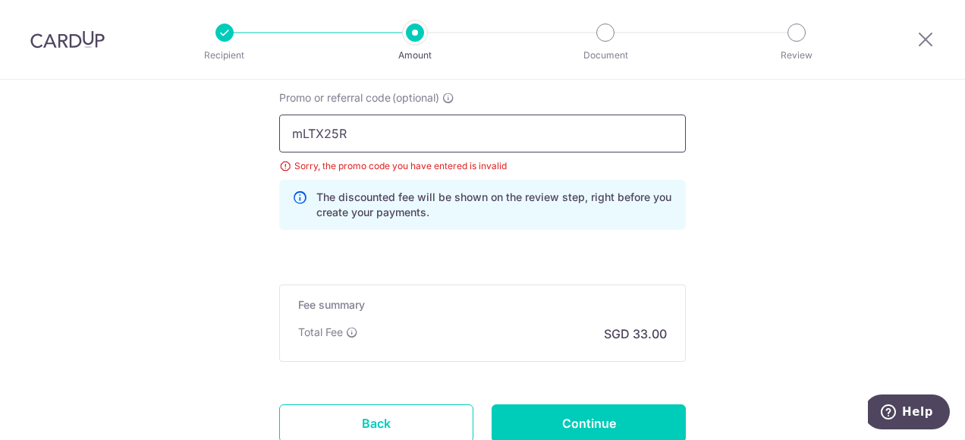
scroll to position [1170, 0]
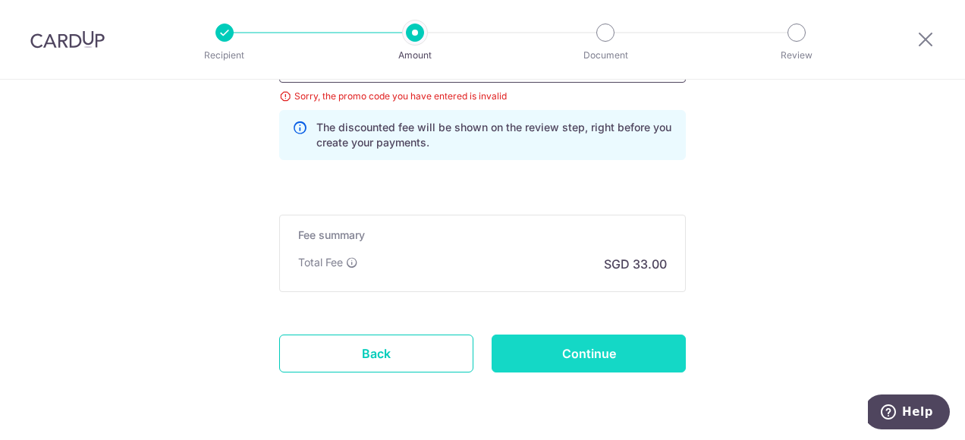
type input "mLTX25R"
click at [612, 354] on input "Continue" at bounding box center [589, 354] width 194 height 38
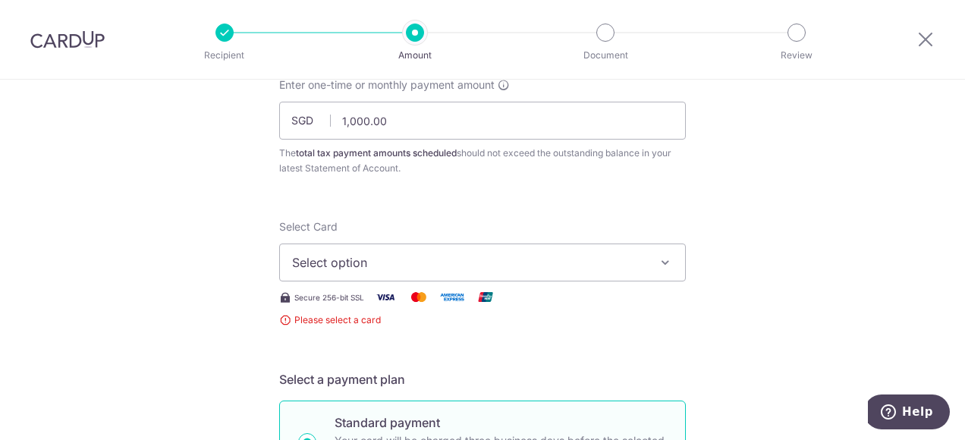
scroll to position [183, 0]
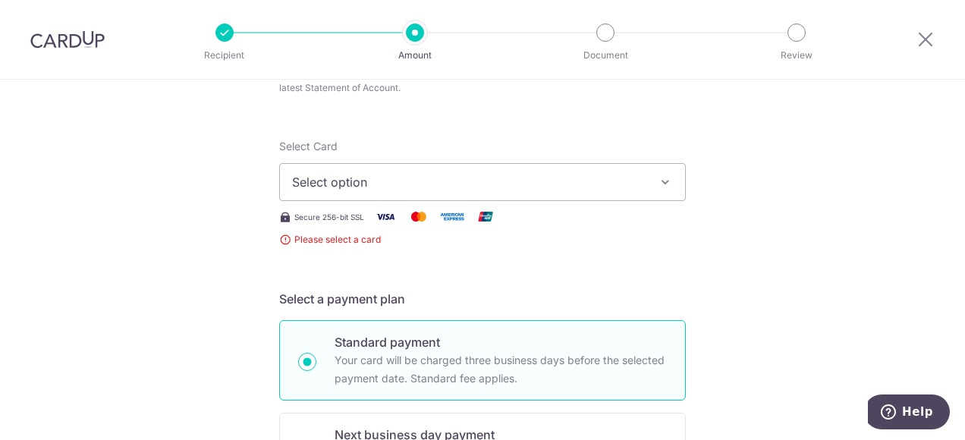
click at [662, 184] on icon "button" at bounding box center [665, 182] width 15 height 15
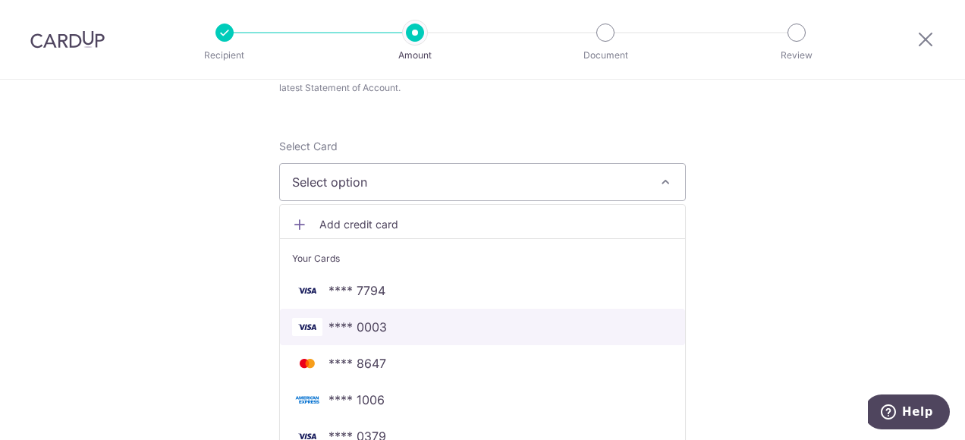
scroll to position [335, 0]
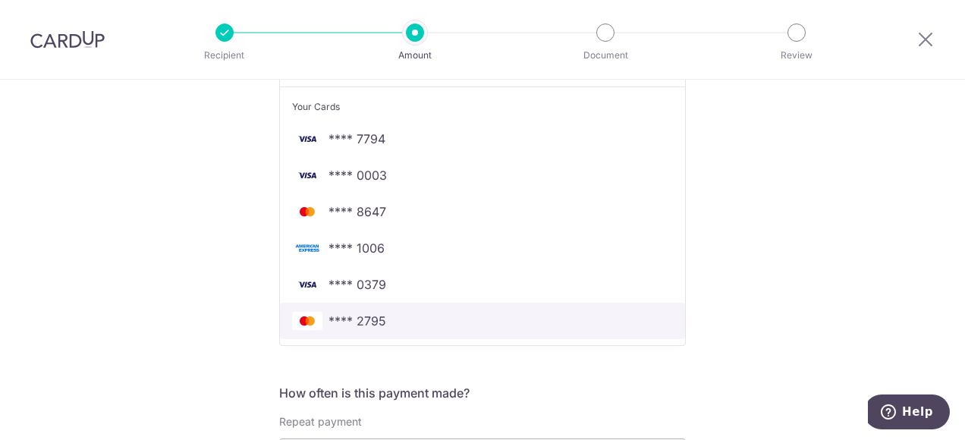
click at [469, 316] on span "**** 2795" at bounding box center [482, 321] width 381 height 18
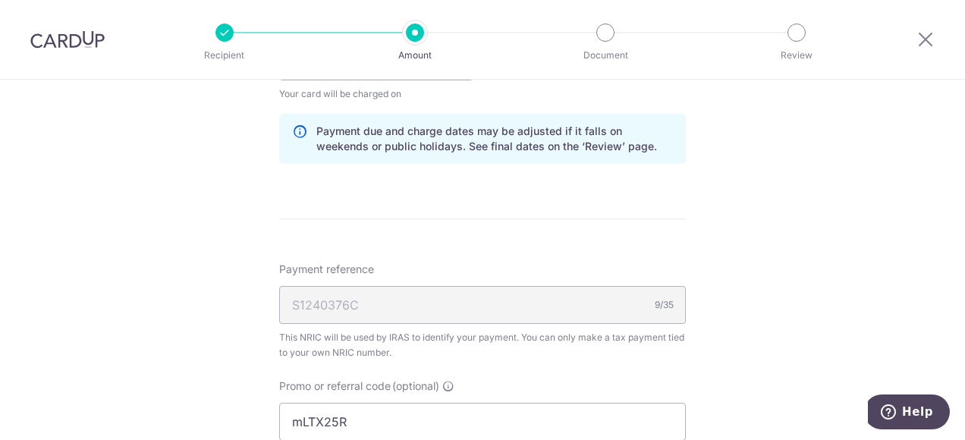
scroll to position [866, 0]
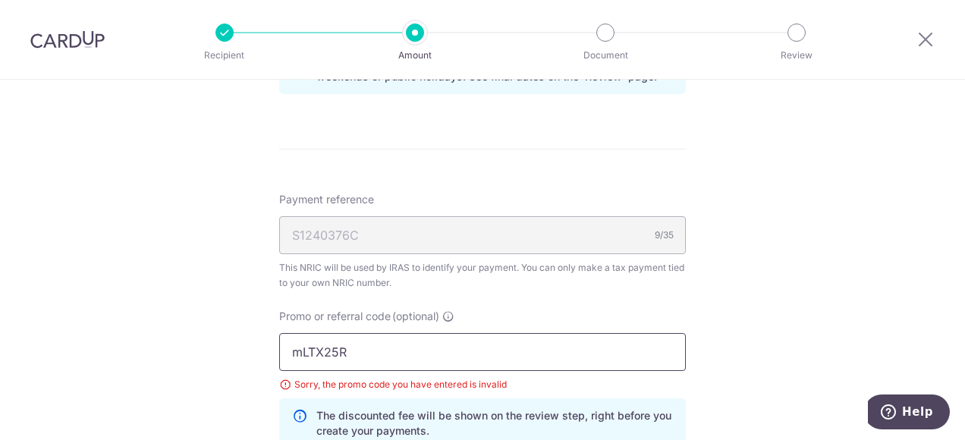
drag, startPoint x: 366, startPoint y: 346, endPoint x: 250, endPoint y: 345, distance: 116.1
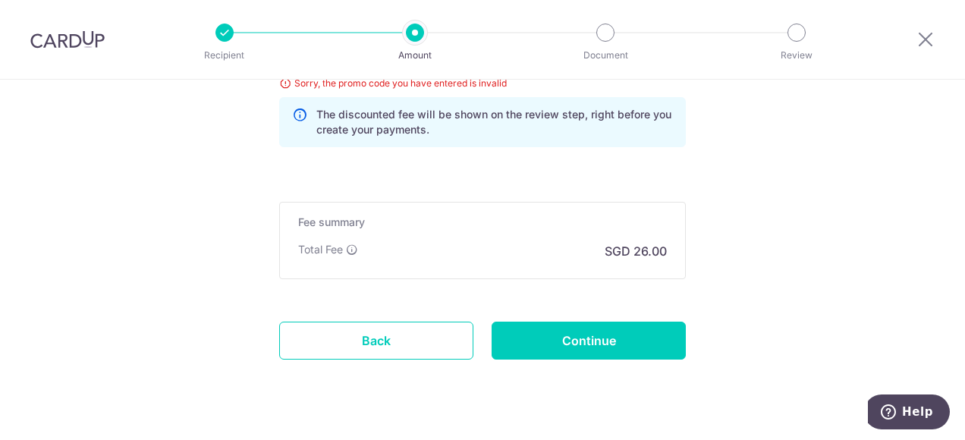
scroll to position [1170, 0]
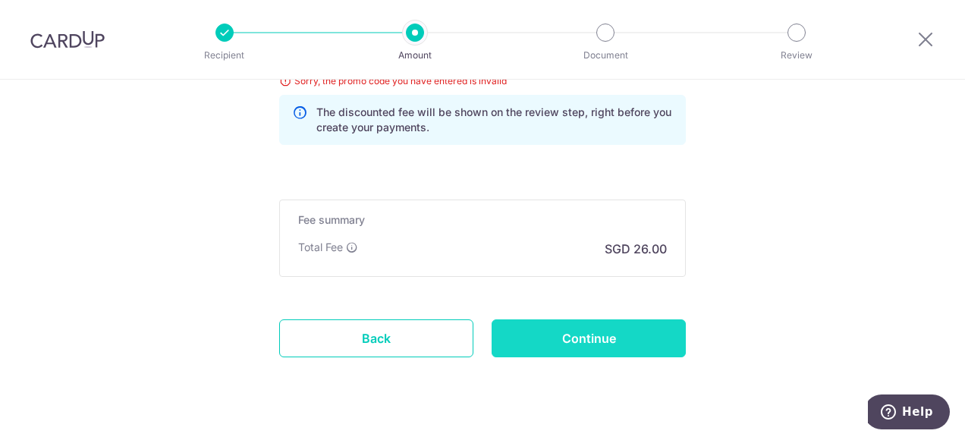
click at [592, 337] on input "Continue" at bounding box center [589, 339] width 194 height 38
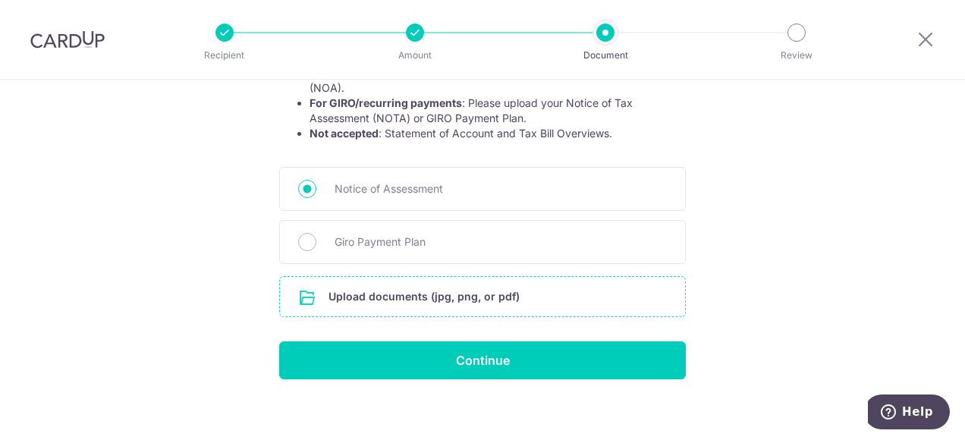
scroll to position [332, 0]
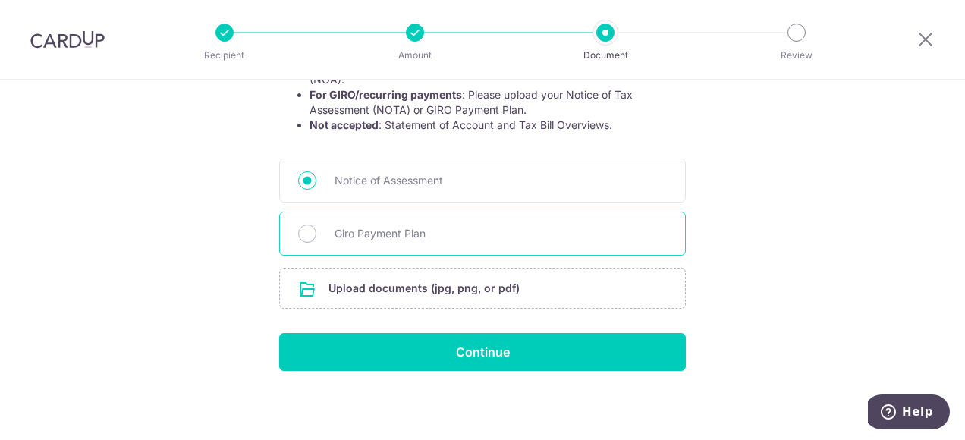
click at [340, 233] on span "Giro Payment Plan" at bounding box center [501, 234] width 332 height 18
click at [317, 233] on input "Giro Payment Plan" at bounding box center [307, 234] width 18 height 18
radio input "true"
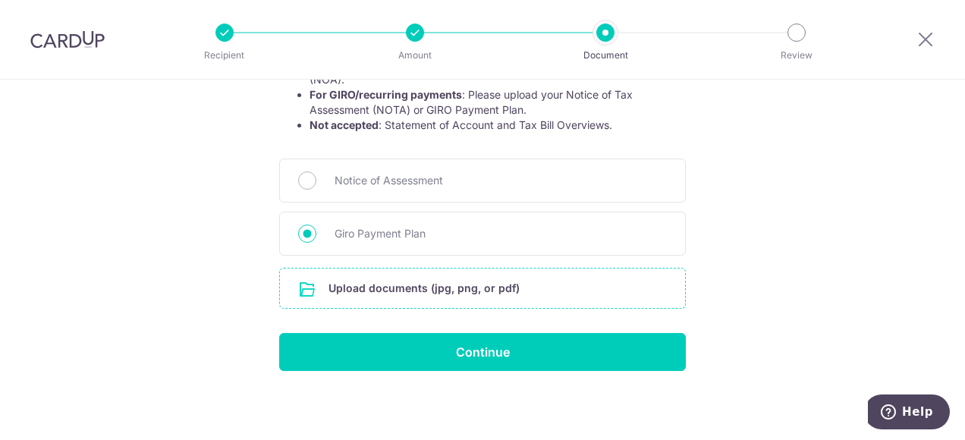
click at [381, 291] on input "file" at bounding box center [482, 288] width 405 height 39
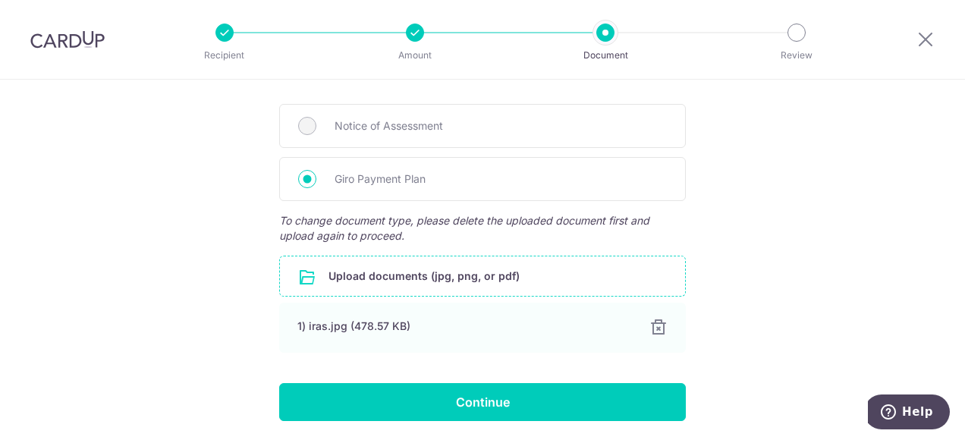
scroll to position [437, 0]
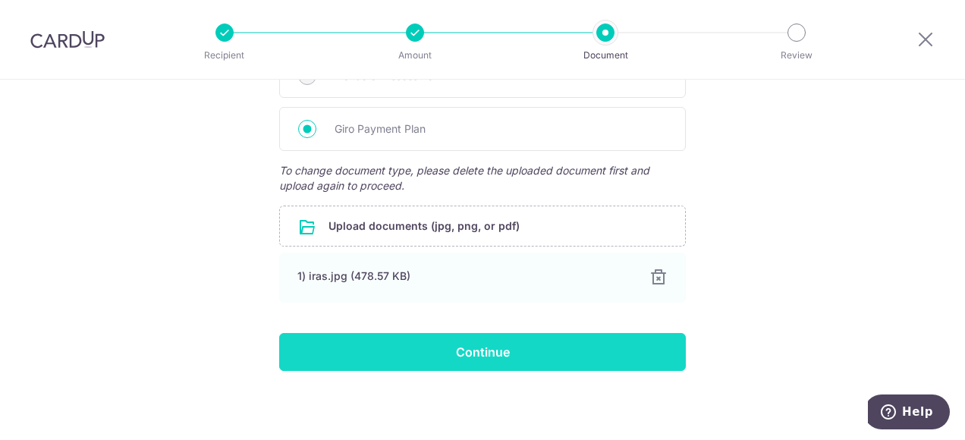
click at [468, 349] on input "Continue" at bounding box center [482, 352] width 407 height 38
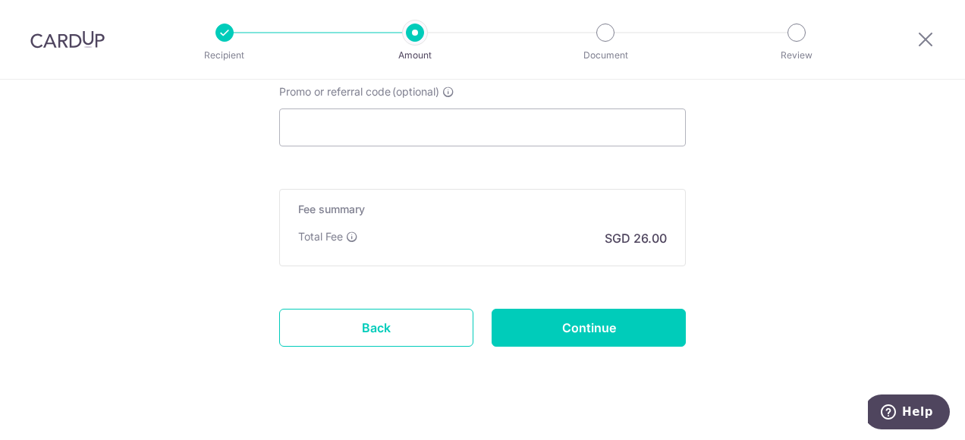
scroll to position [1107, 0]
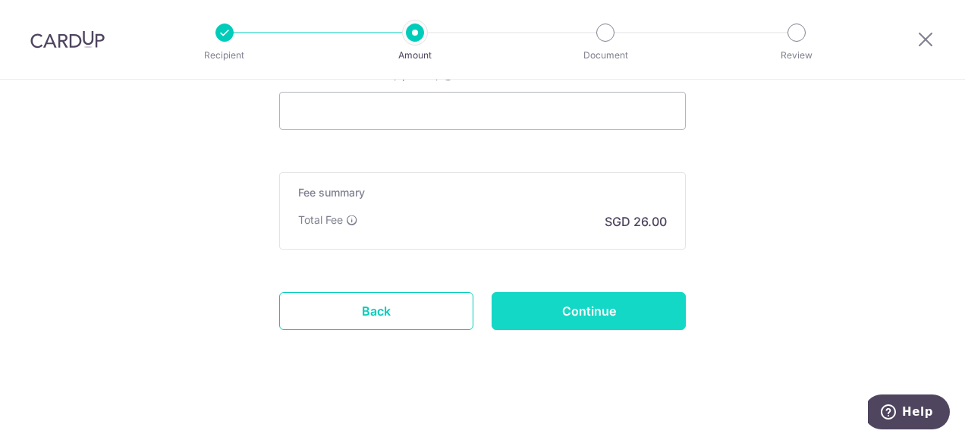
click at [578, 311] on input "Continue" at bounding box center [589, 311] width 194 height 38
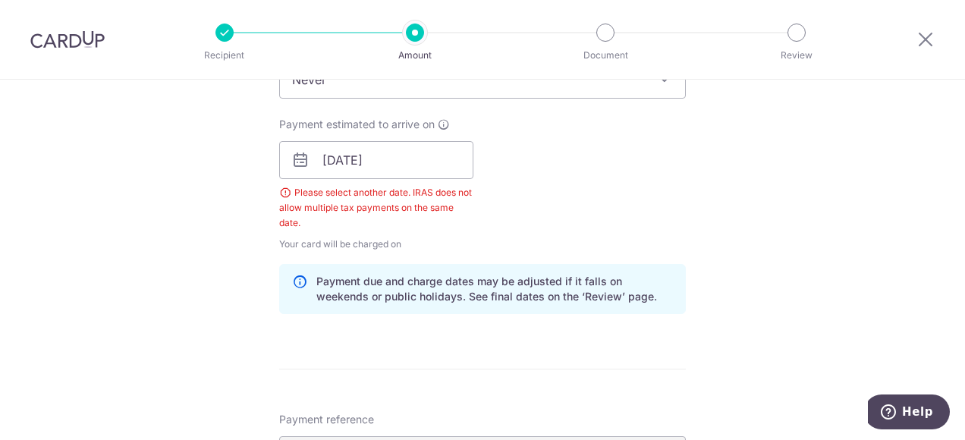
scroll to position [650, 0]
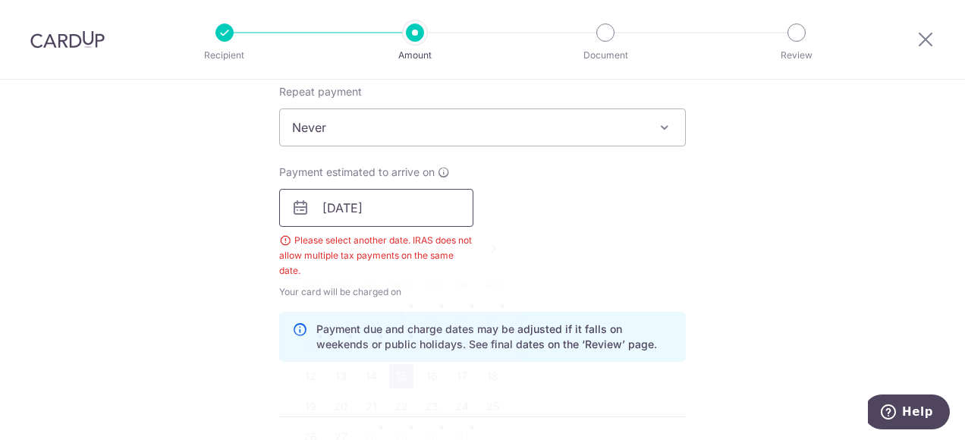
click at [392, 207] on input "[DATE]" at bounding box center [376, 208] width 194 height 38
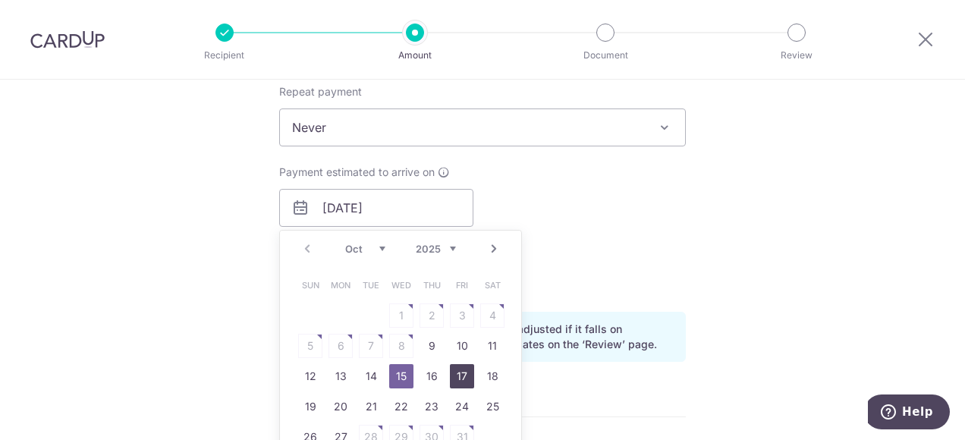
click at [459, 373] on link "17" at bounding box center [462, 376] width 24 height 24
type input "[DATE]"
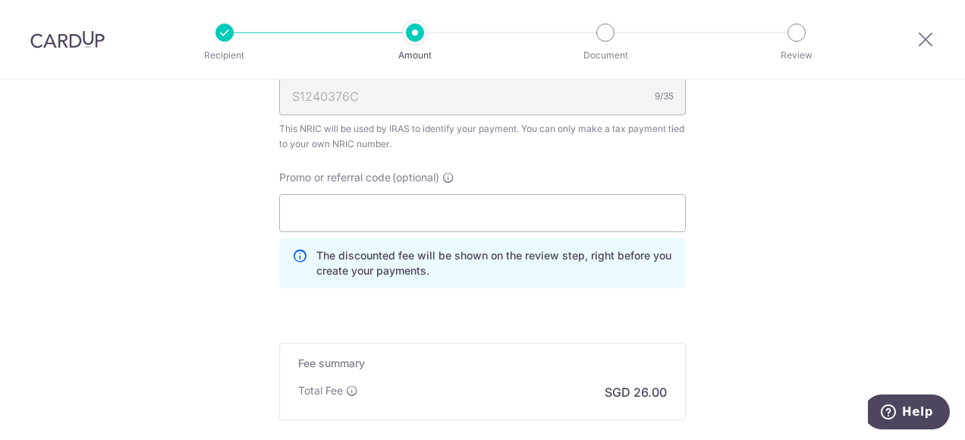
scroll to position [1175, 0]
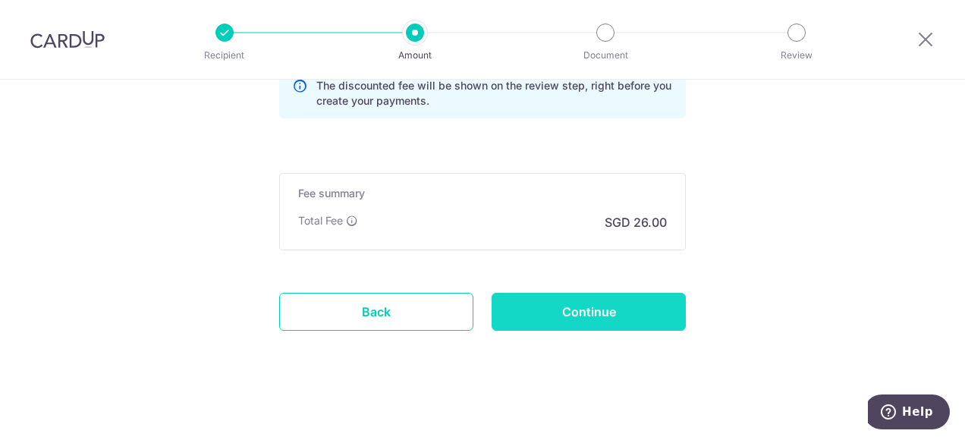
click at [562, 320] on input "Continue" at bounding box center [589, 312] width 194 height 38
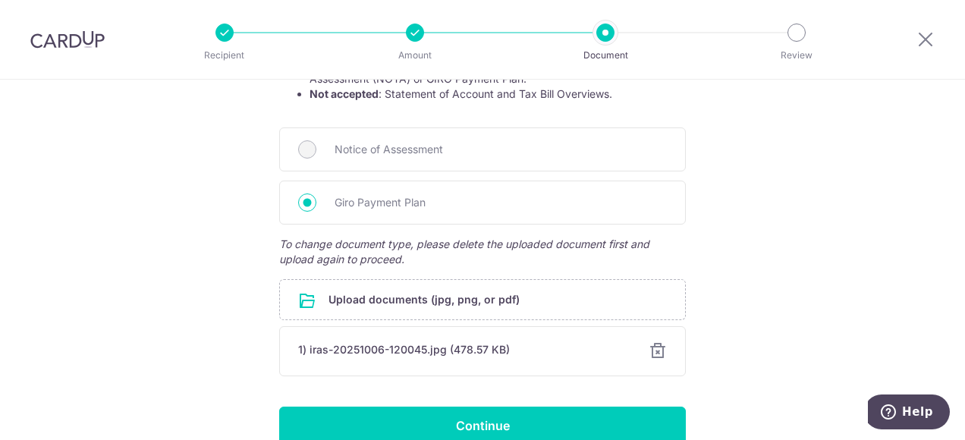
scroll to position [437, 0]
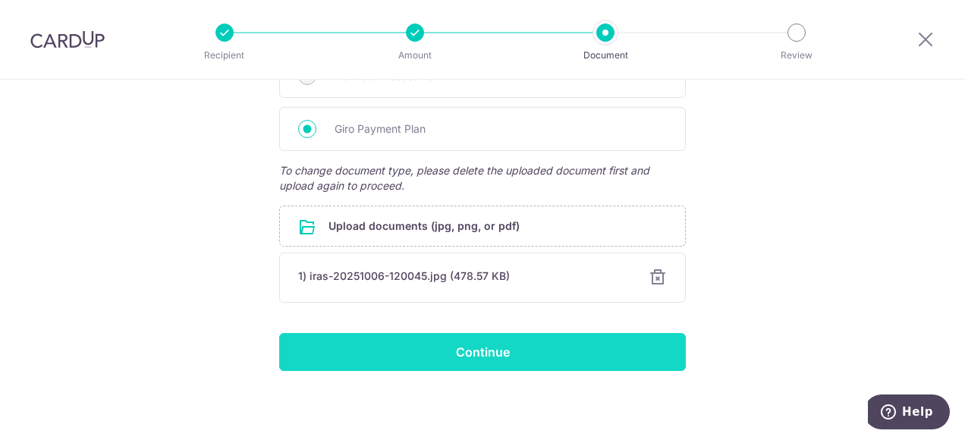
click at [496, 353] on input "Continue" at bounding box center [482, 352] width 407 height 38
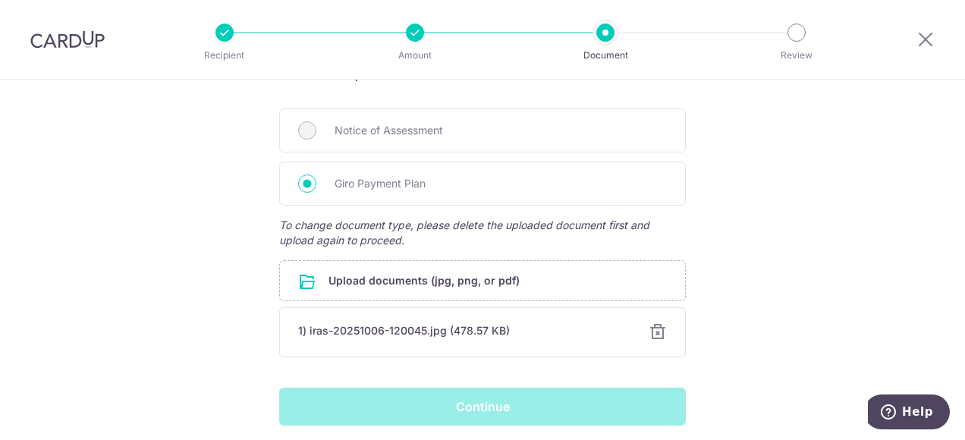
scroll to position [361, 0]
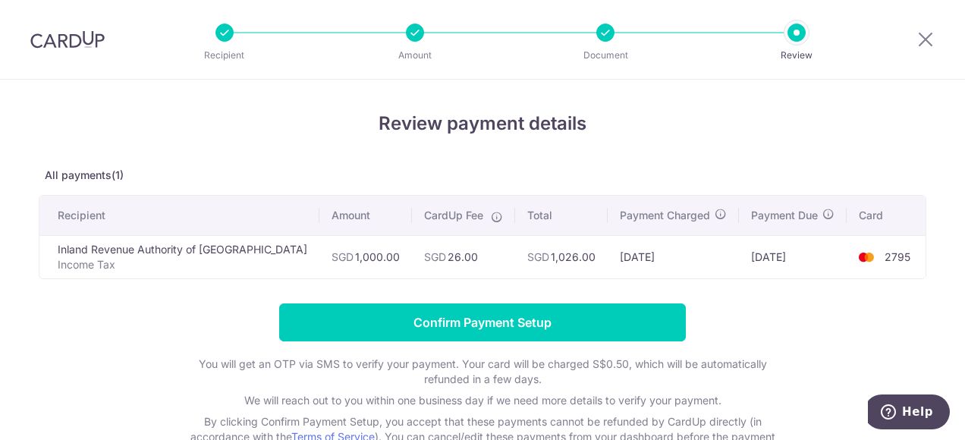
scroll to position [76, 0]
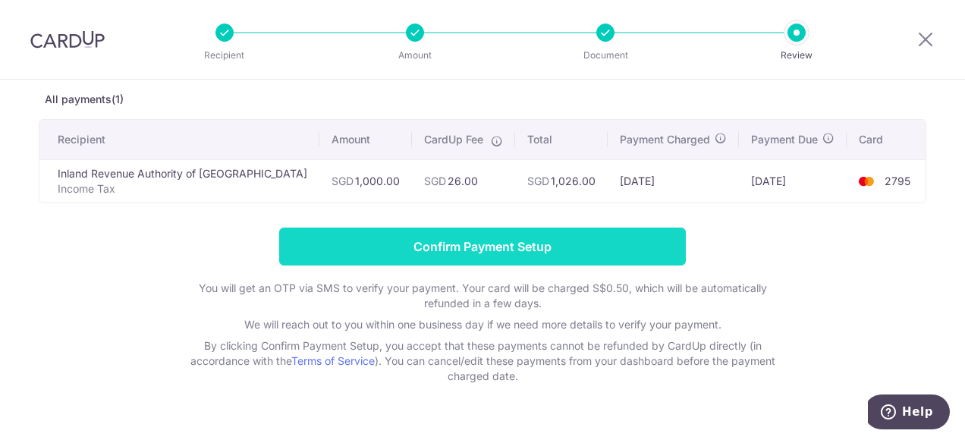
click at [521, 243] on input "Confirm Payment Setup" at bounding box center [482, 247] width 407 height 38
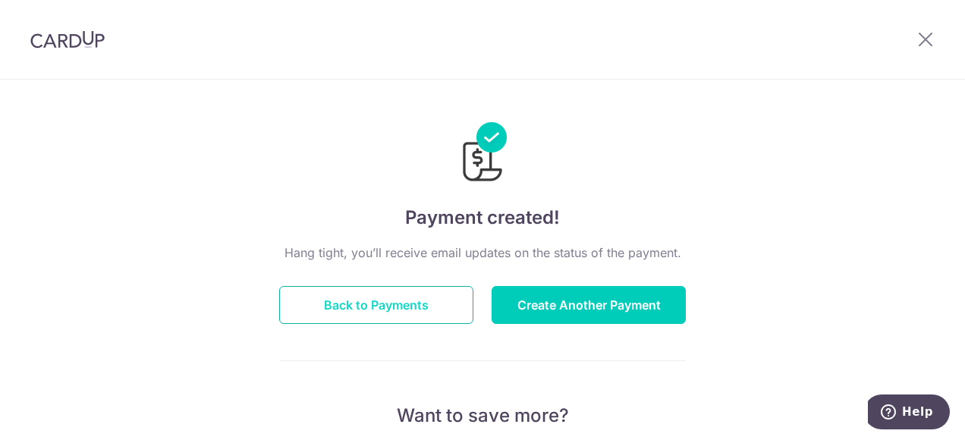
click at [422, 301] on button "Back to Payments" at bounding box center [376, 305] width 194 height 38
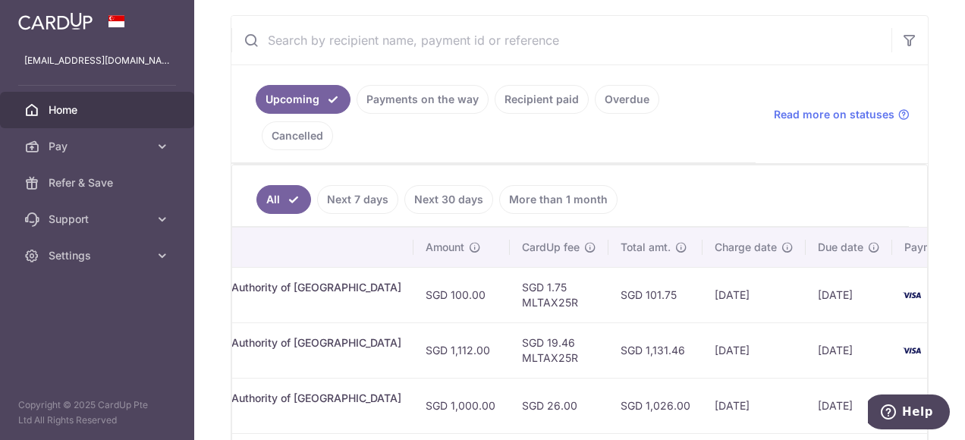
scroll to position [430, 0]
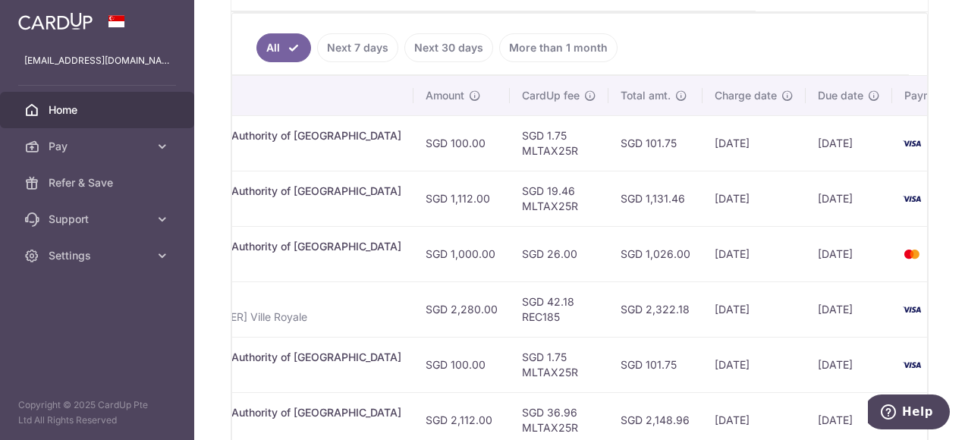
click at [108, 109] on span "Home" at bounding box center [99, 109] width 100 height 15
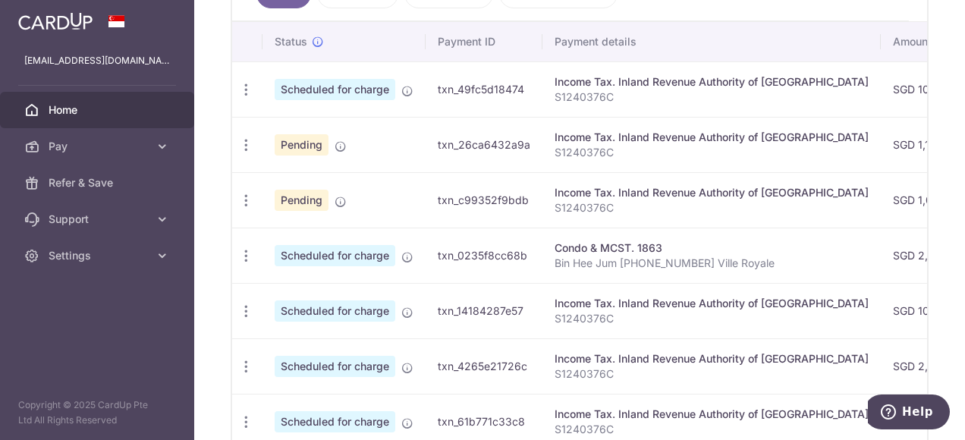
scroll to position [506, 0]
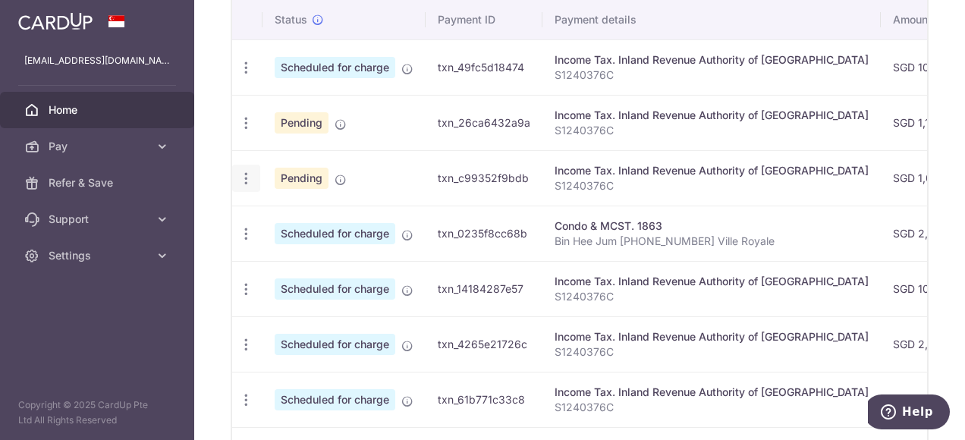
click at [244, 171] on icon "button" at bounding box center [246, 179] width 16 height 16
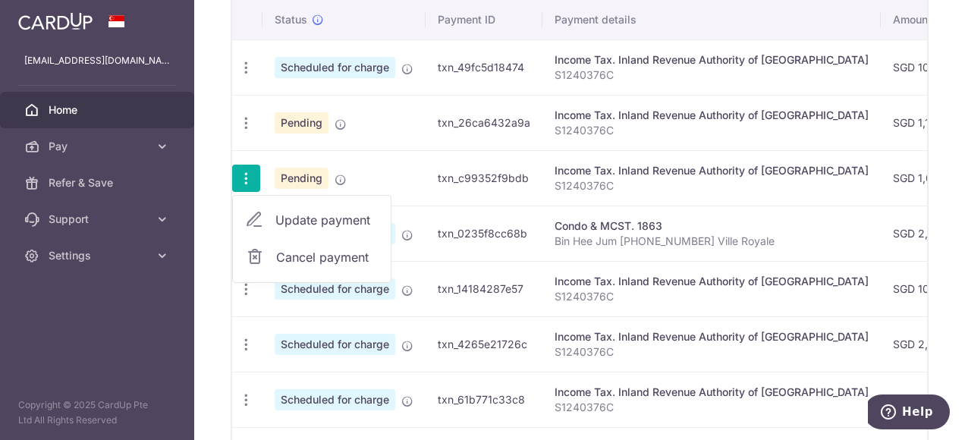
click at [334, 211] on span "Update payment" at bounding box center [327, 220] width 103 height 18
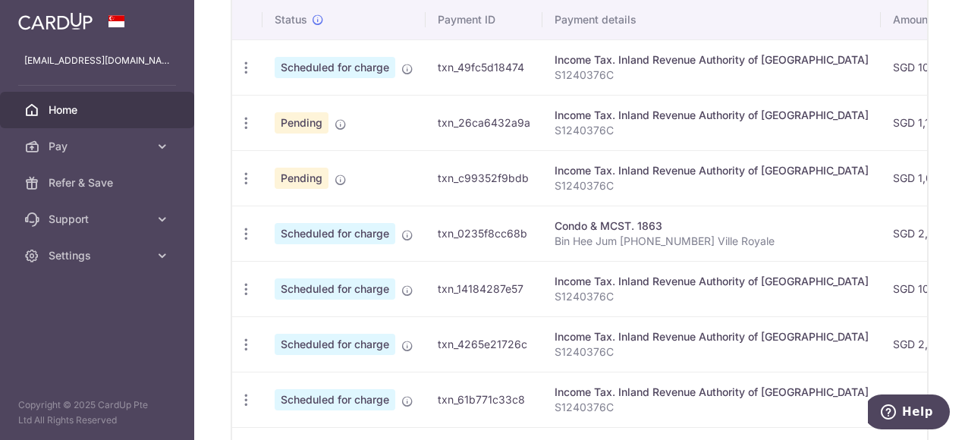
radio input "true"
type input "1,000.00"
type input "[DATE]"
type input "S1240376C"
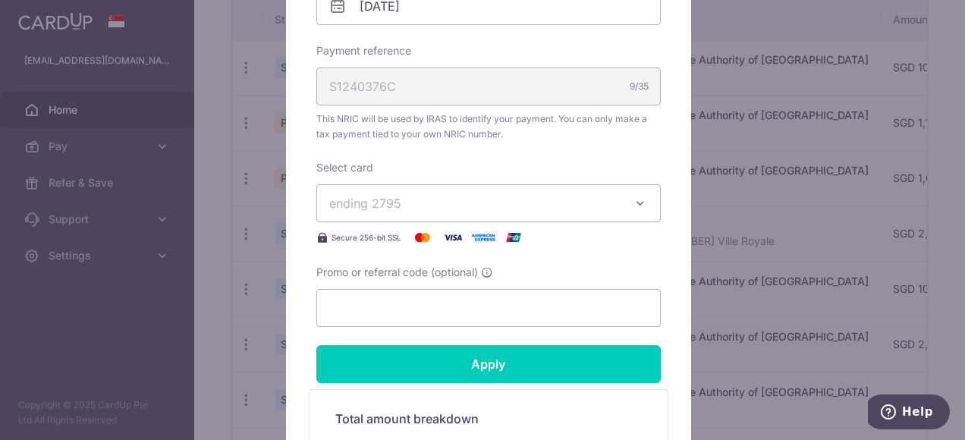
scroll to position [607, 0]
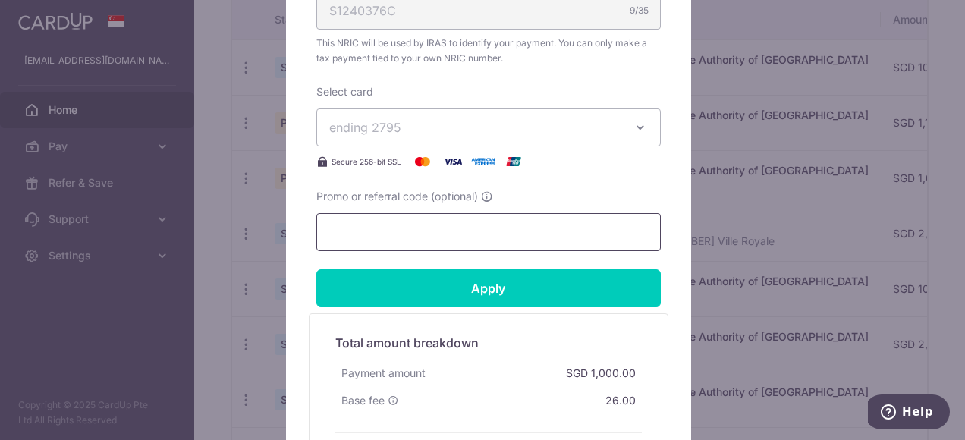
click at [422, 226] on input "Promo or referral code (optional)" at bounding box center [489, 232] width 345 height 38
click at [373, 232] on input "Promo or referral code (optional)" at bounding box center [489, 232] width 345 height 38
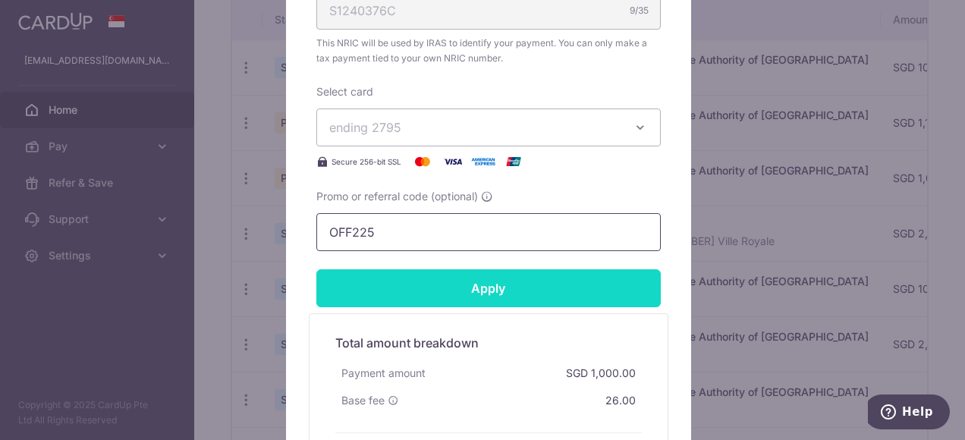
type input "OFF225"
click at [487, 282] on input "Apply" at bounding box center [489, 288] width 345 height 38
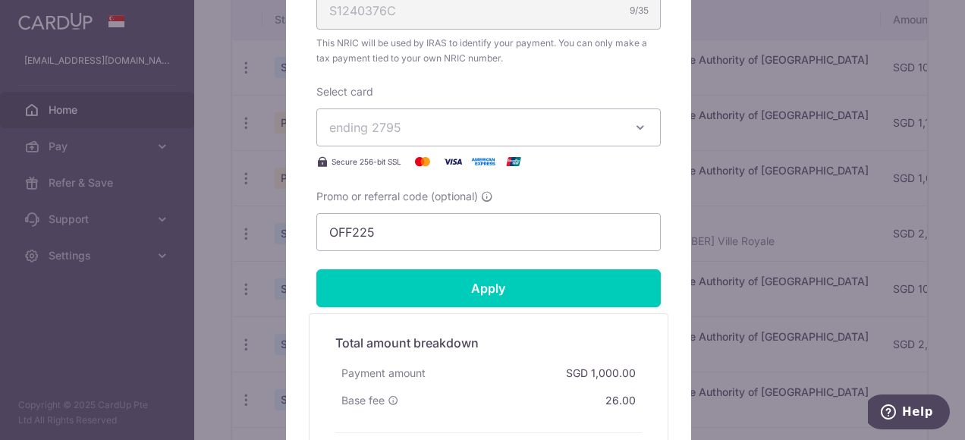
click at [489, 285] on div "Apply" at bounding box center [488, 288] width 363 height 38
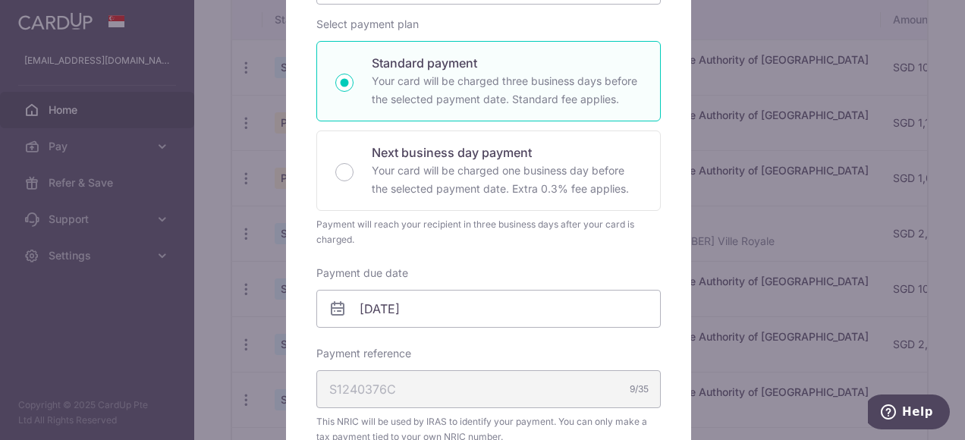
scroll to position [228, 0]
click at [76, 116] on div "Edit payment By clicking apply, you will make changes to all payments to Inland…" at bounding box center [482, 220] width 965 height 440
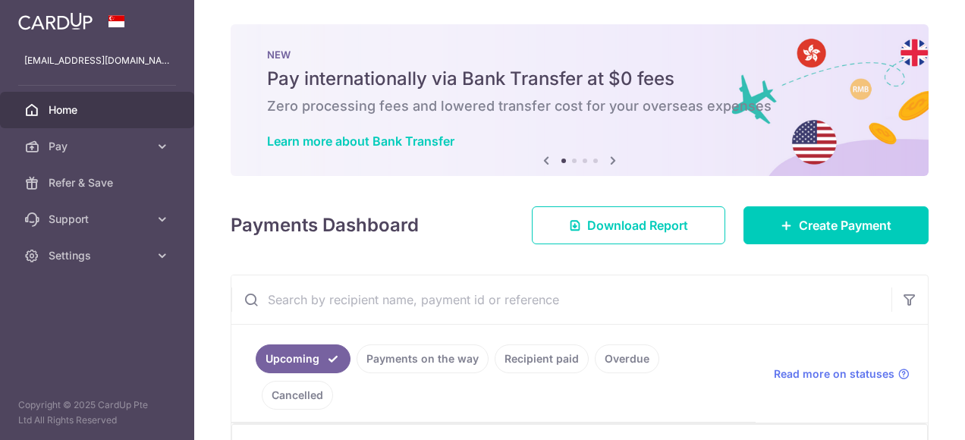
scroll to position [152, 0]
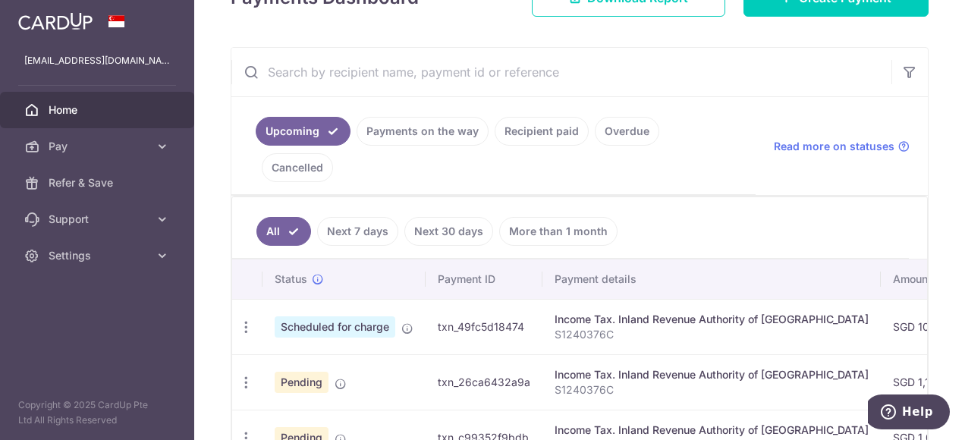
click at [419, 131] on link "Payments on the way" at bounding box center [423, 131] width 132 height 29
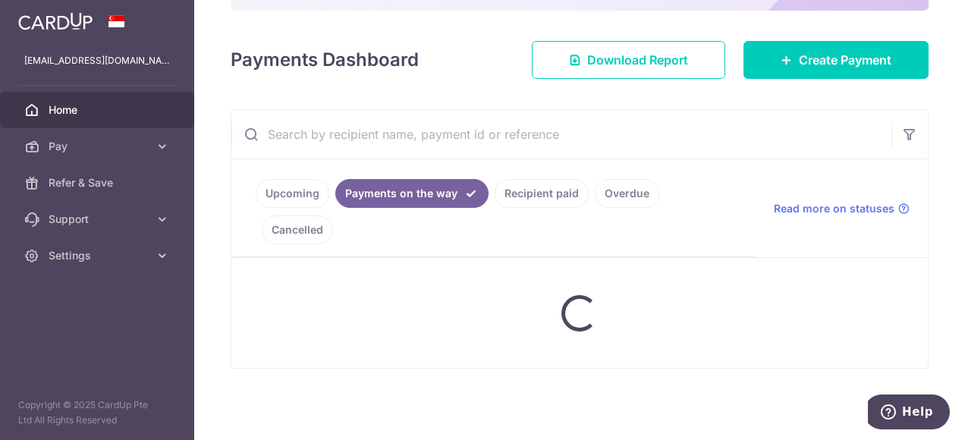
scroll to position [223, 0]
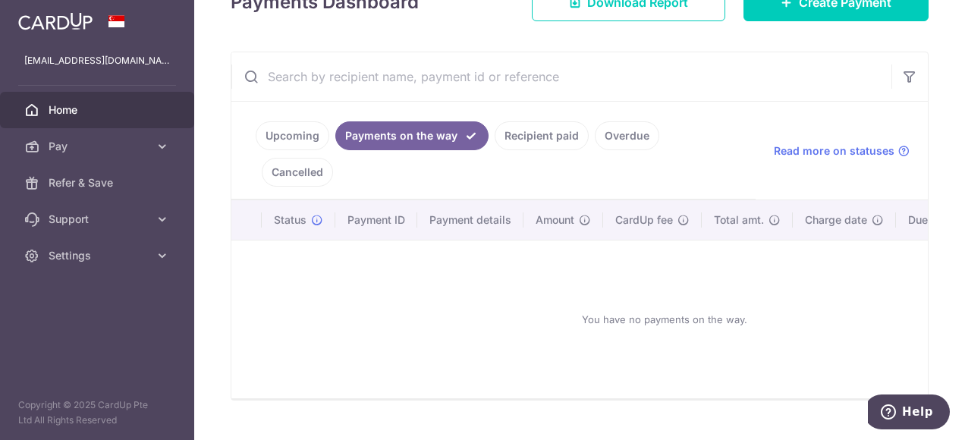
click at [531, 126] on link "Recipient paid" at bounding box center [542, 135] width 94 height 29
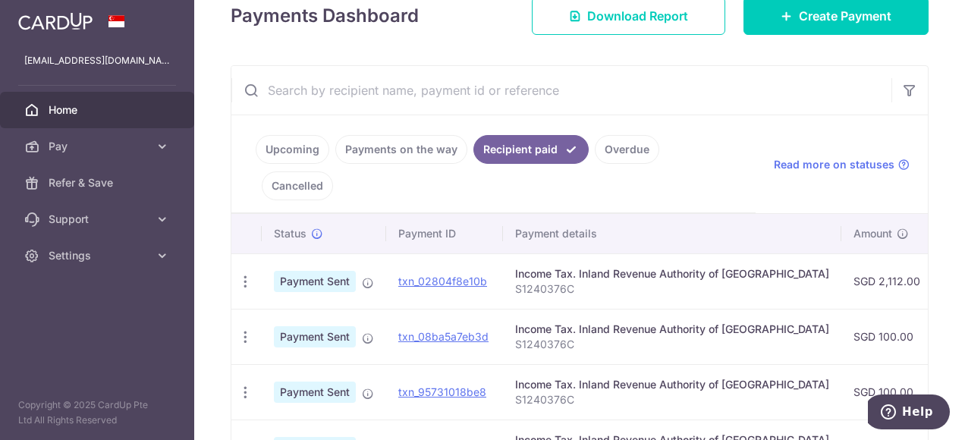
scroll to position [246, 0]
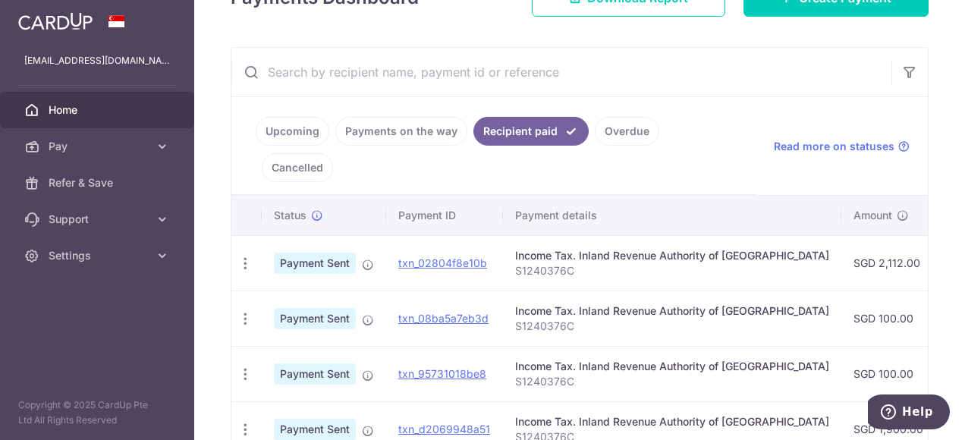
click at [276, 128] on link "Upcoming" at bounding box center [293, 131] width 74 height 29
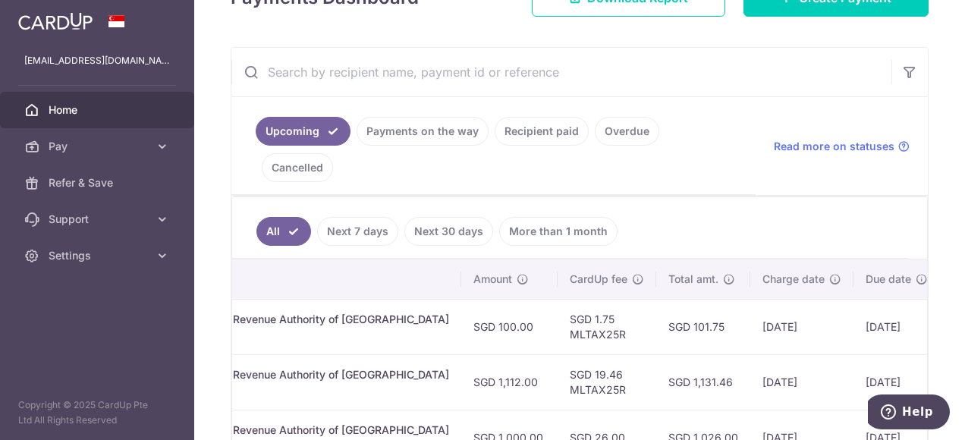
scroll to position [398, 0]
